Goal: Task Accomplishment & Management: Manage account settings

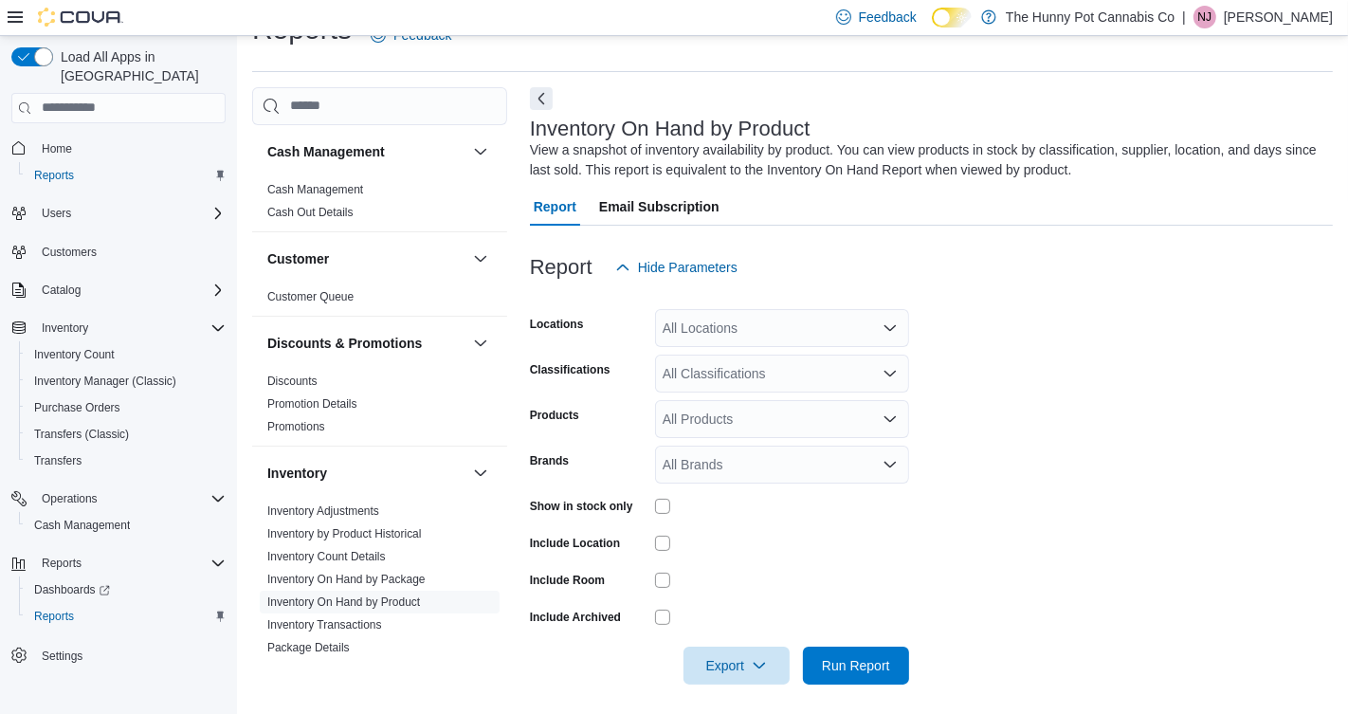
scroll to position [48, 0]
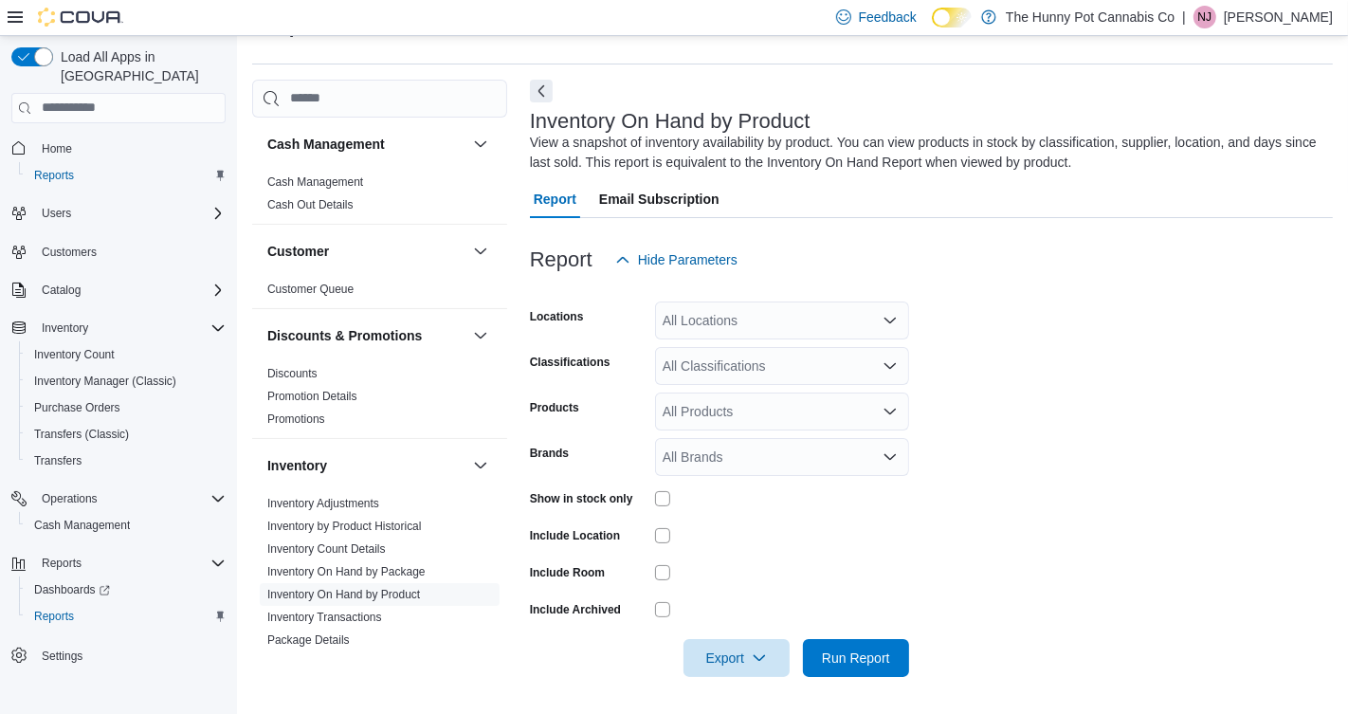
click at [741, 331] on div "All Locations" at bounding box center [782, 321] width 254 height 38
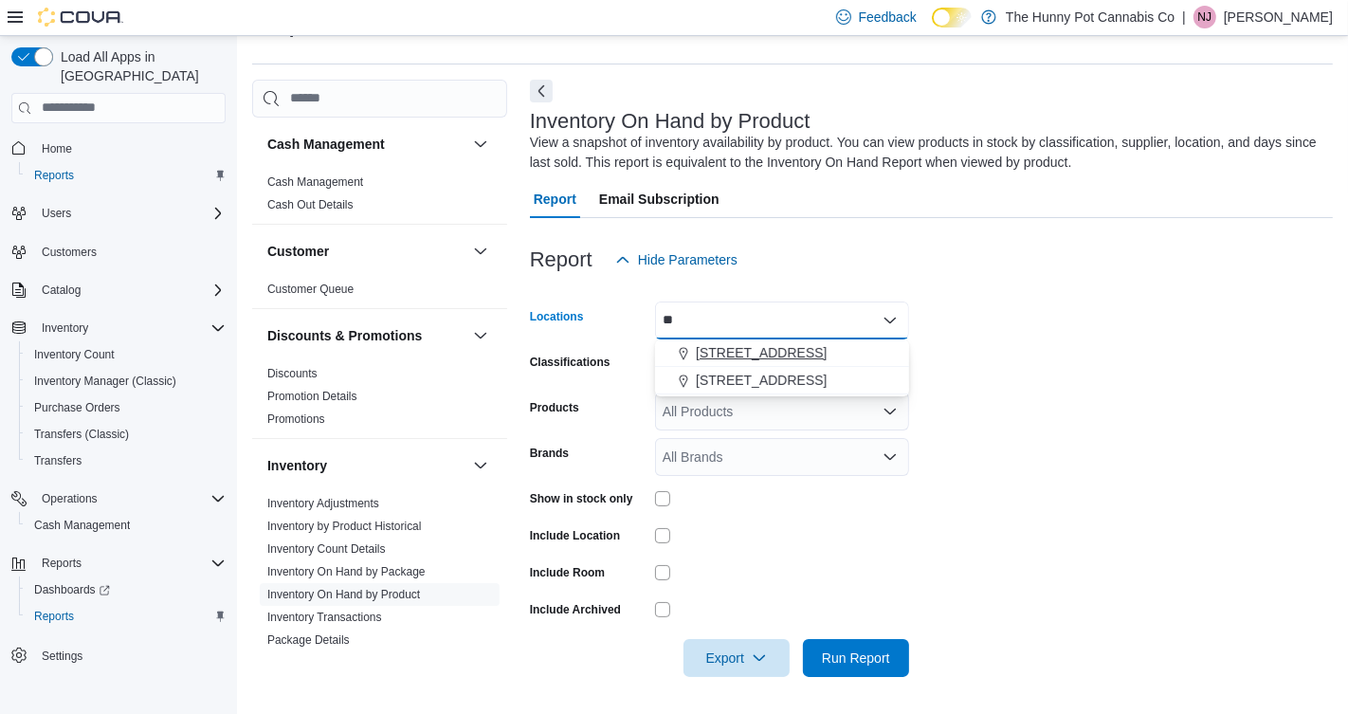
type input "**"
click at [776, 349] on span "[STREET_ADDRESS]" at bounding box center [761, 352] width 131 height 19
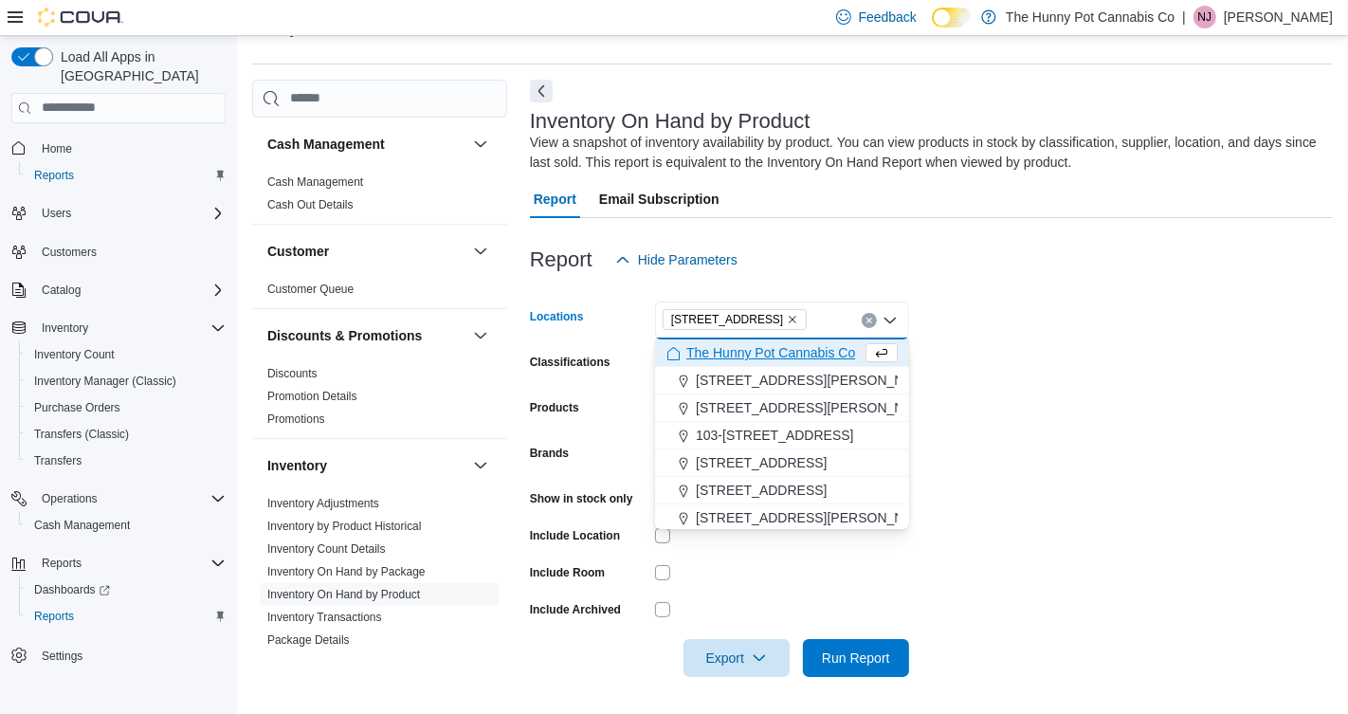
click at [1102, 388] on form "Locations [STREET_ADDRESS] Selected. [STREET_ADDRESS] Press Backspace to delete…" at bounding box center [931, 478] width 803 height 398
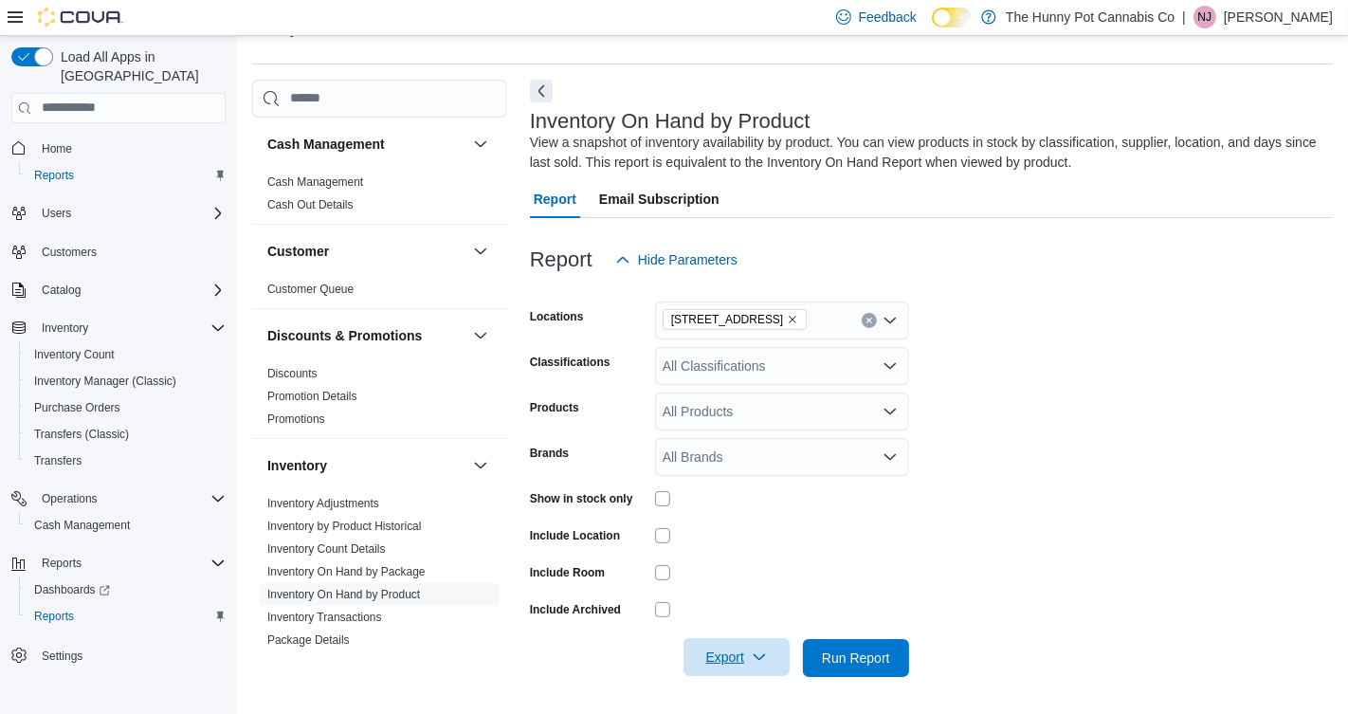
click at [760, 656] on icon "button" at bounding box center [759, 657] width 15 height 15
click at [778, 540] on span "Export to Excel" at bounding box center [737, 543] width 85 height 15
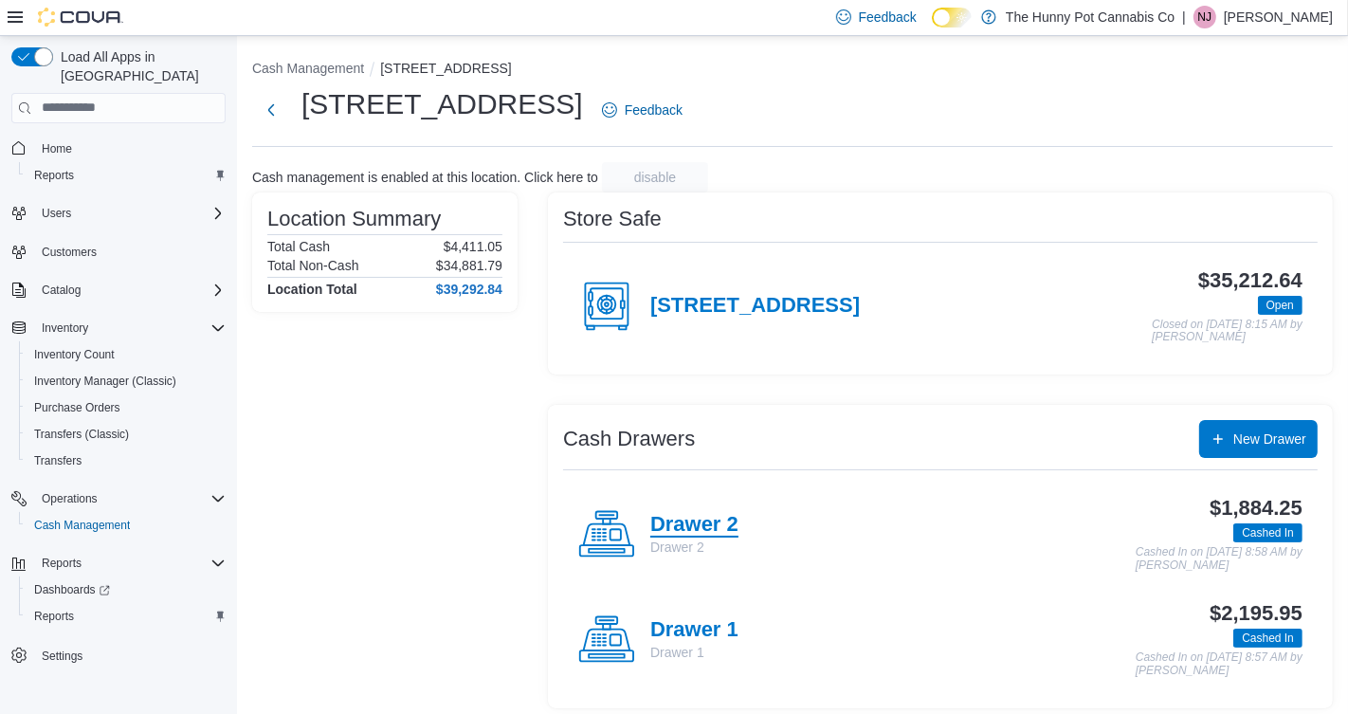
click at [712, 532] on h4 "Drawer 2" at bounding box center [694, 525] width 88 height 25
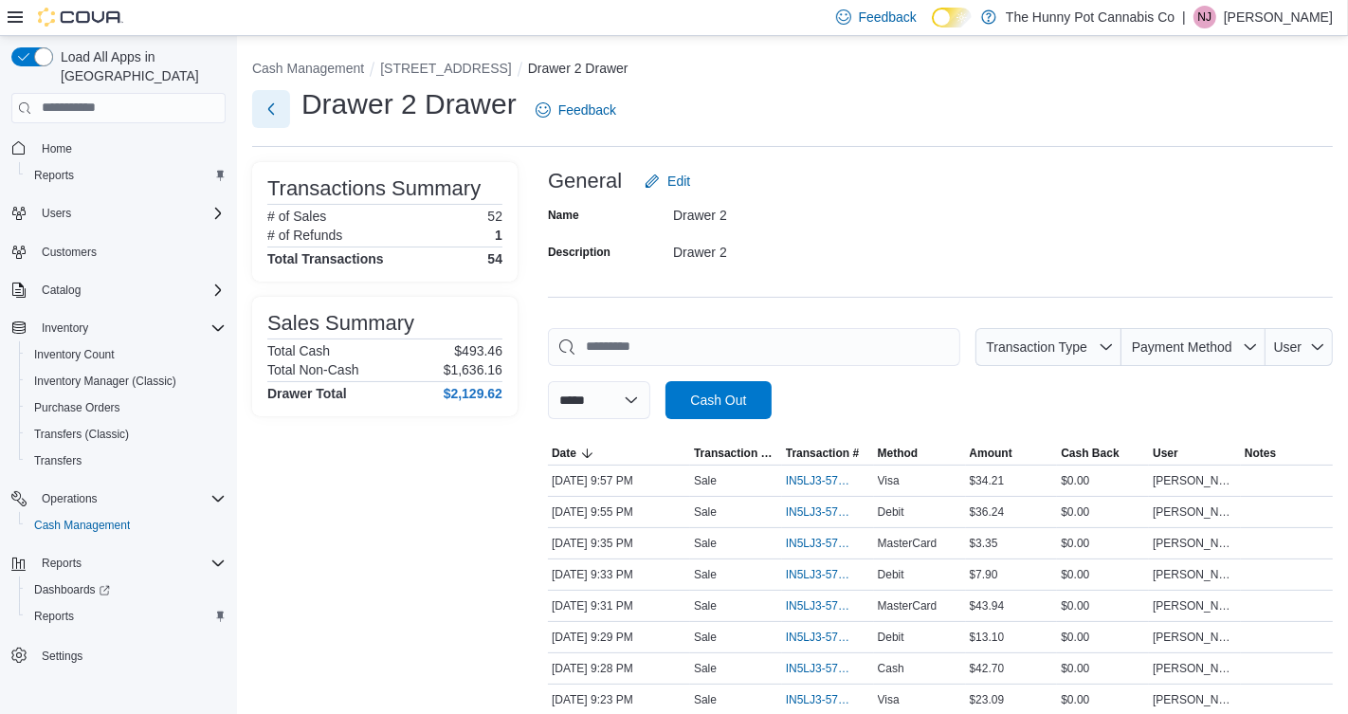
click at [262, 113] on button "Next" at bounding box center [271, 109] width 38 height 38
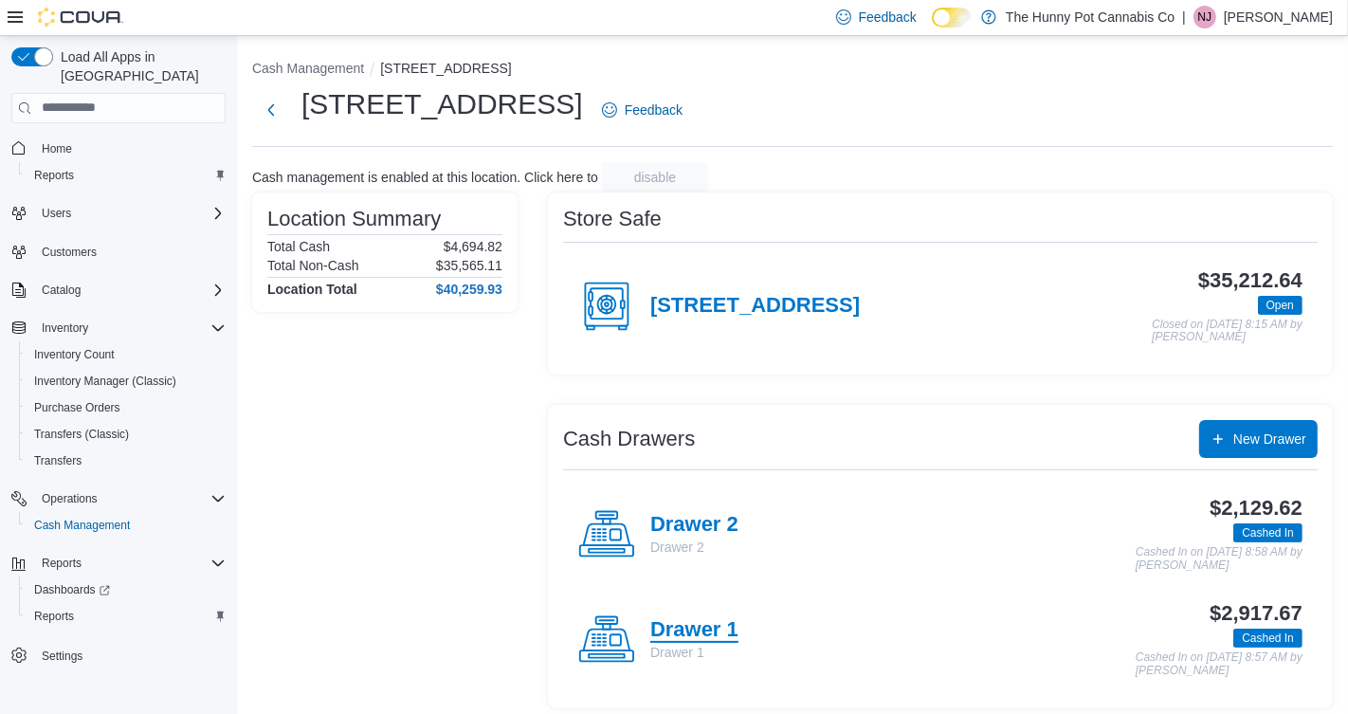
click at [690, 626] on h4 "Drawer 1" at bounding box center [694, 630] width 88 height 25
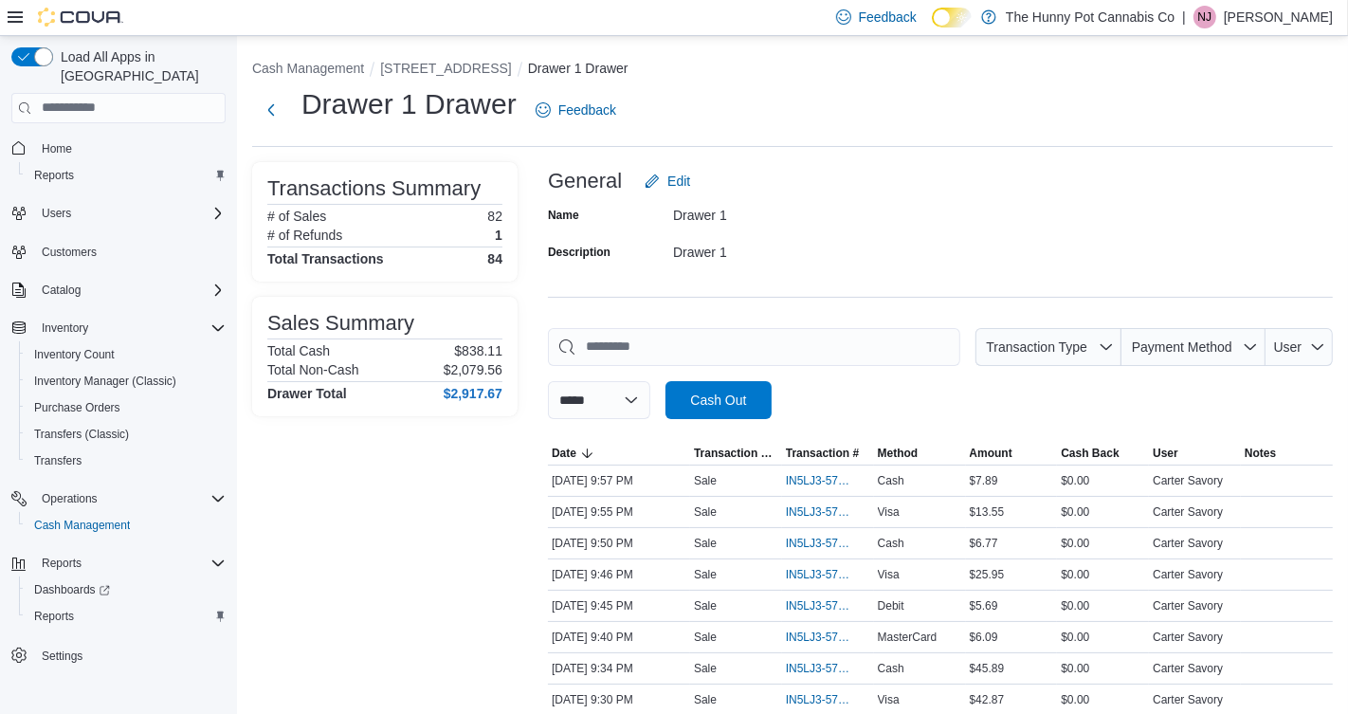
scroll to position [462, 0]
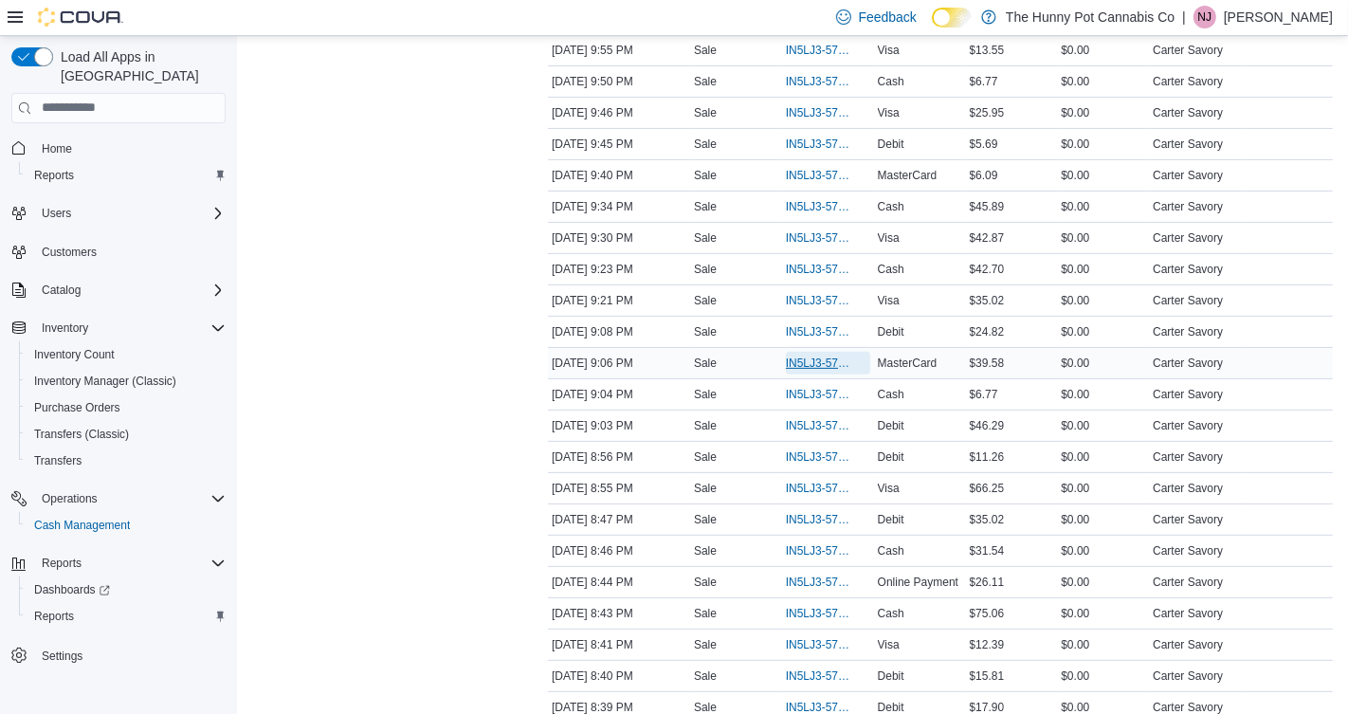
click at [820, 356] on span "IN5LJ3-5759276" at bounding box center [818, 363] width 65 height 15
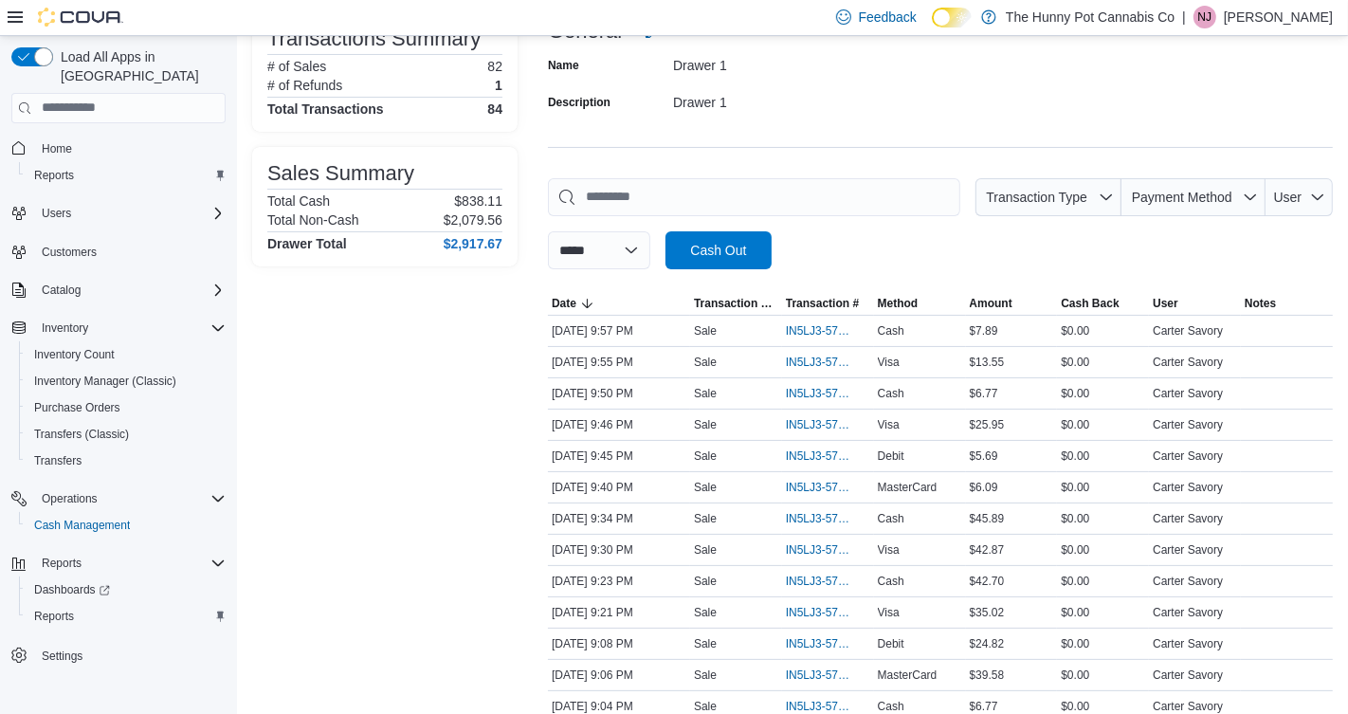
scroll to position [155, 0]
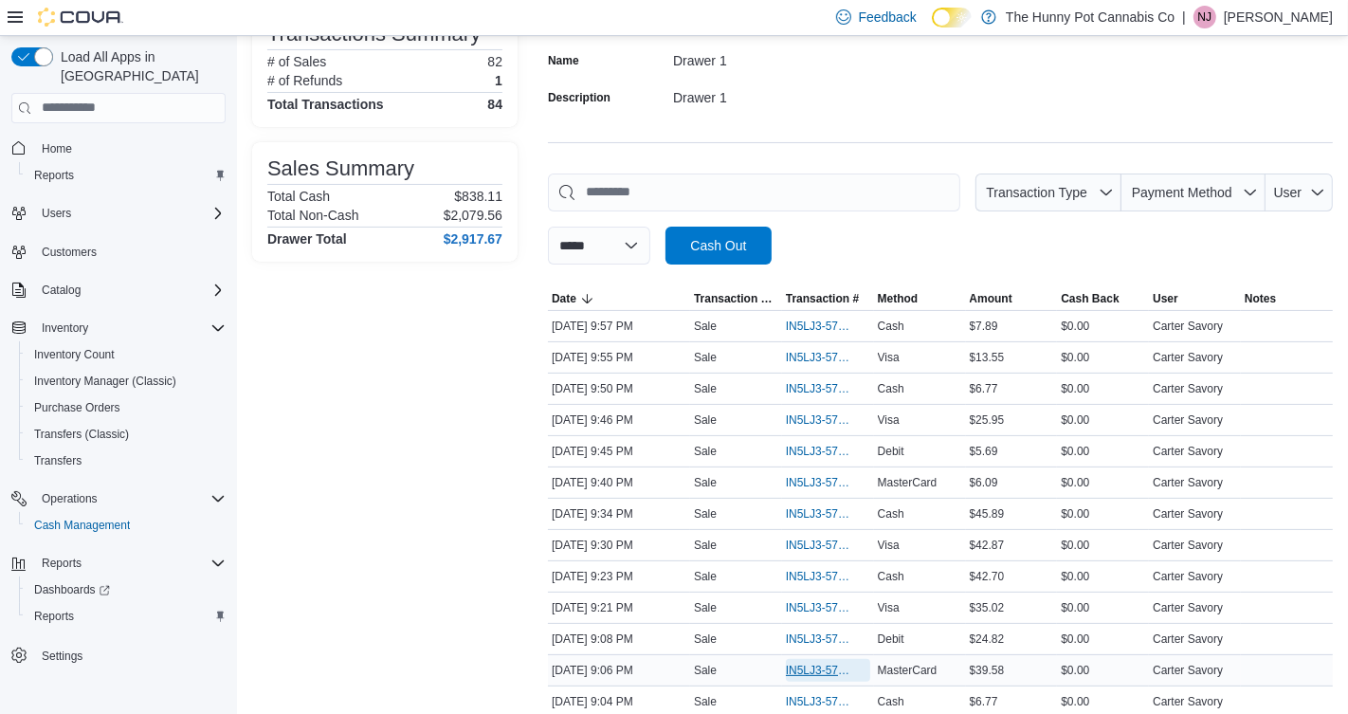
click at [819, 663] on span "IN5LJ3-5759276" at bounding box center [818, 670] width 65 height 15
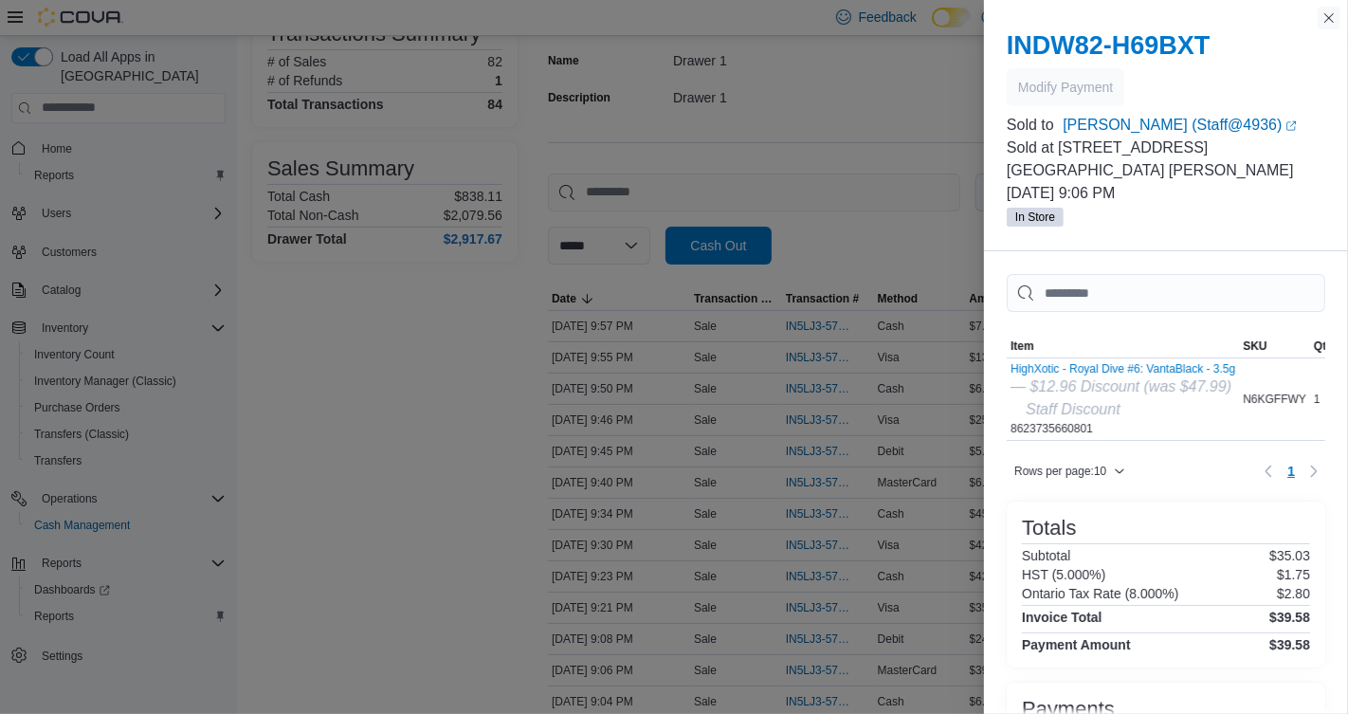
click at [1328, 21] on button "Close this dialog" at bounding box center [1329, 18] width 23 height 23
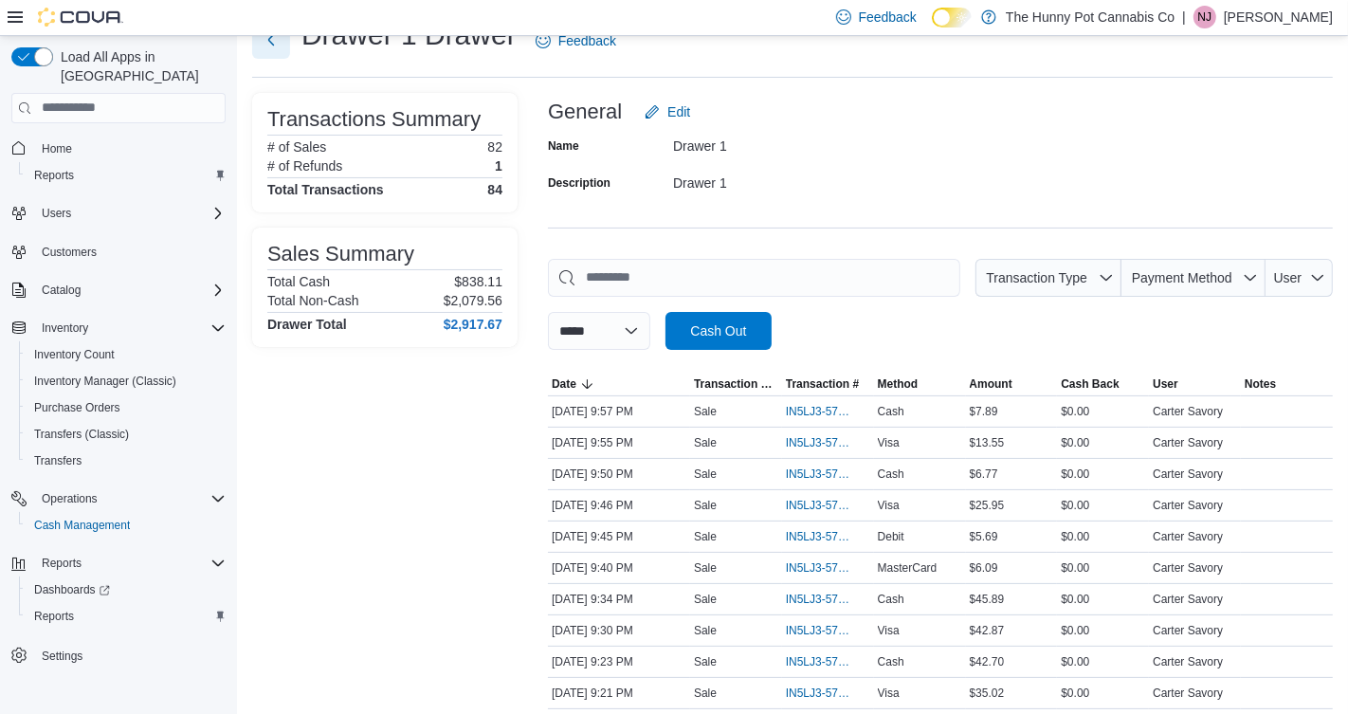
scroll to position [0, 0]
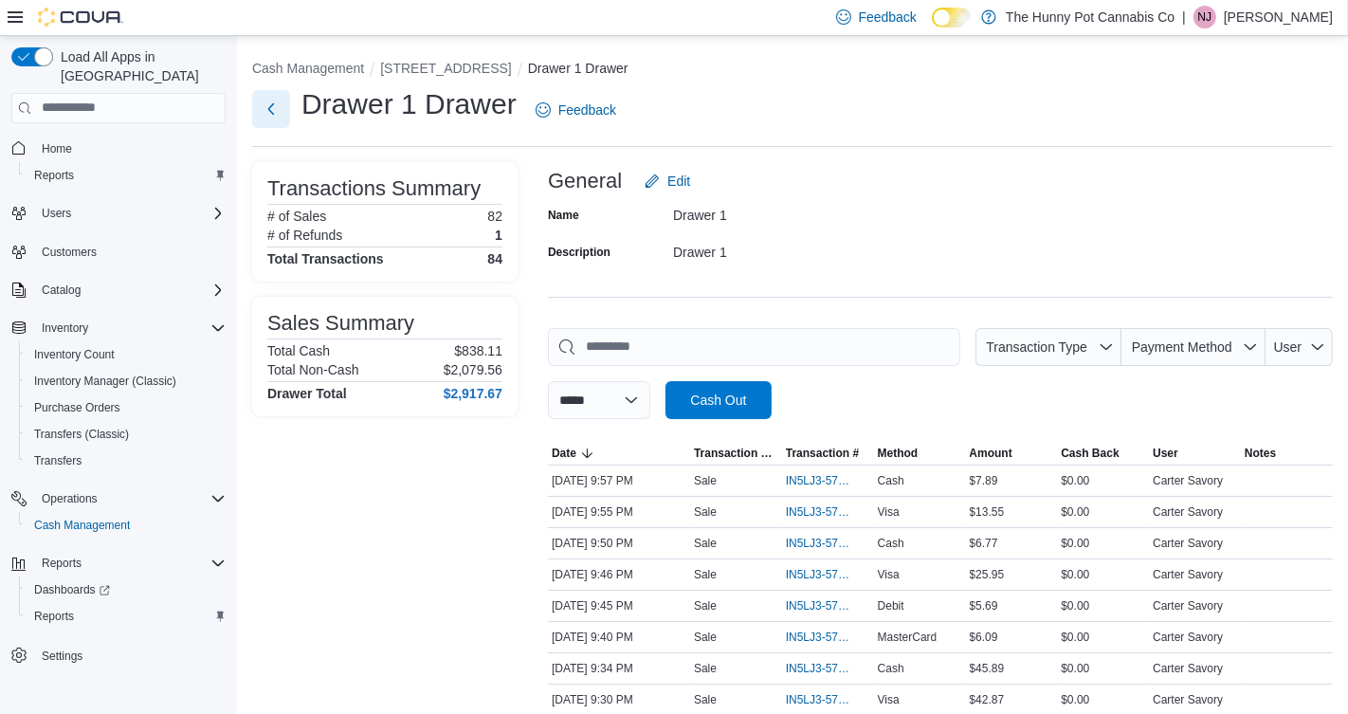
click at [277, 105] on button "Next" at bounding box center [271, 109] width 38 height 38
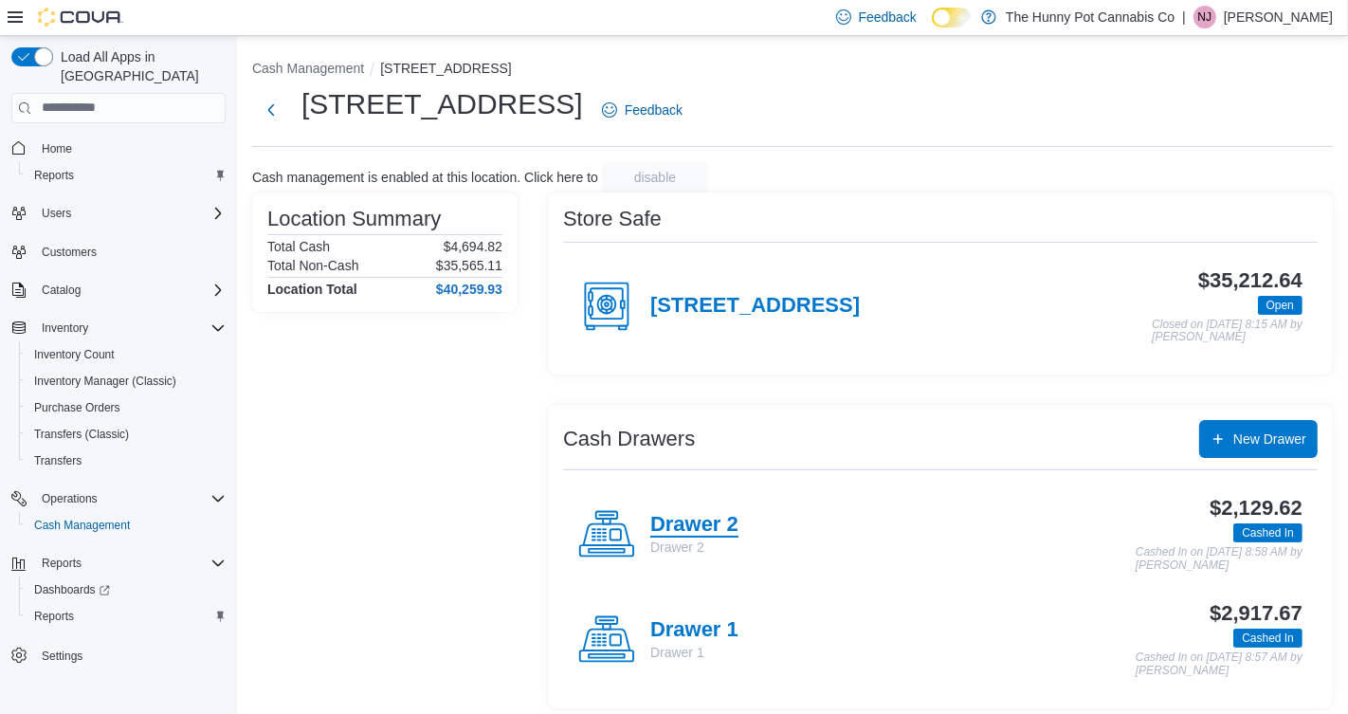
click at [681, 527] on h4 "Drawer 2" at bounding box center [694, 525] width 88 height 25
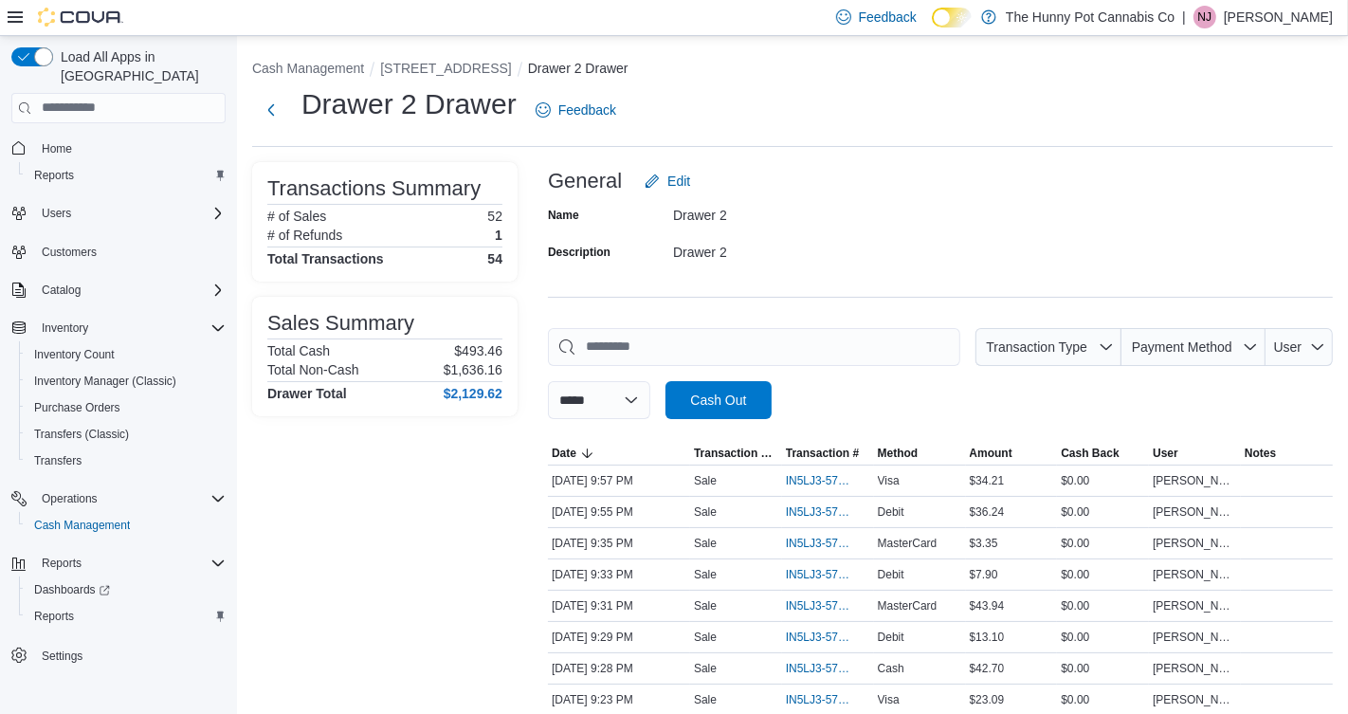
scroll to position [1522, 0]
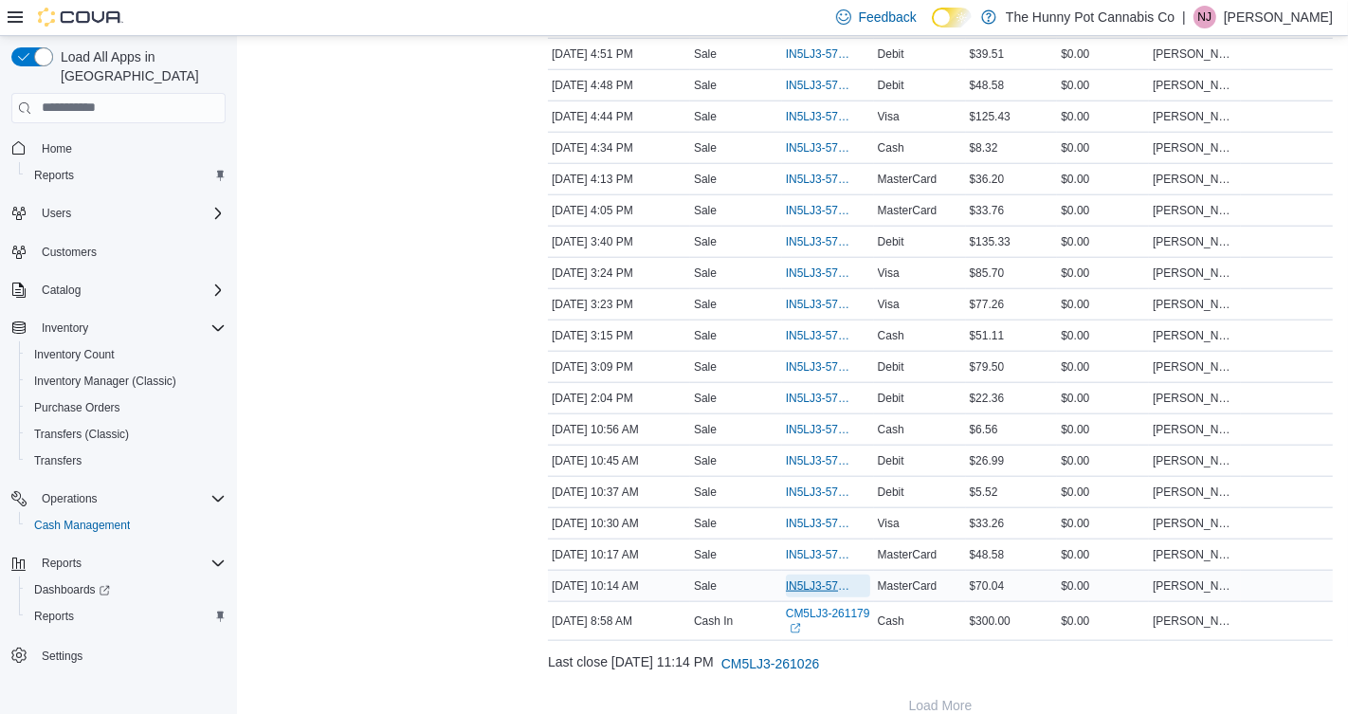
click at [824, 578] on span "IN5LJ3-5754658" at bounding box center [818, 585] width 65 height 15
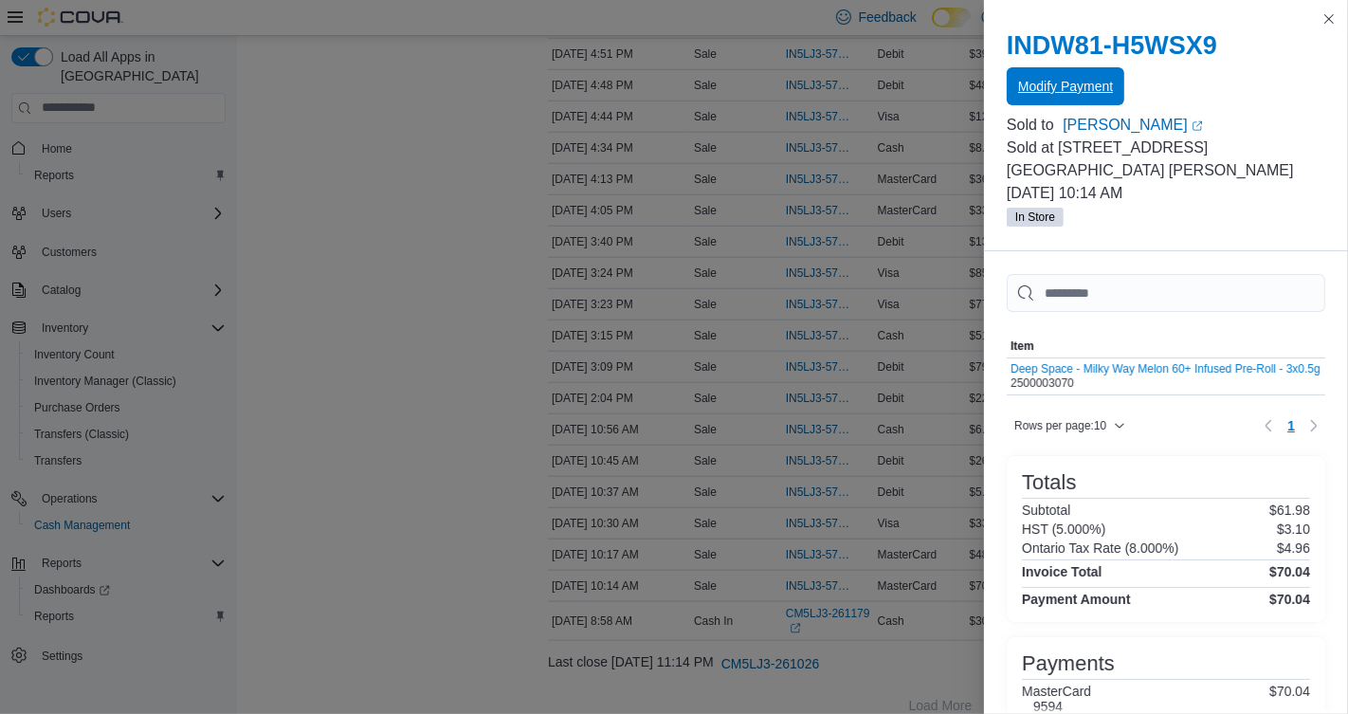
click at [1058, 88] on span "Modify Payment" at bounding box center [1065, 86] width 95 height 19
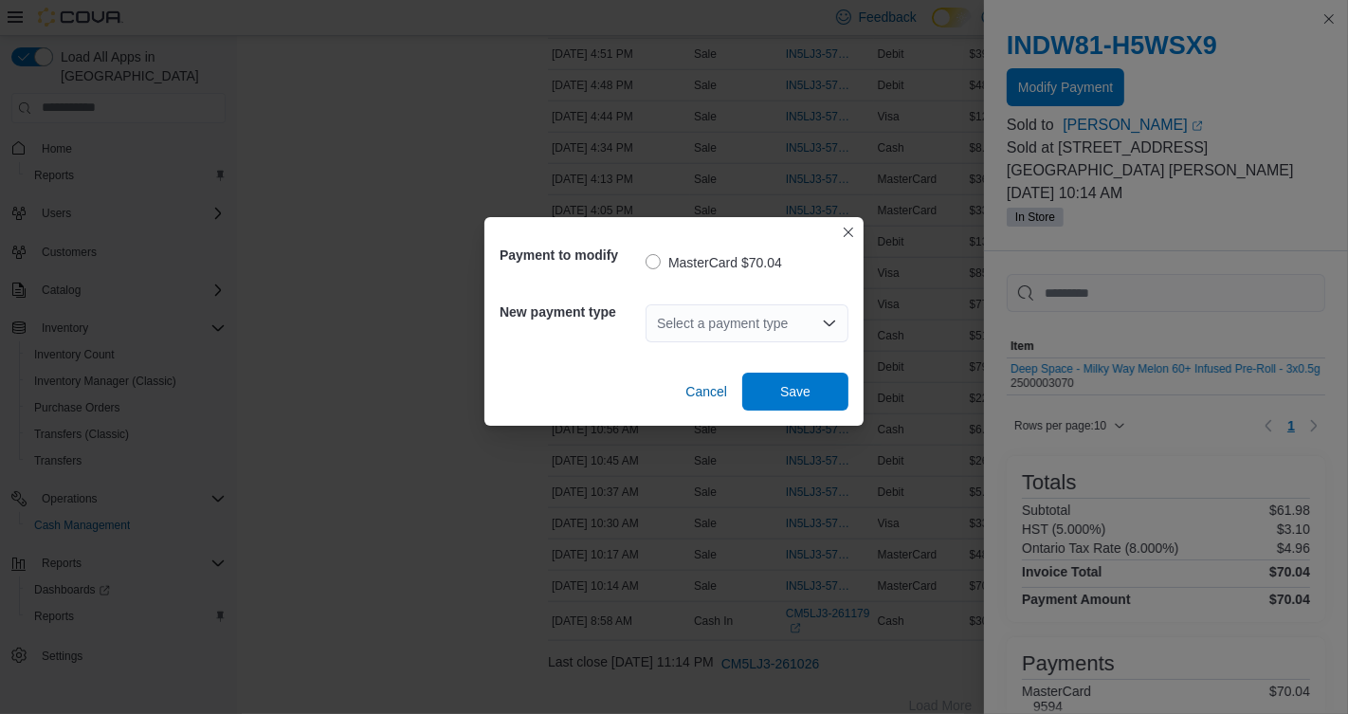
click at [760, 318] on div "Select a payment type" at bounding box center [747, 323] width 203 height 38
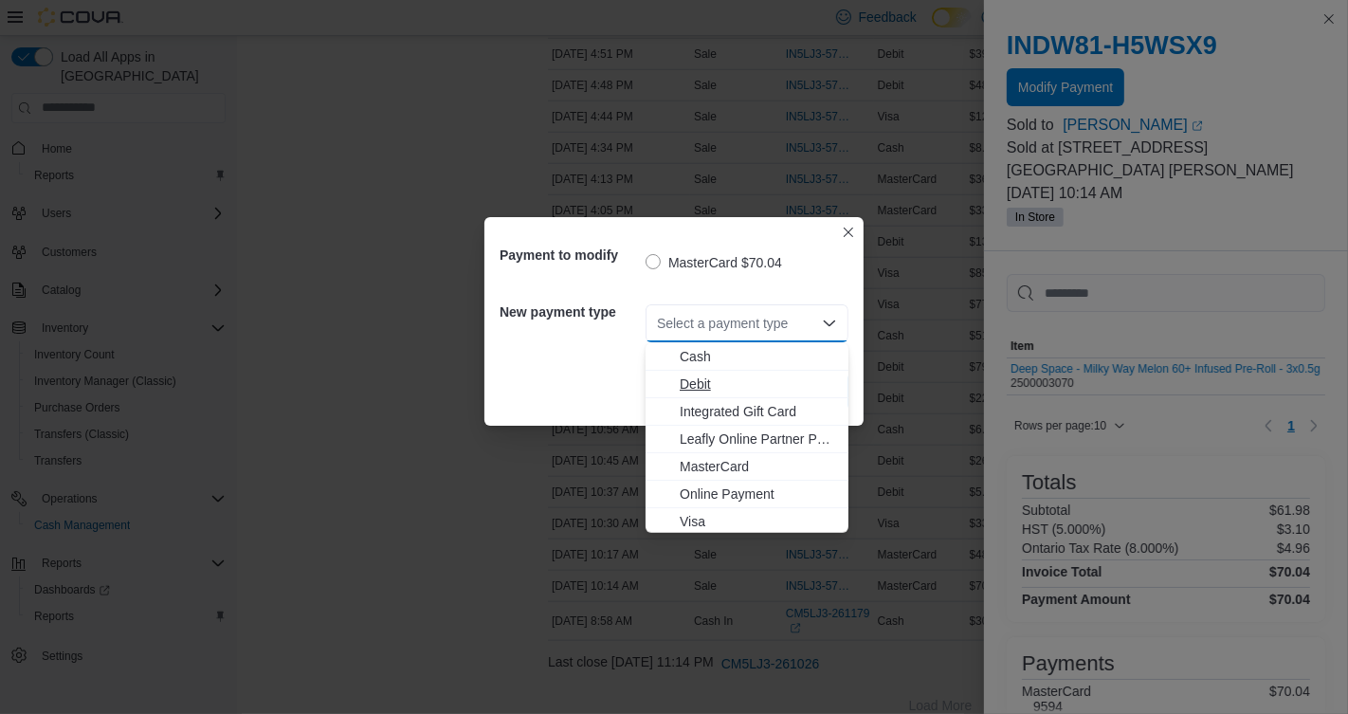
click at [715, 386] on span "Debit" at bounding box center [758, 384] width 157 height 19
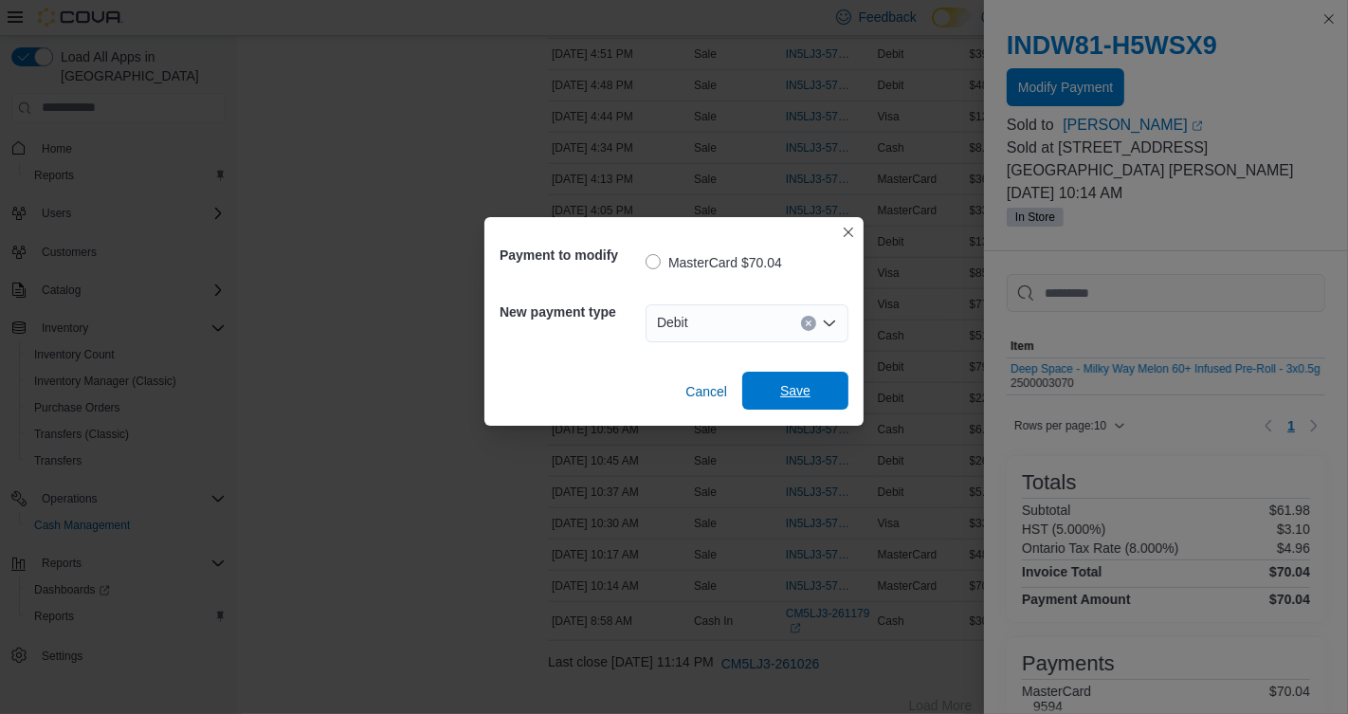
click at [803, 389] on span "Save" at bounding box center [795, 390] width 30 height 19
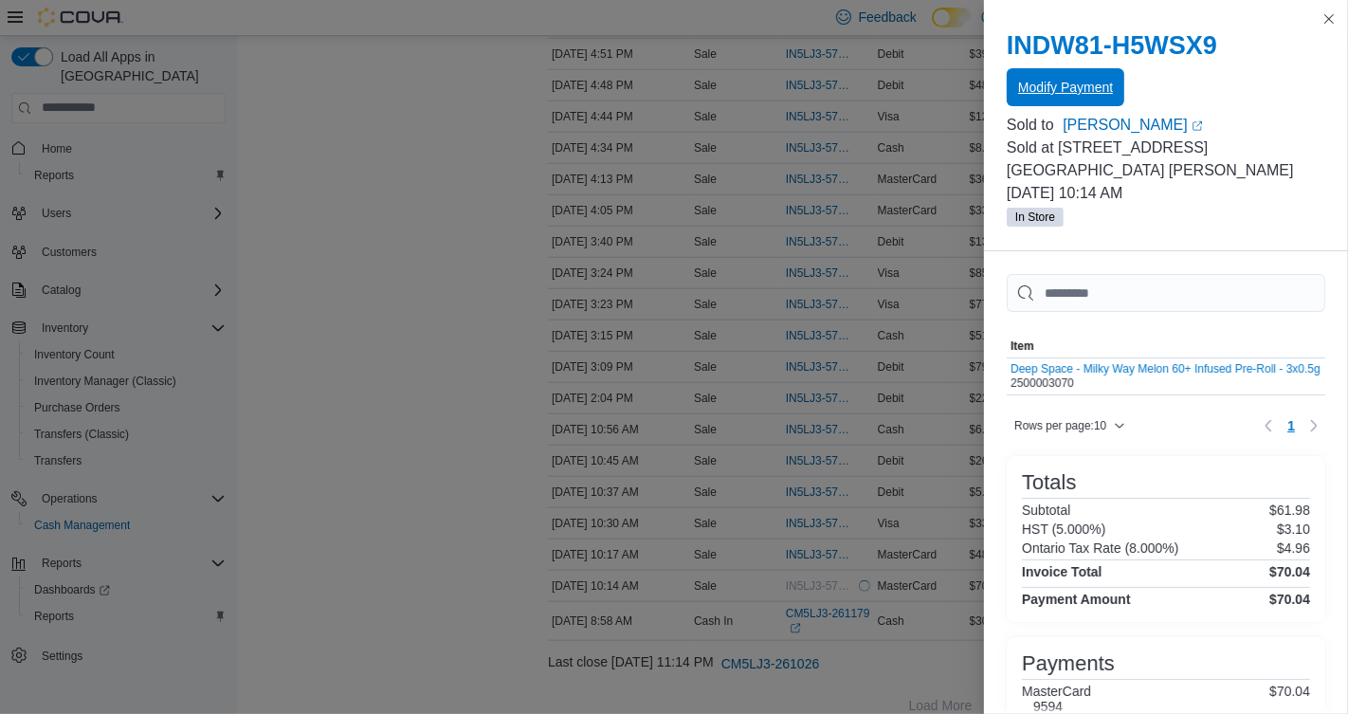
scroll to position [0, 0]
click at [1327, 18] on button "Close this dialog" at bounding box center [1329, 18] width 23 height 23
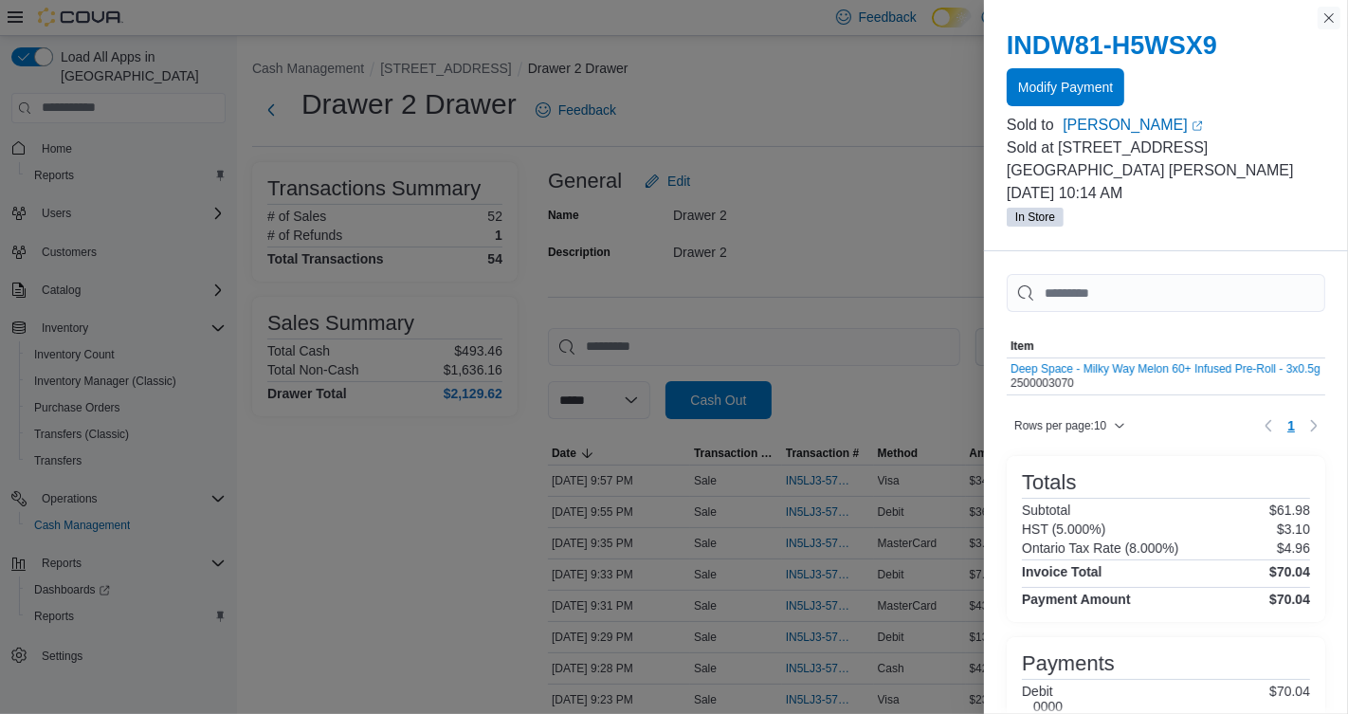
click at [1328, 25] on button "Close this dialog" at bounding box center [1329, 18] width 23 height 23
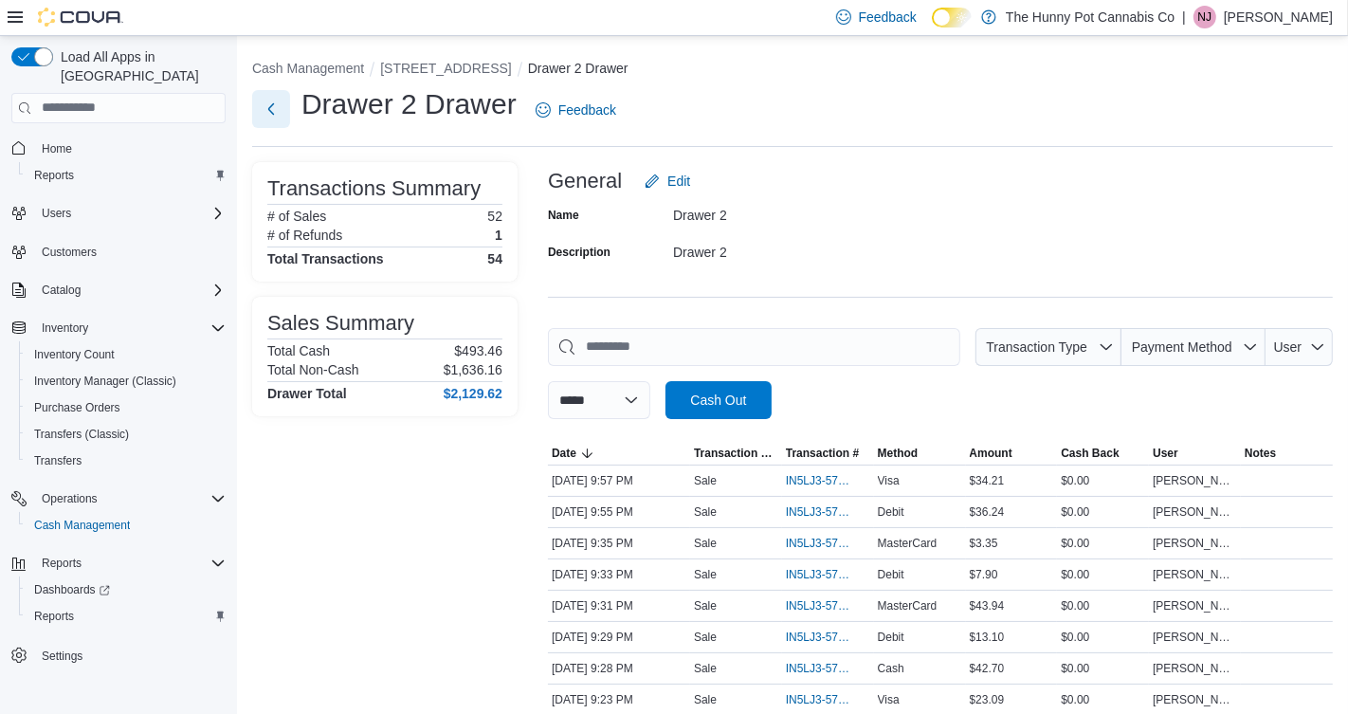
click at [271, 107] on button "Next" at bounding box center [271, 109] width 38 height 38
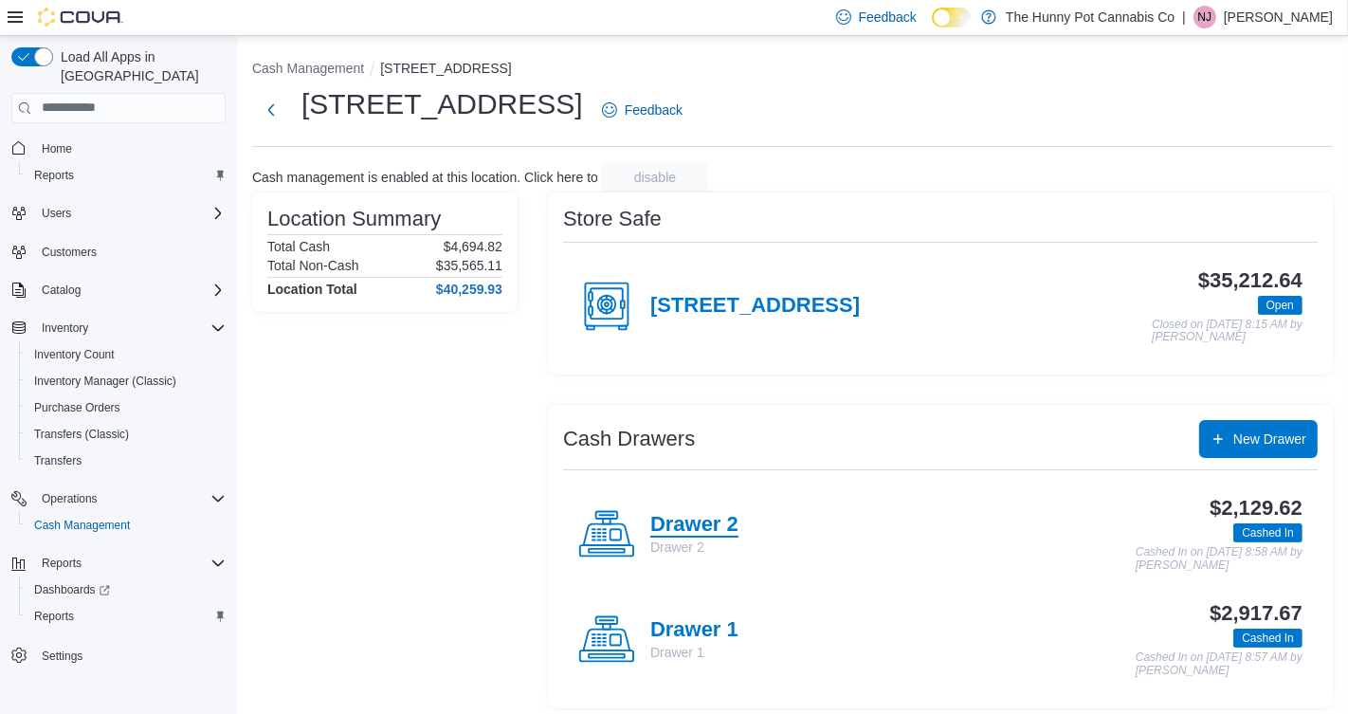
click at [713, 523] on h4 "Drawer 2" at bounding box center [694, 525] width 88 height 25
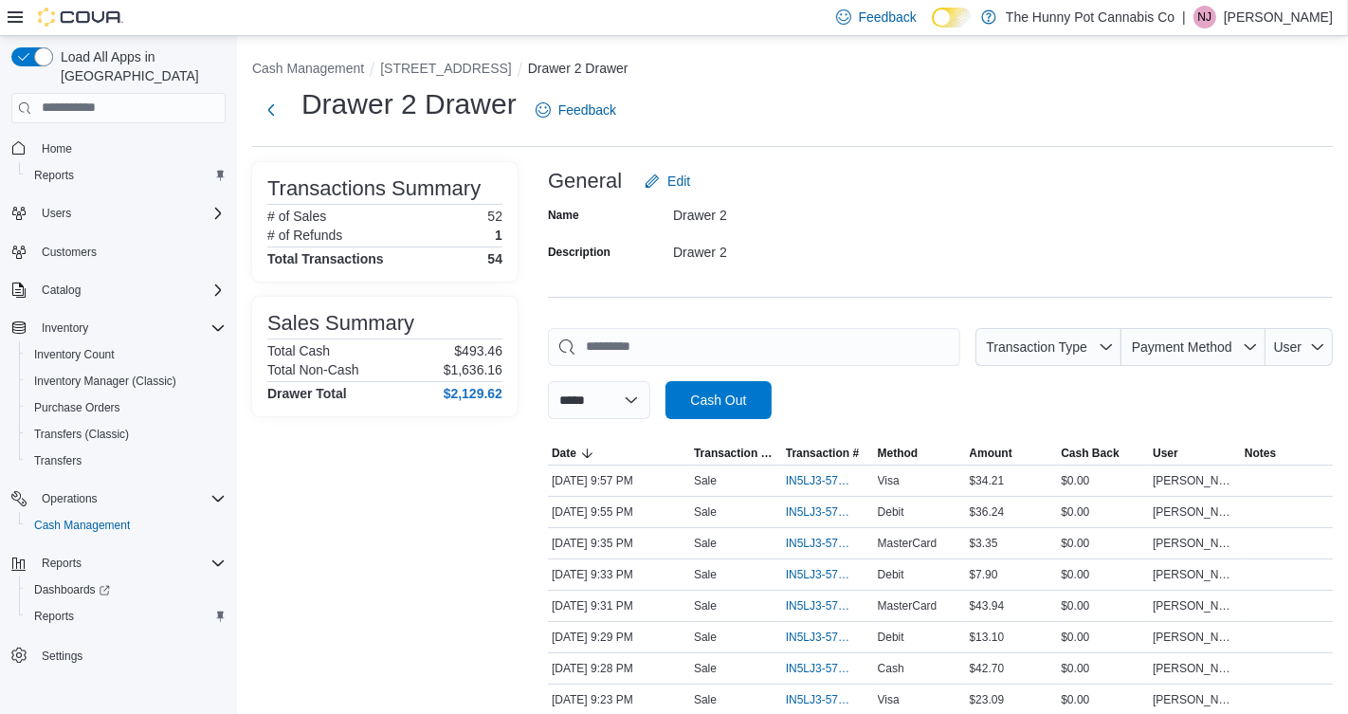
scroll to position [400, 0]
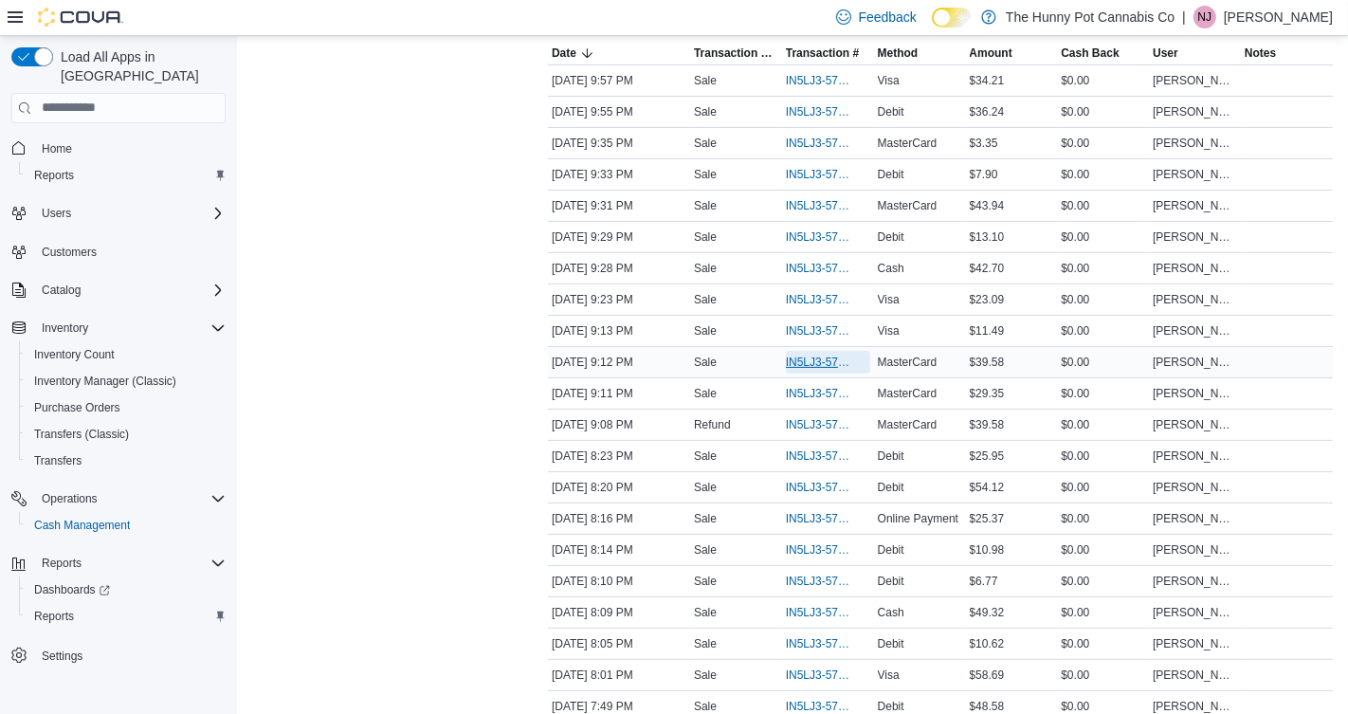
click at [808, 355] on span "IN5LJ3-5759339" at bounding box center [818, 362] width 65 height 15
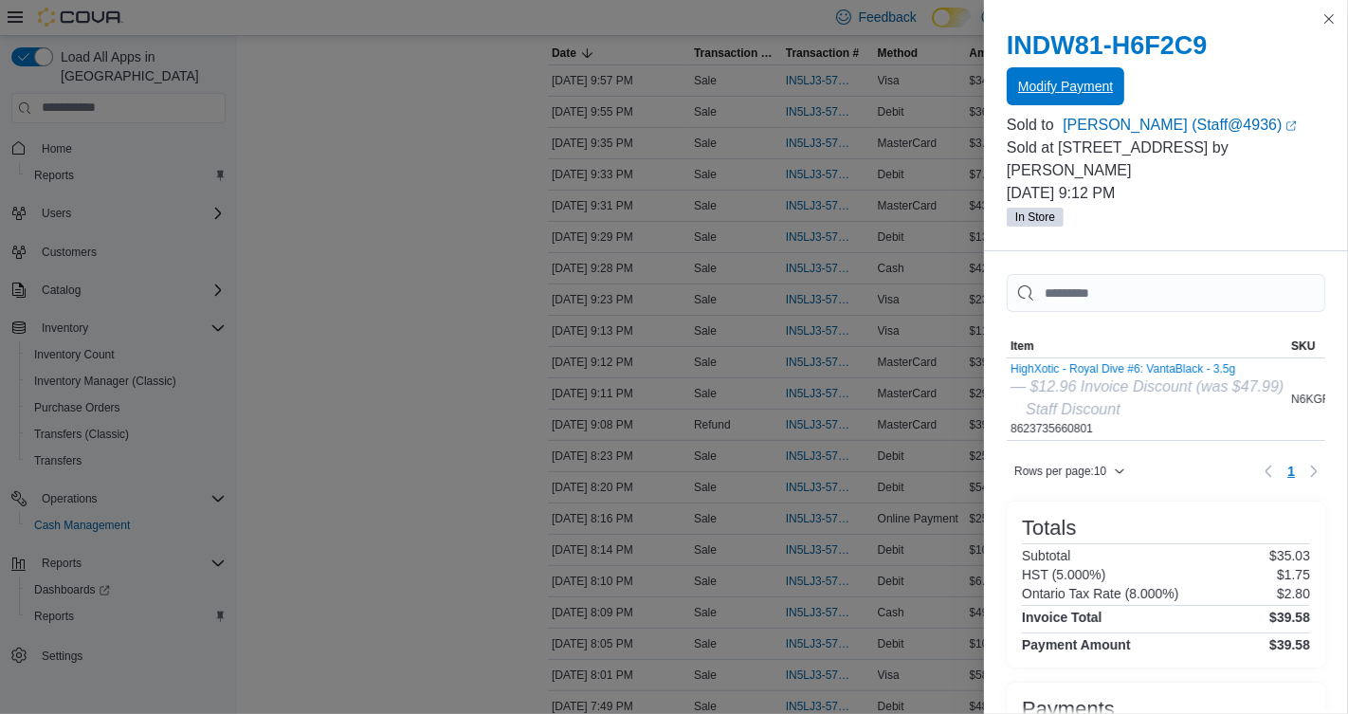
click at [1090, 88] on span "Modify Payment" at bounding box center [1065, 86] width 95 height 19
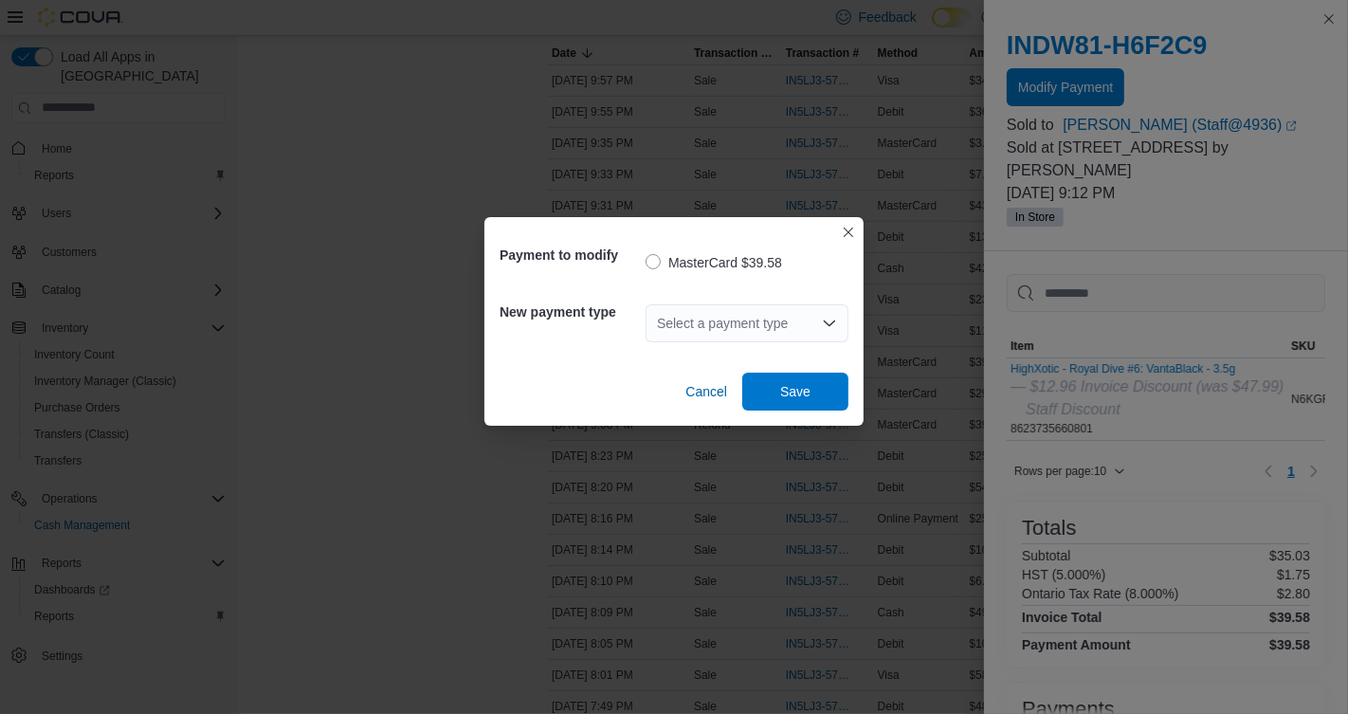
click at [776, 293] on div "Select a payment type" at bounding box center [747, 323] width 203 height 61
click at [753, 330] on div "Select a payment type" at bounding box center [747, 323] width 203 height 38
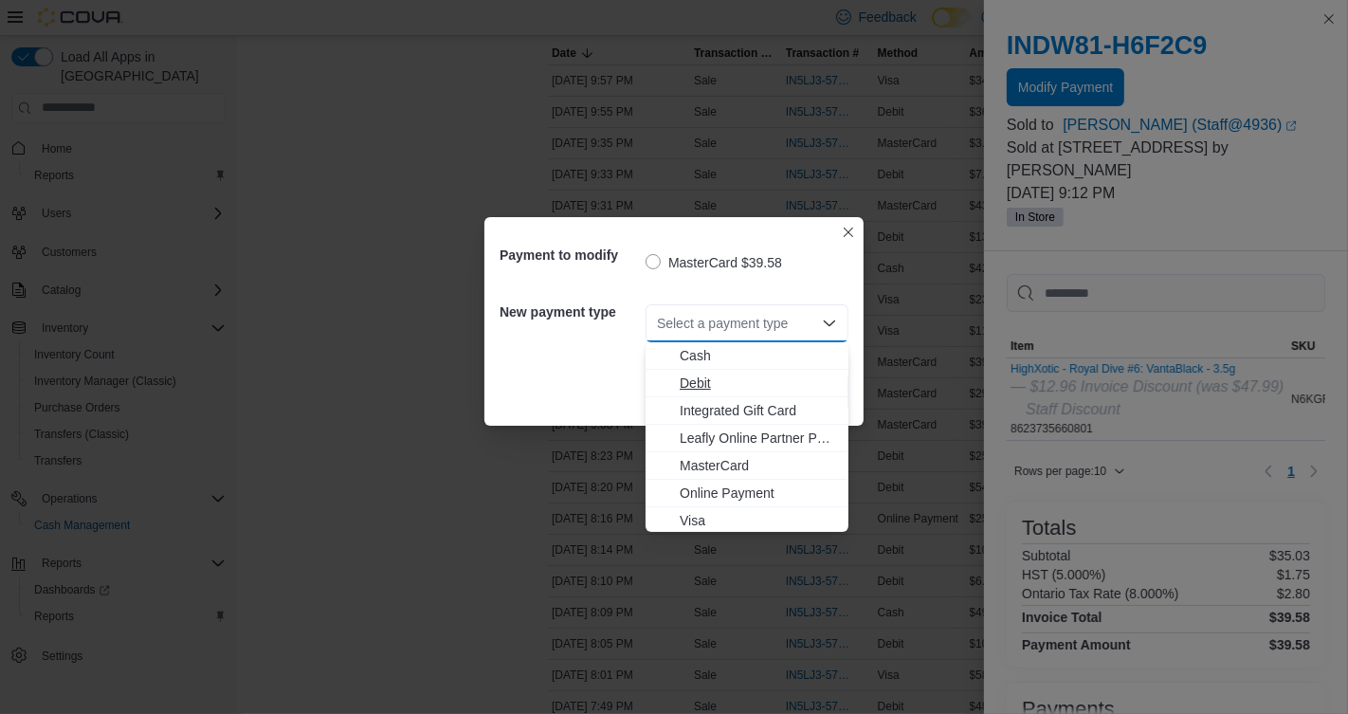
click at [706, 378] on span "Debit" at bounding box center [758, 383] width 157 height 19
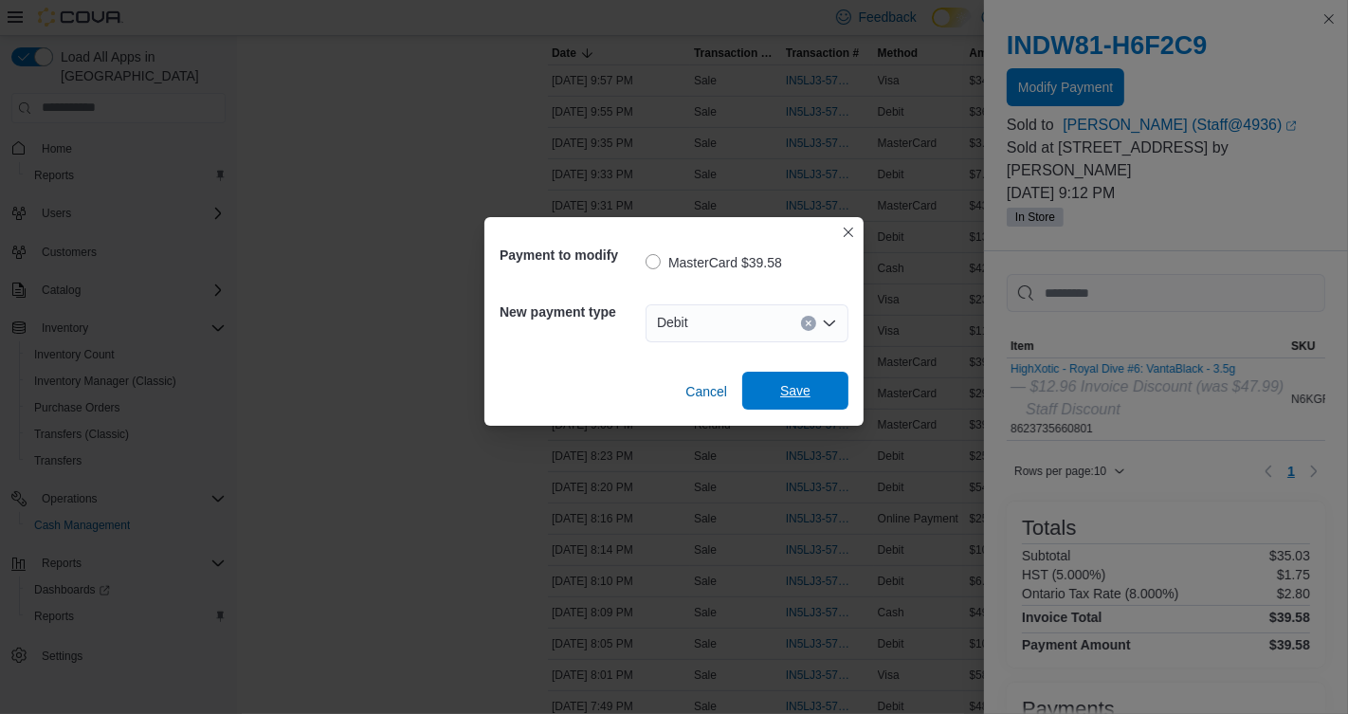
click at [815, 394] on span "Save" at bounding box center [795, 391] width 83 height 38
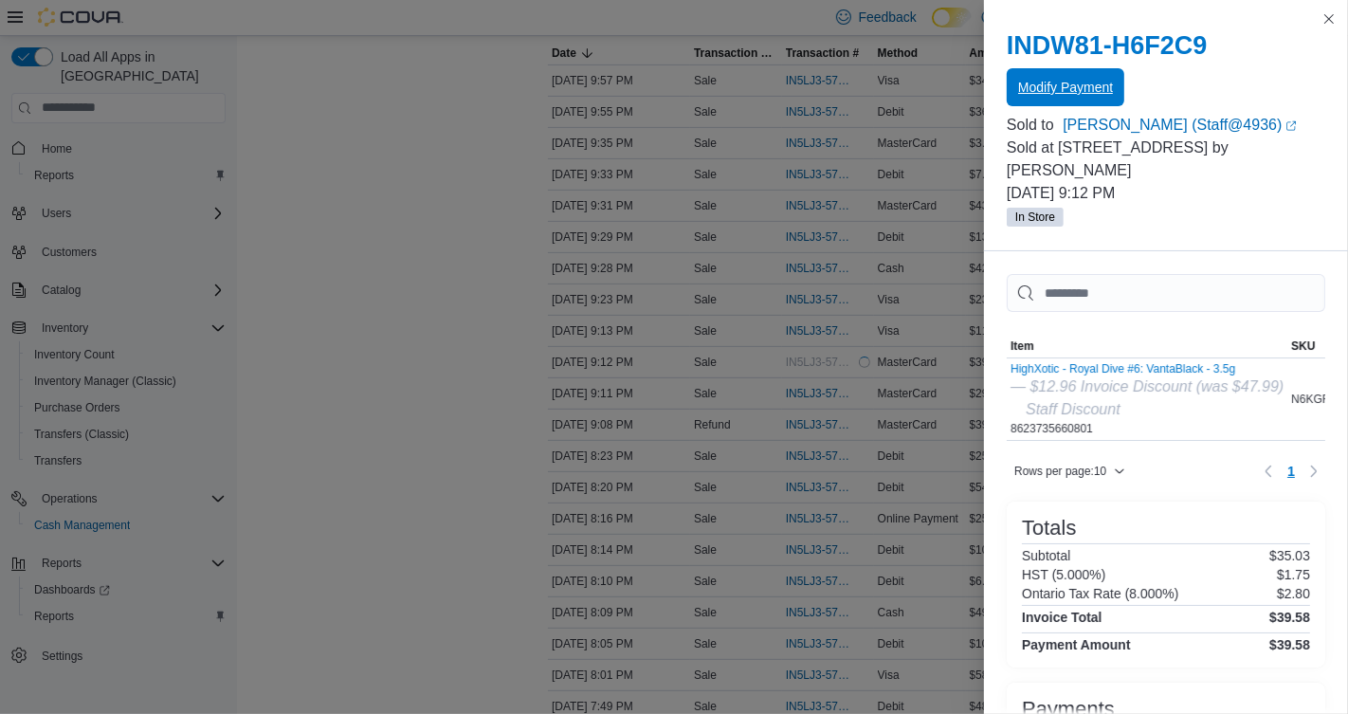
scroll to position [0, 0]
click at [1049, 89] on span "Modify Payment" at bounding box center [1065, 86] width 95 height 19
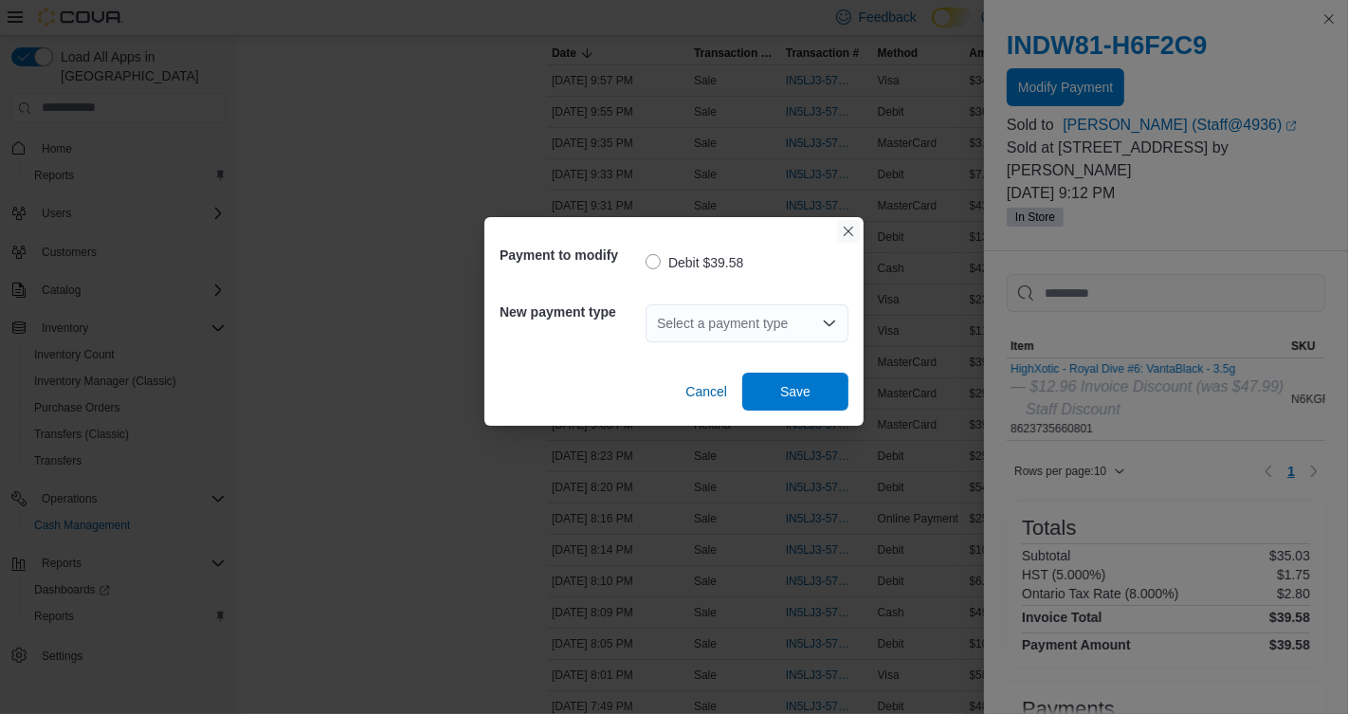
click at [852, 234] on button "Closes this modal window" at bounding box center [848, 231] width 23 height 23
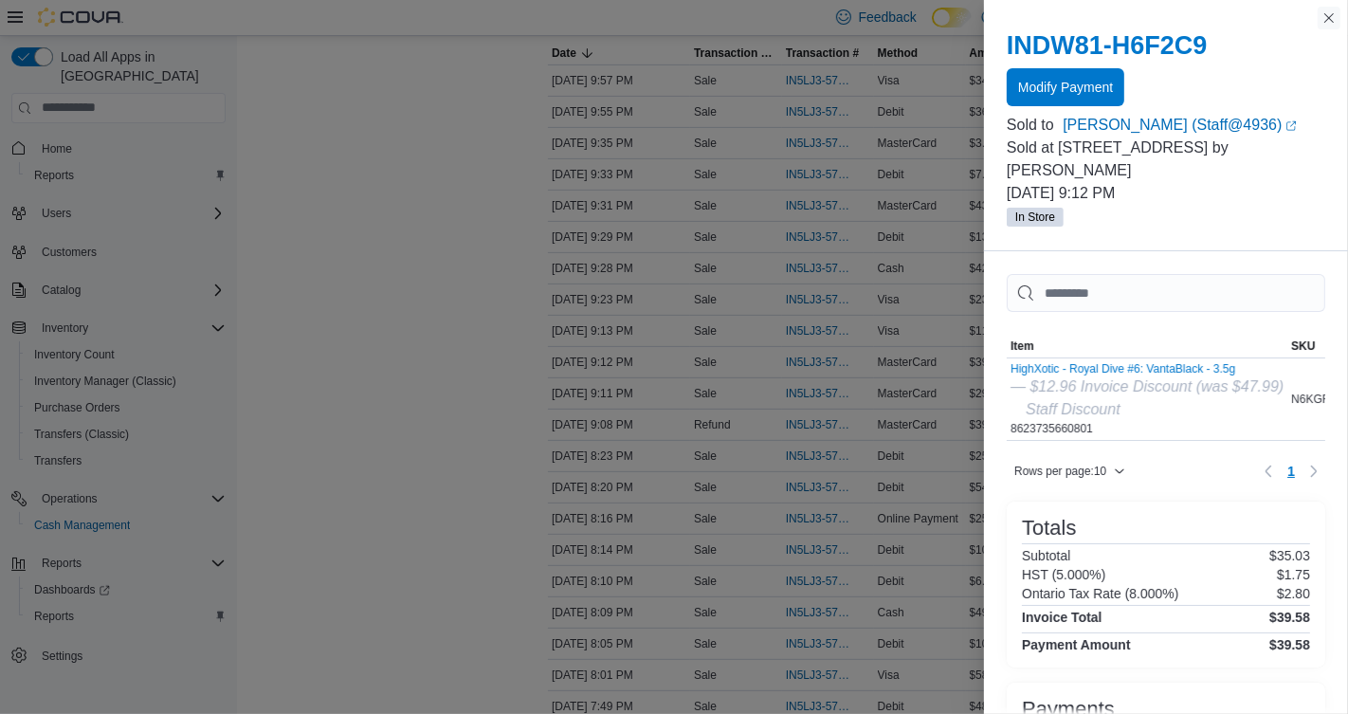
click at [1334, 17] on button "Close this dialog" at bounding box center [1329, 18] width 23 height 23
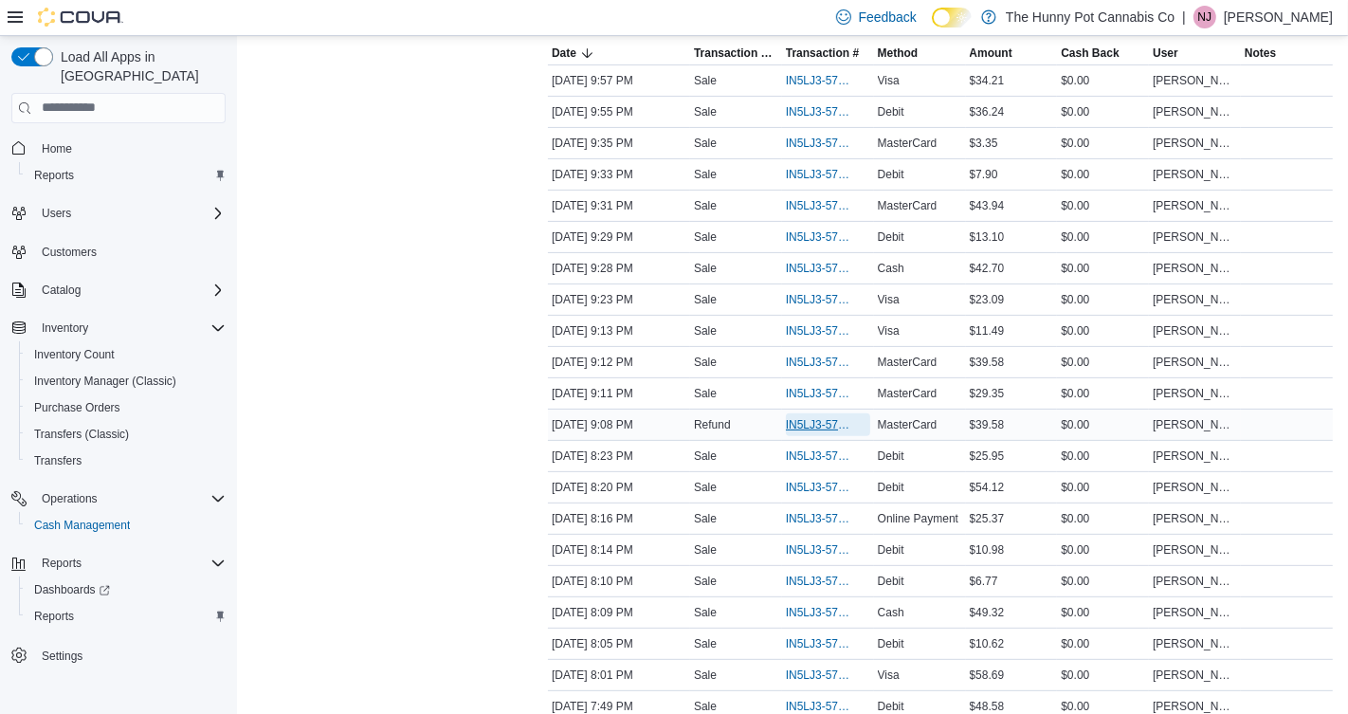
click at [819, 417] on span "IN5LJ3-5759298" at bounding box center [818, 424] width 65 height 15
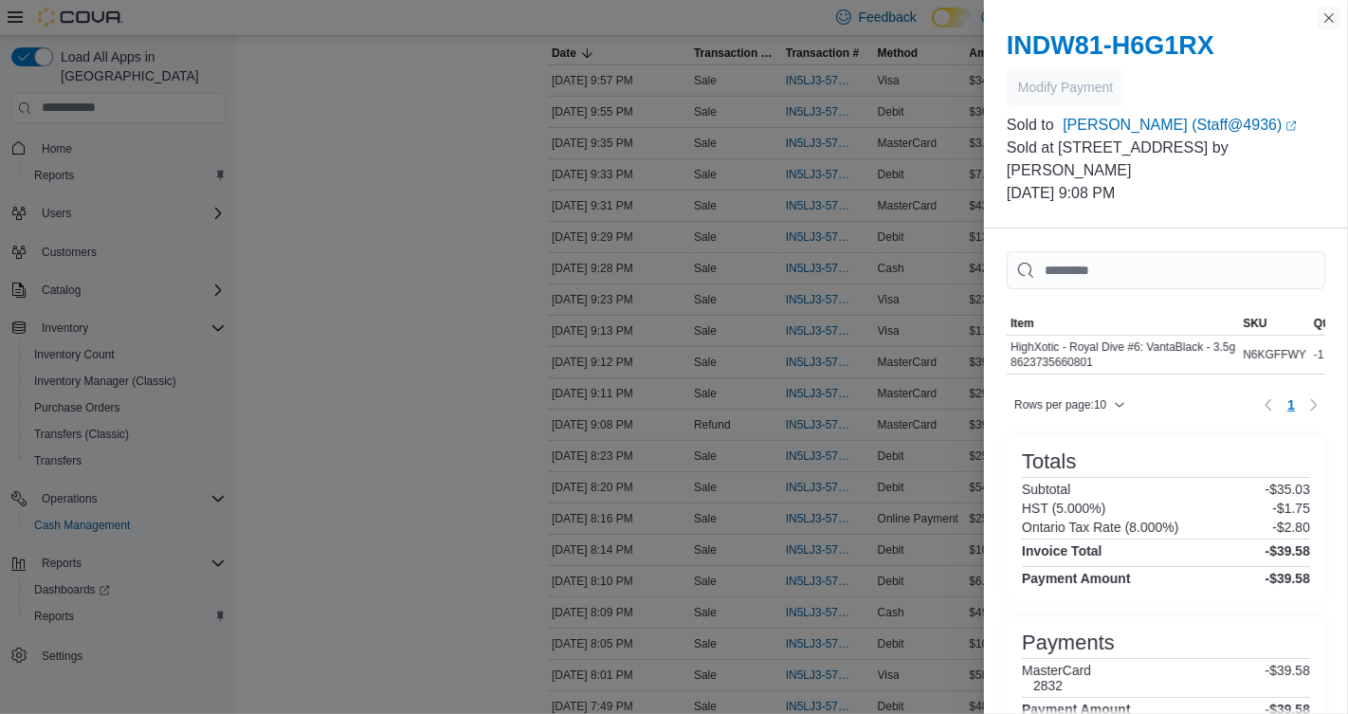
click at [1328, 19] on button "Close this dialog" at bounding box center [1329, 18] width 23 height 23
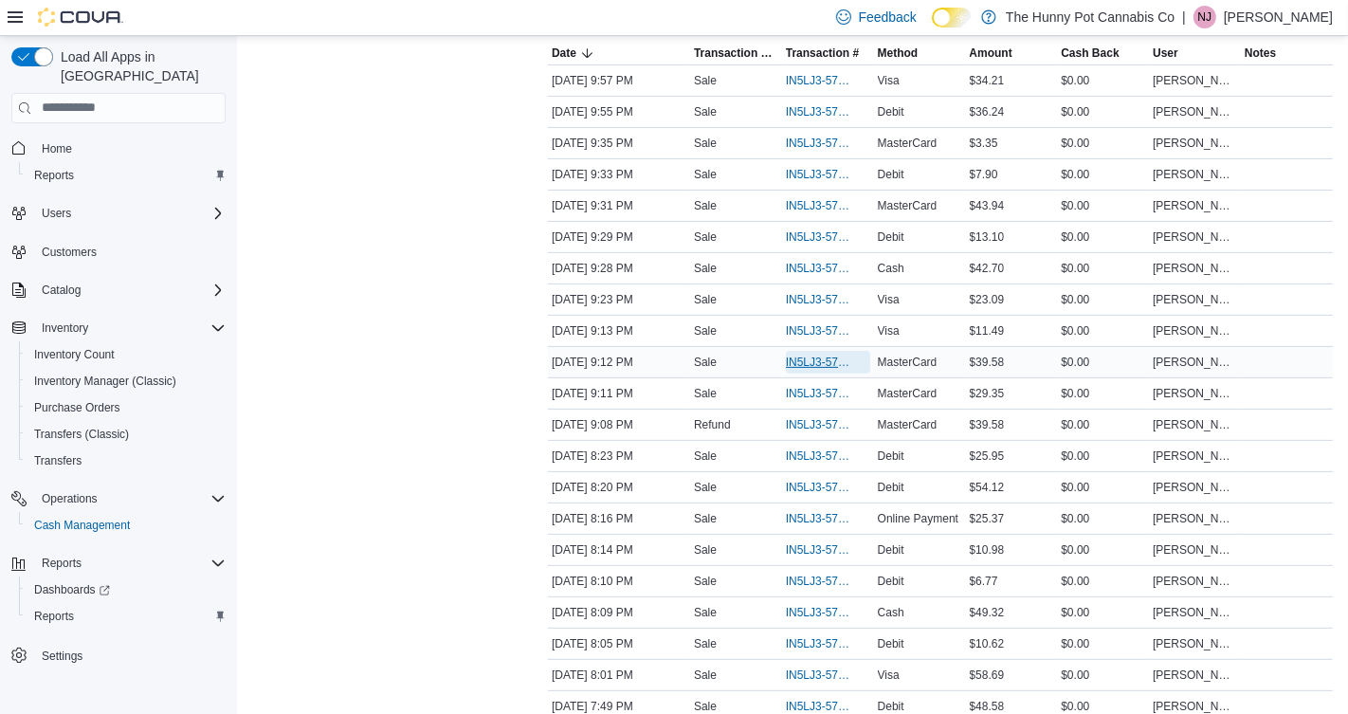
click at [842, 356] on span "IN5LJ3-5759339" at bounding box center [818, 362] width 65 height 15
click at [838, 358] on span "IN5LJ3-5759339" at bounding box center [818, 362] width 65 height 15
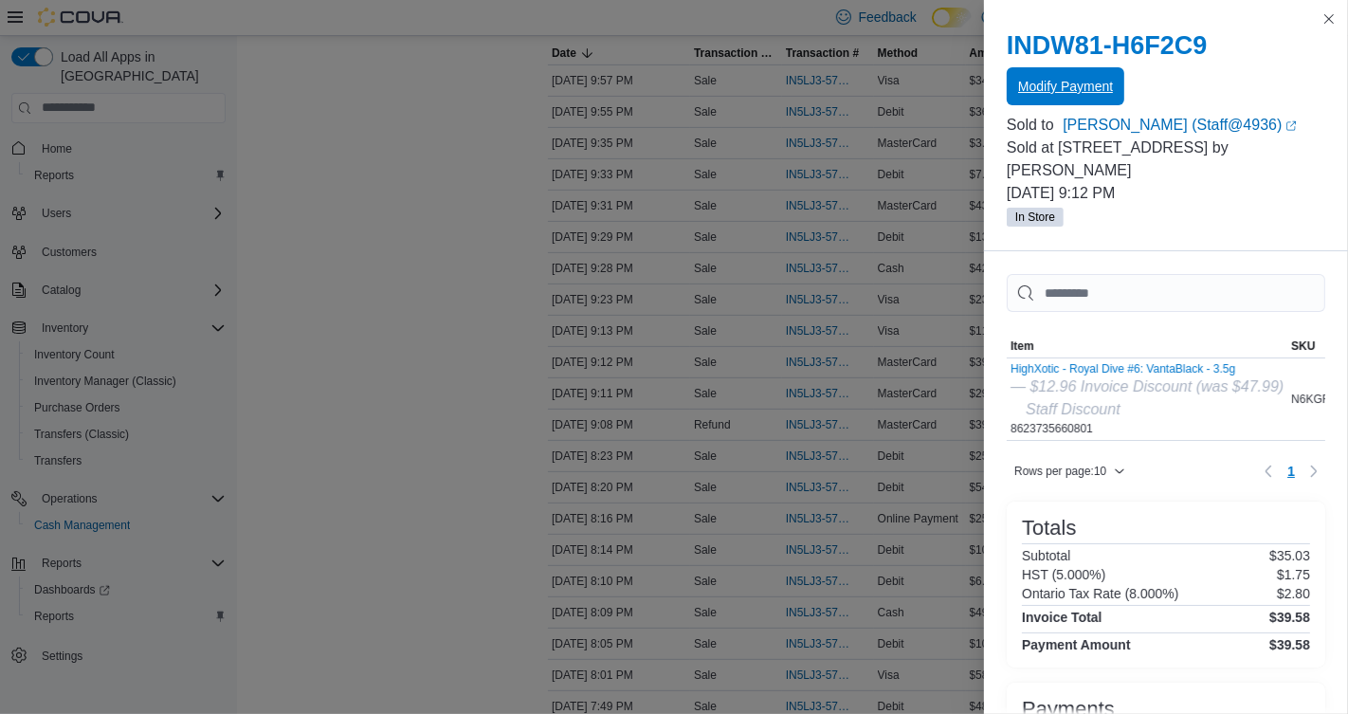
click at [1075, 96] on span "Modify Payment" at bounding box center [1065, 86] width 95 height 38
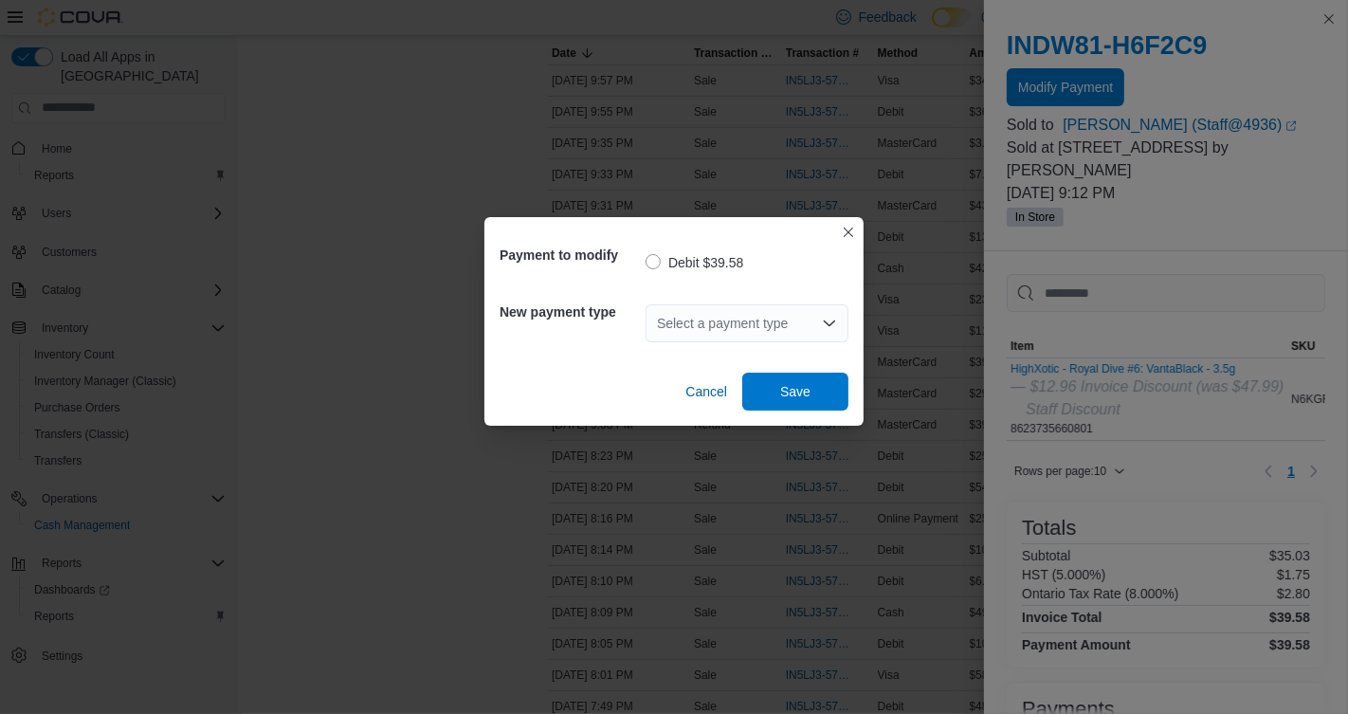
click at [775, 307] on div "Select a payment type" at bounding box center [747, 323] width 203 height 38
click at [857, 223] on button "Closes this modal window" at bounding box center [848, 231] width 23 height 23
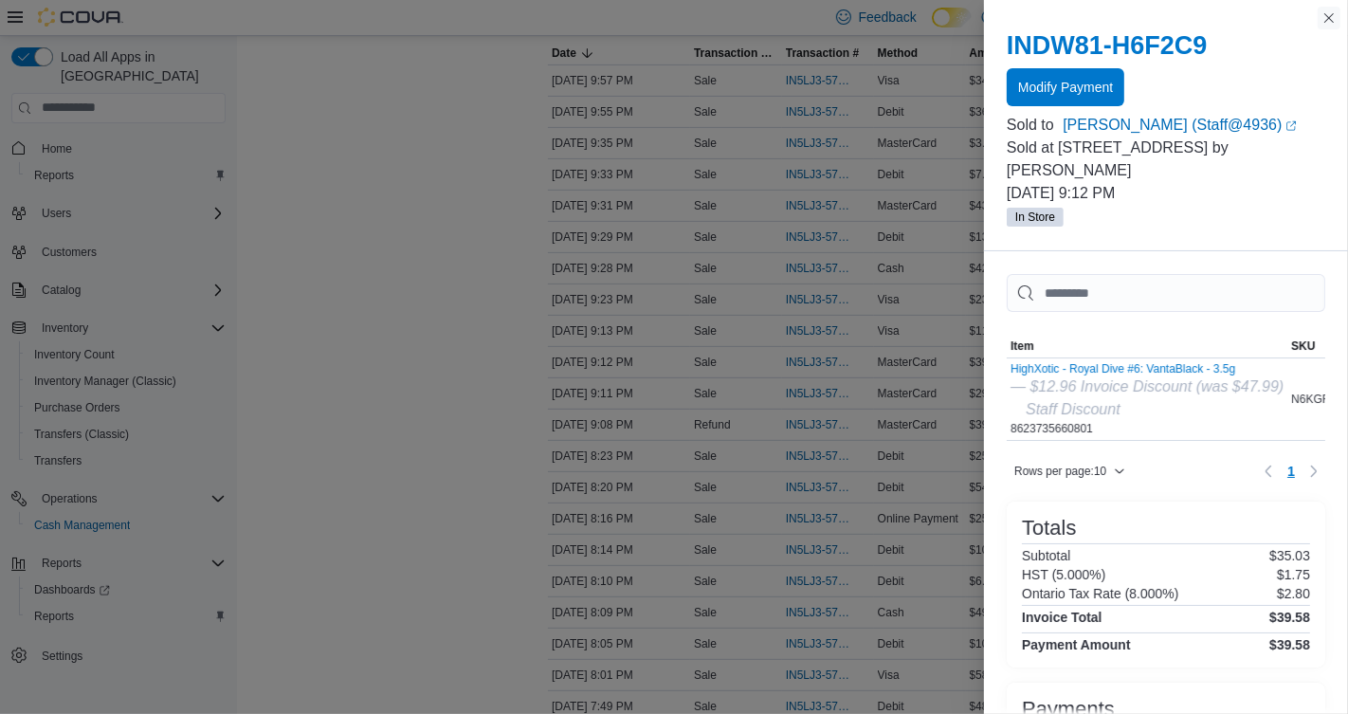
click at [1327, 19] on button "Close this dialog" at bounding box center [1329, 18] width 23 height 23
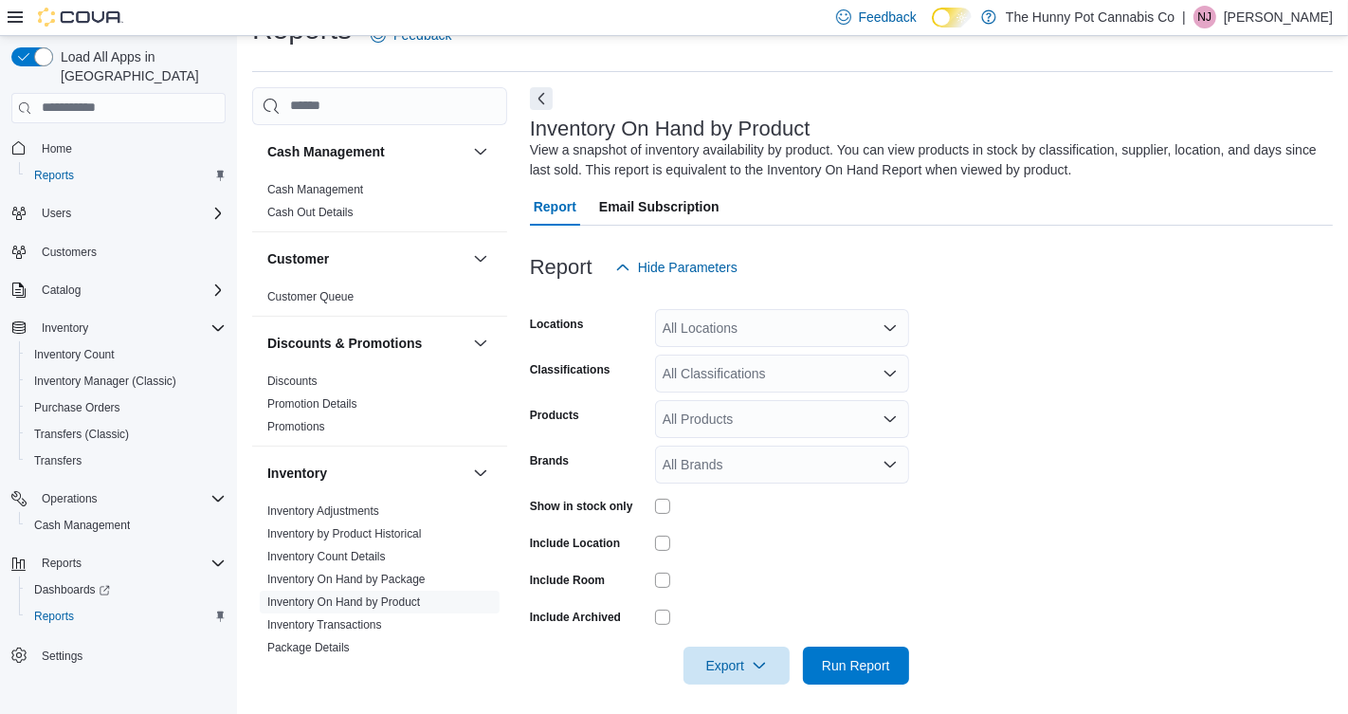
scroll to position [48, 0]
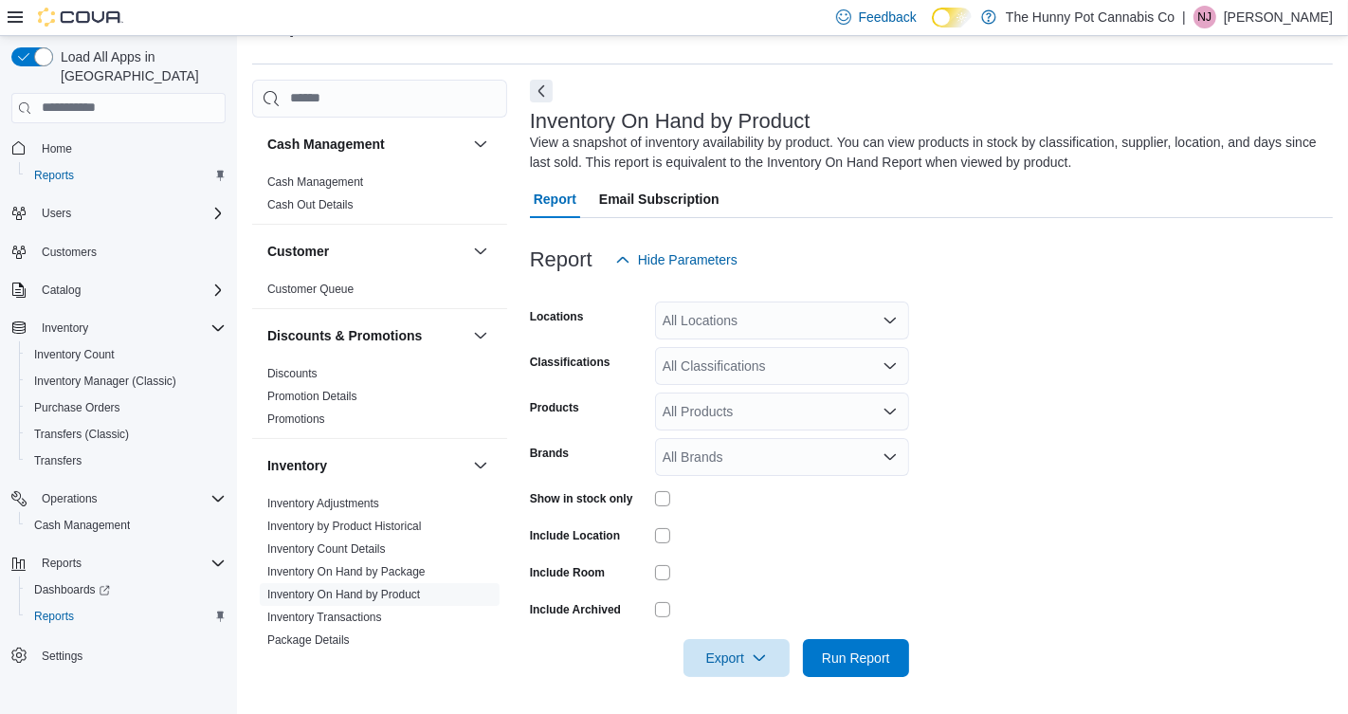
click at [753, 322] on div "All Locations" at bounding box center [782, 321] width 254 height 38
type input "****"
click at [773, 354] on span "[STREET_ADDRESS]" at bounding box center [761, 352] width 131 height 19
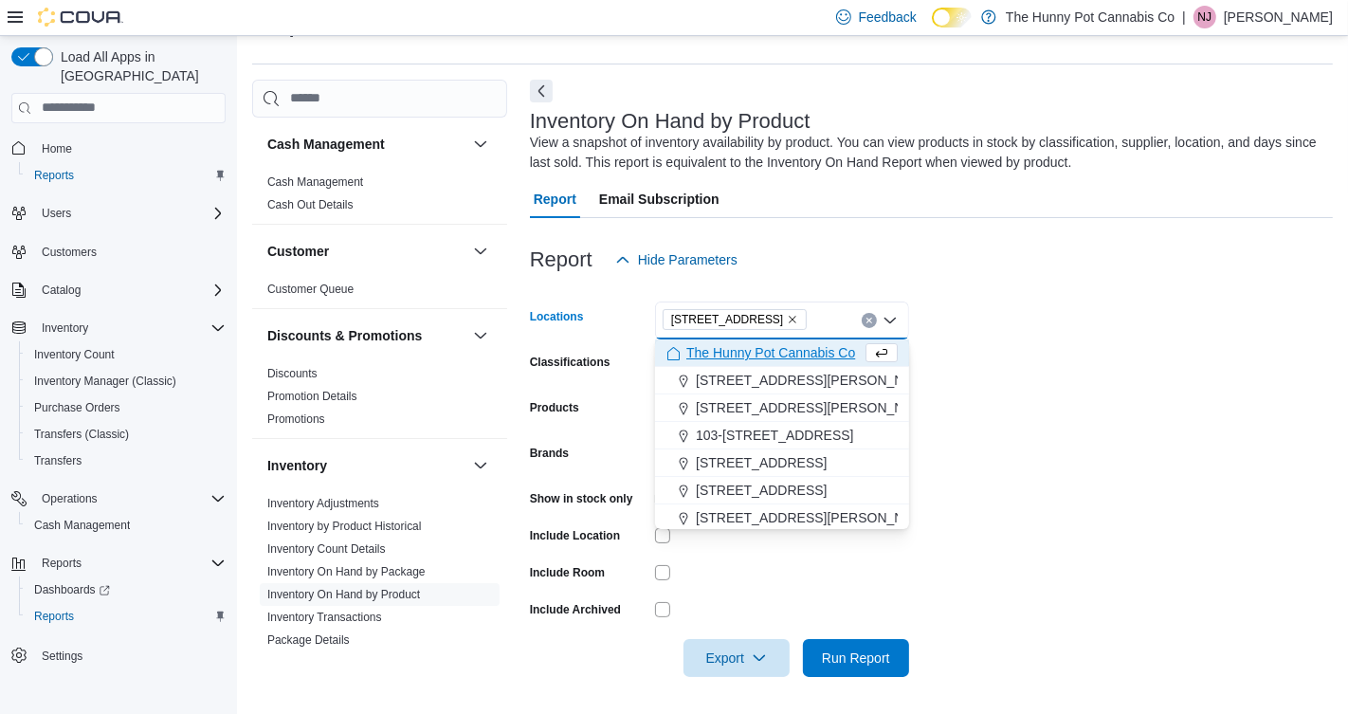
click at [1067, 348] on form "Locations [STREET_ADDRESS] Selected. [STREET_ADDRESS] Press Backspace to delete…" at bounding box center [931, 478] width 803 height 398
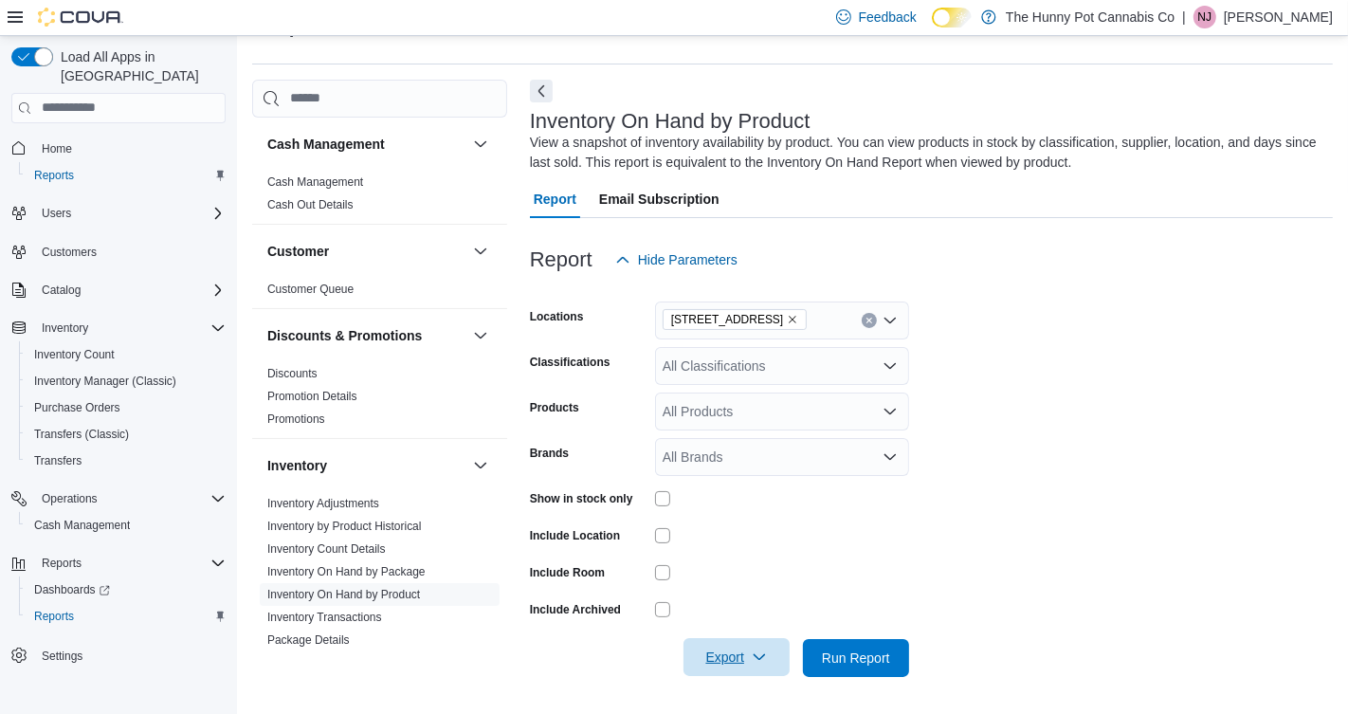
click at [740, 665] on span "Export" at bounding box center [736, 657] width 83 height 38
click at [743, 534] on button "Export to Excel" at bounding box center [738, 543] width 108 height 38
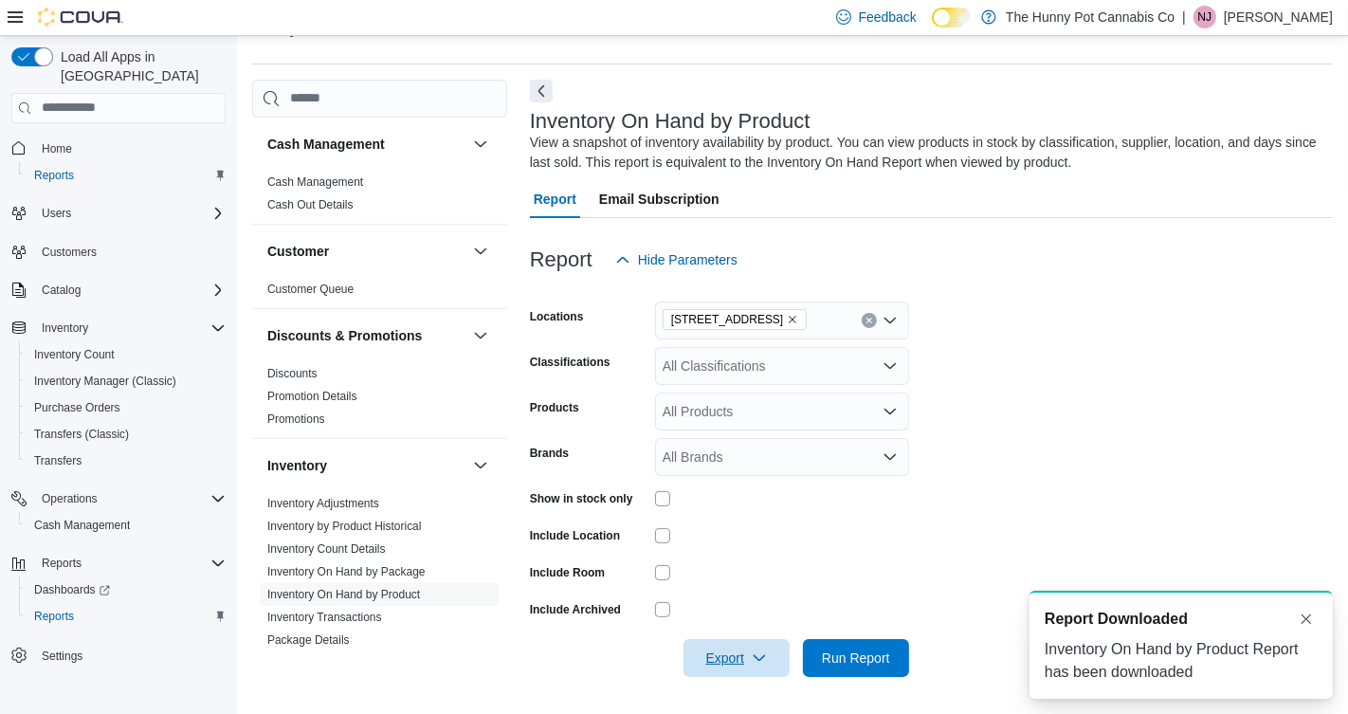
scroll to position [0, 0]
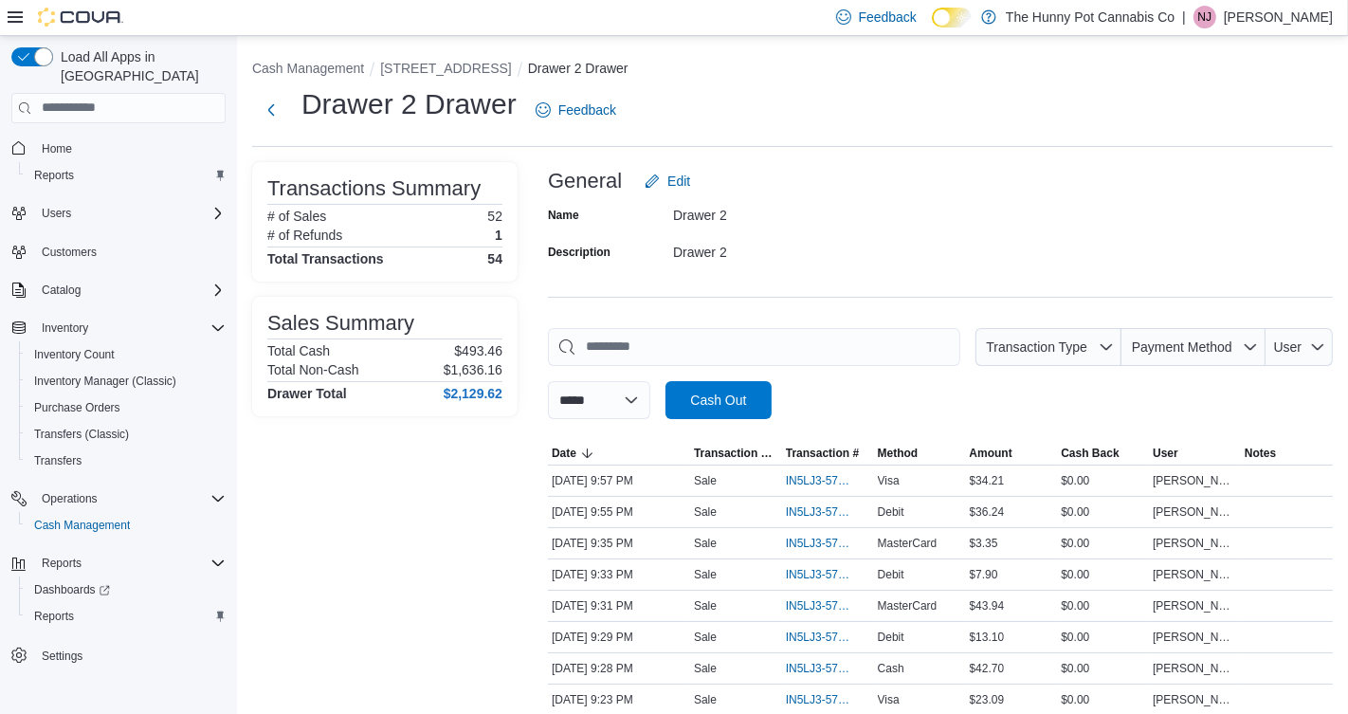
scroll to position [400, 0]
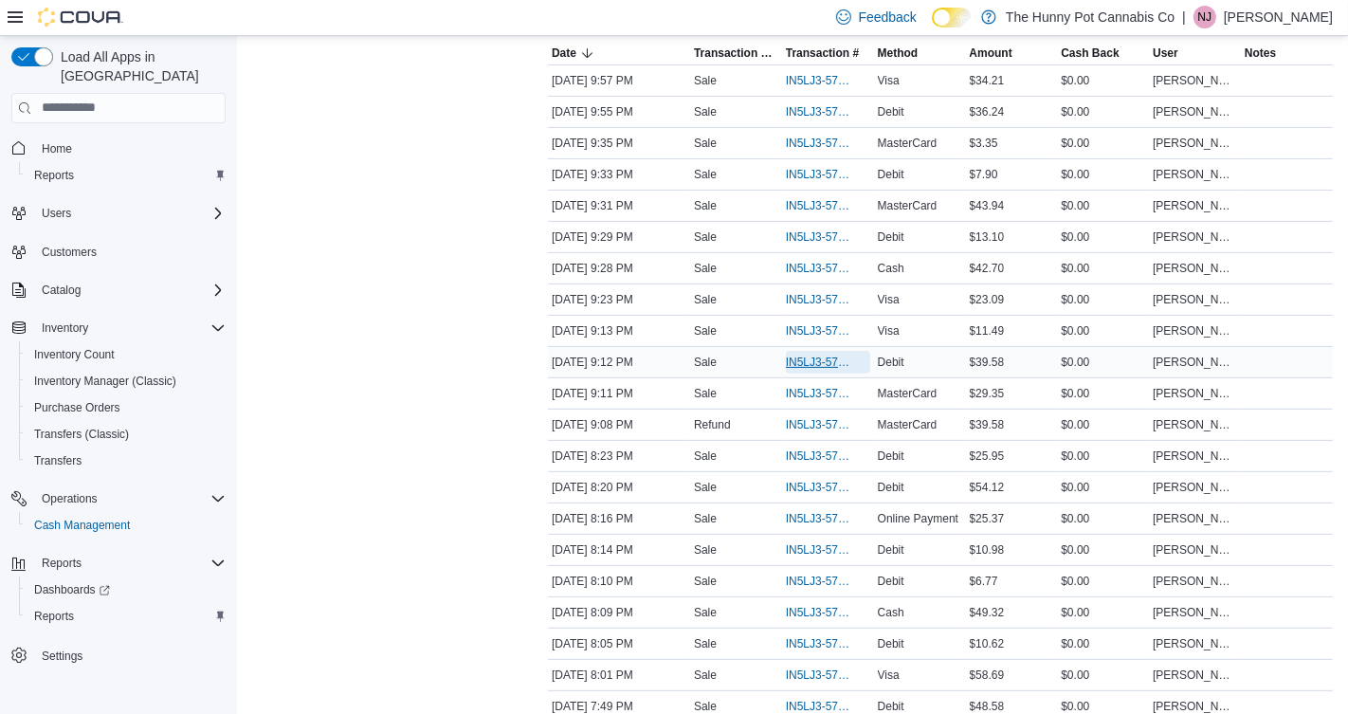
click at [833, 351] on span "IN5LJ3-5759339" at bounding box center [828, 362] width 84 height 23
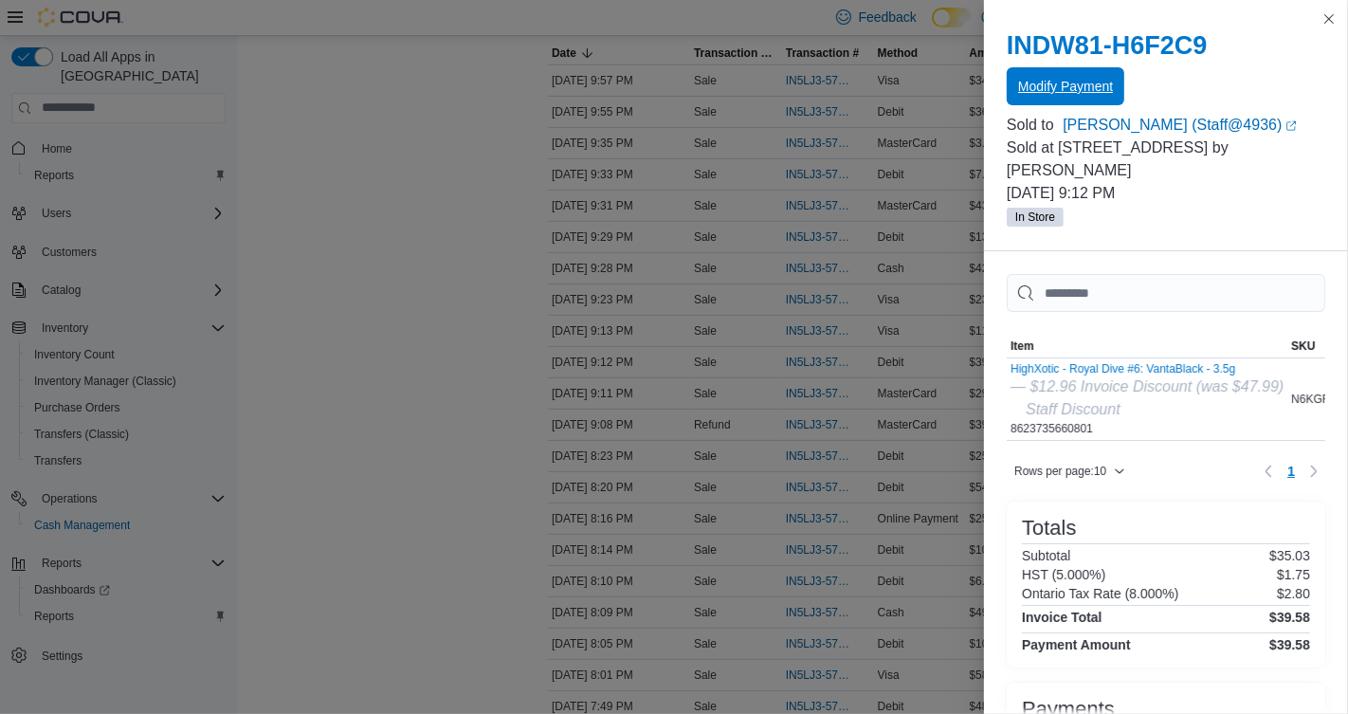
click at [1090, 101] on span "Modify Payment" at bounding box center [1065, 86] width 95 height 38
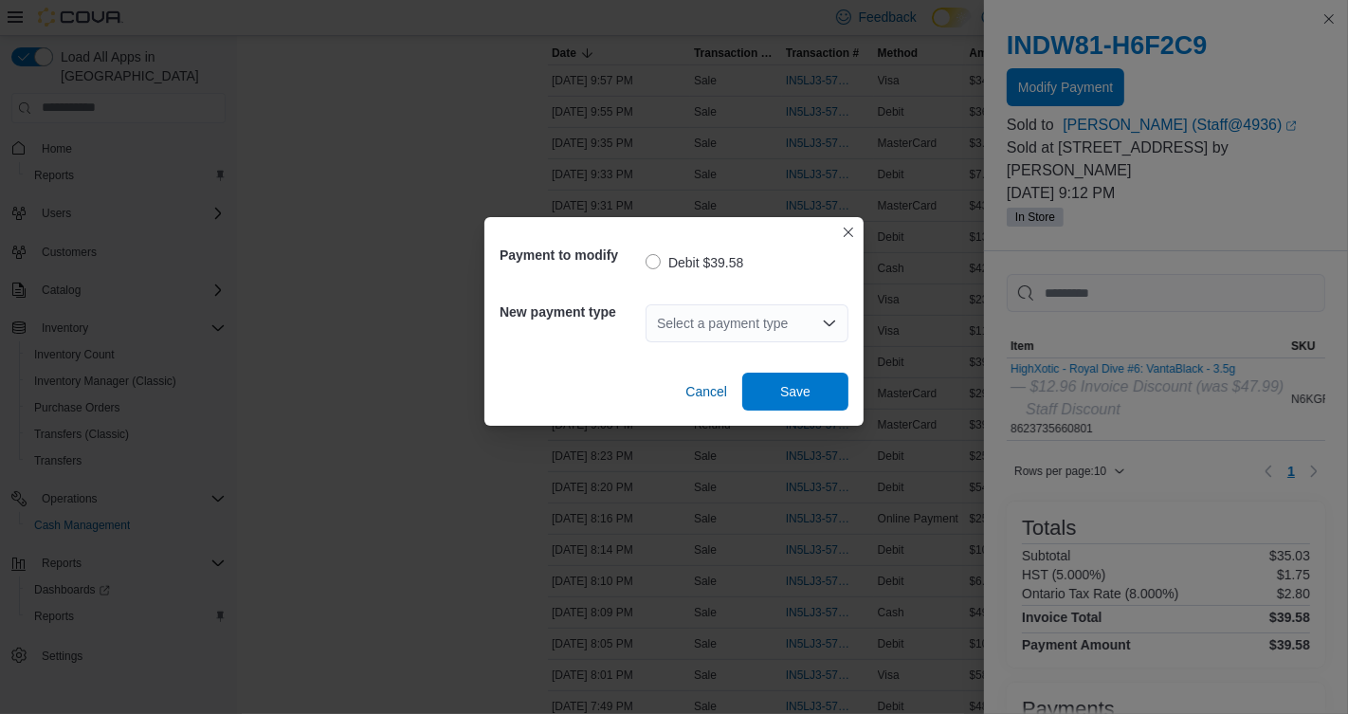
click at [779, 333] on div "Select a payment type" at bounding box center [747, 323] width 203 height 38
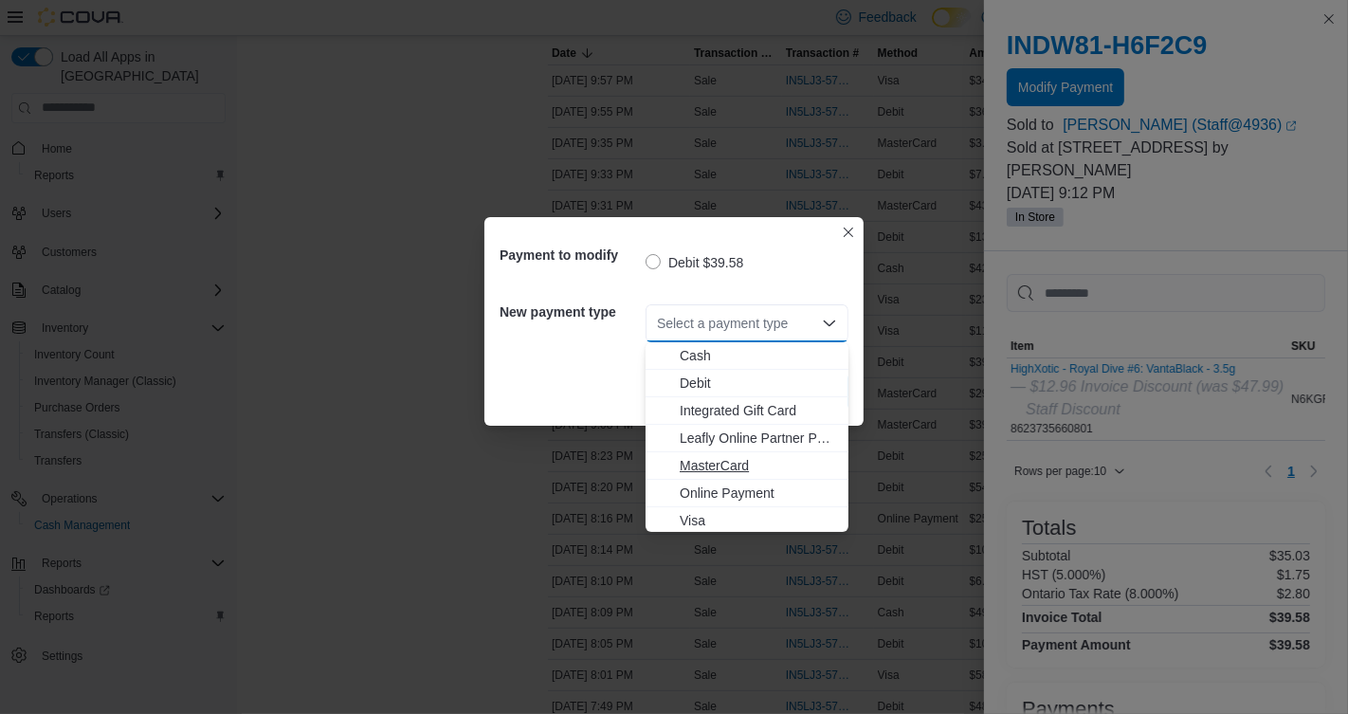
click at [713, 468] on span "MasterCard" at bounding box center [758, 465] width 157 height 19
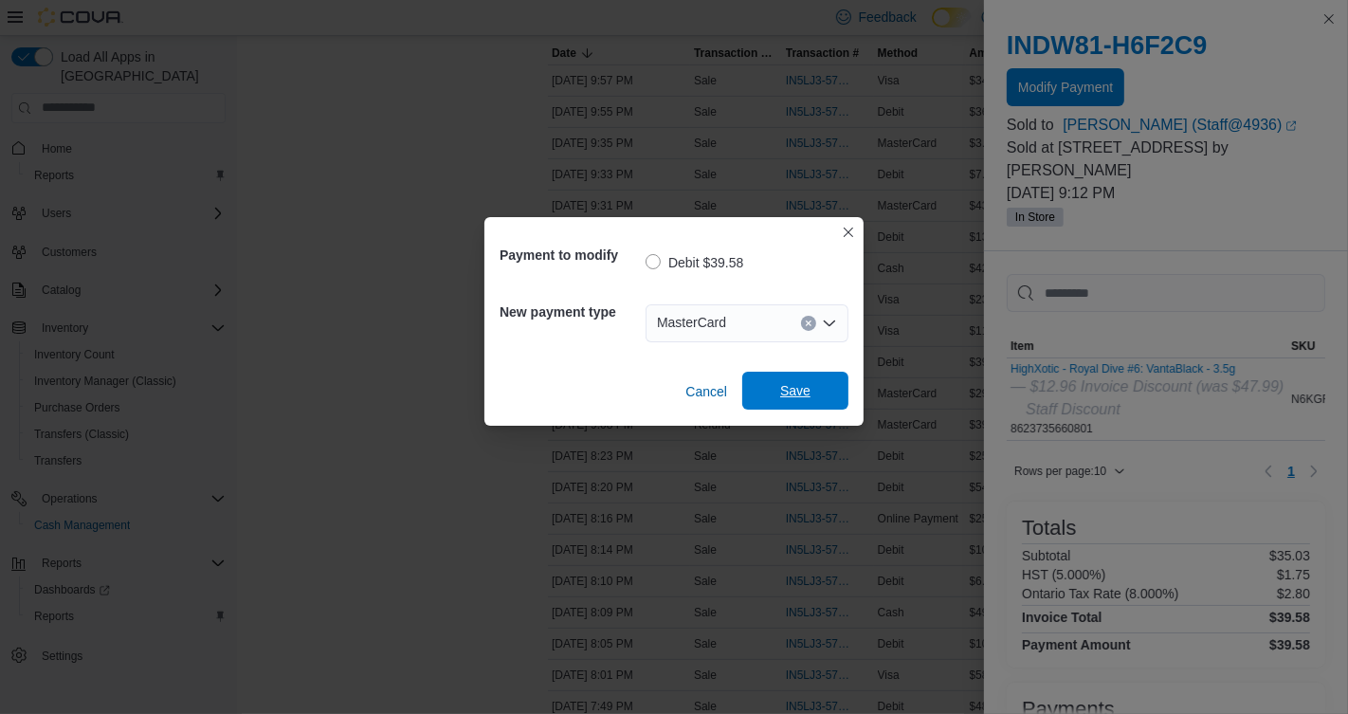
click at [779, 383] on span "Save" at bounding box center [795, 391] width 83 height 38
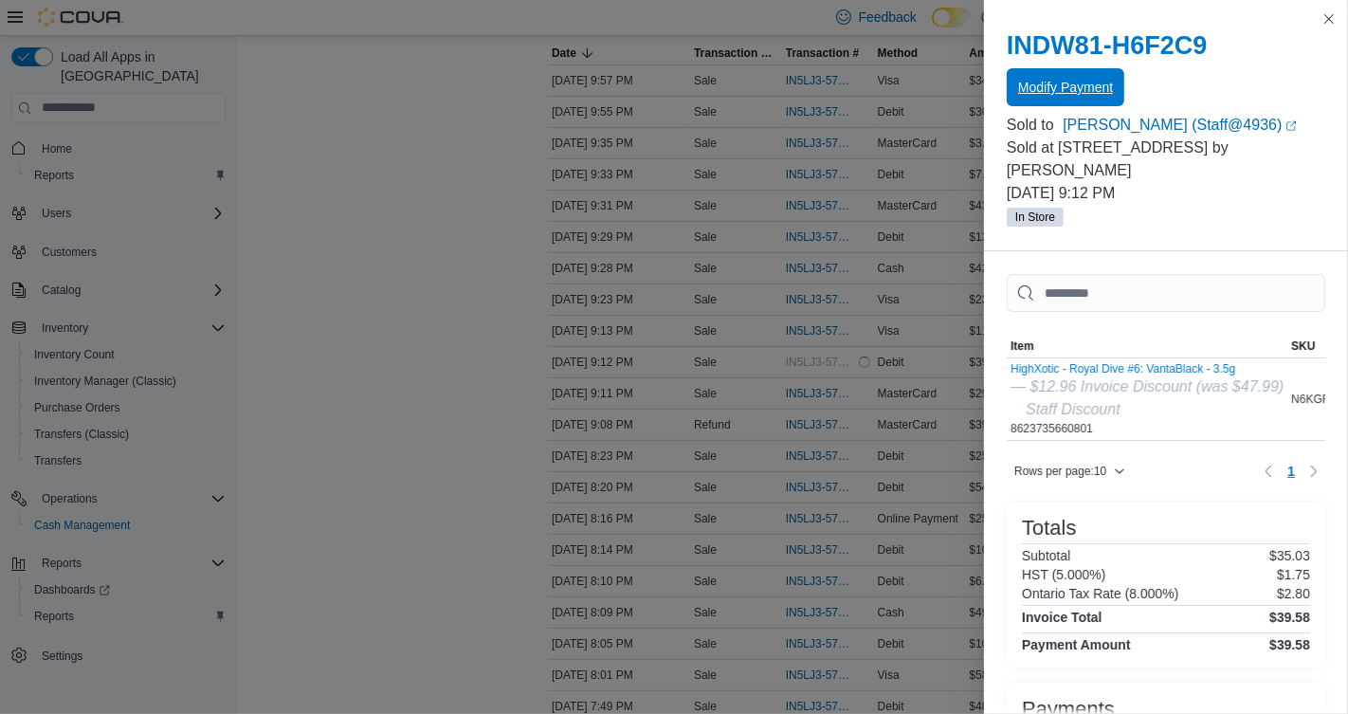
scroll to position [0, 0]
click at [1321, 20] on button "Close this dialog" at bounding box center [1329, 18] width 23 height 23
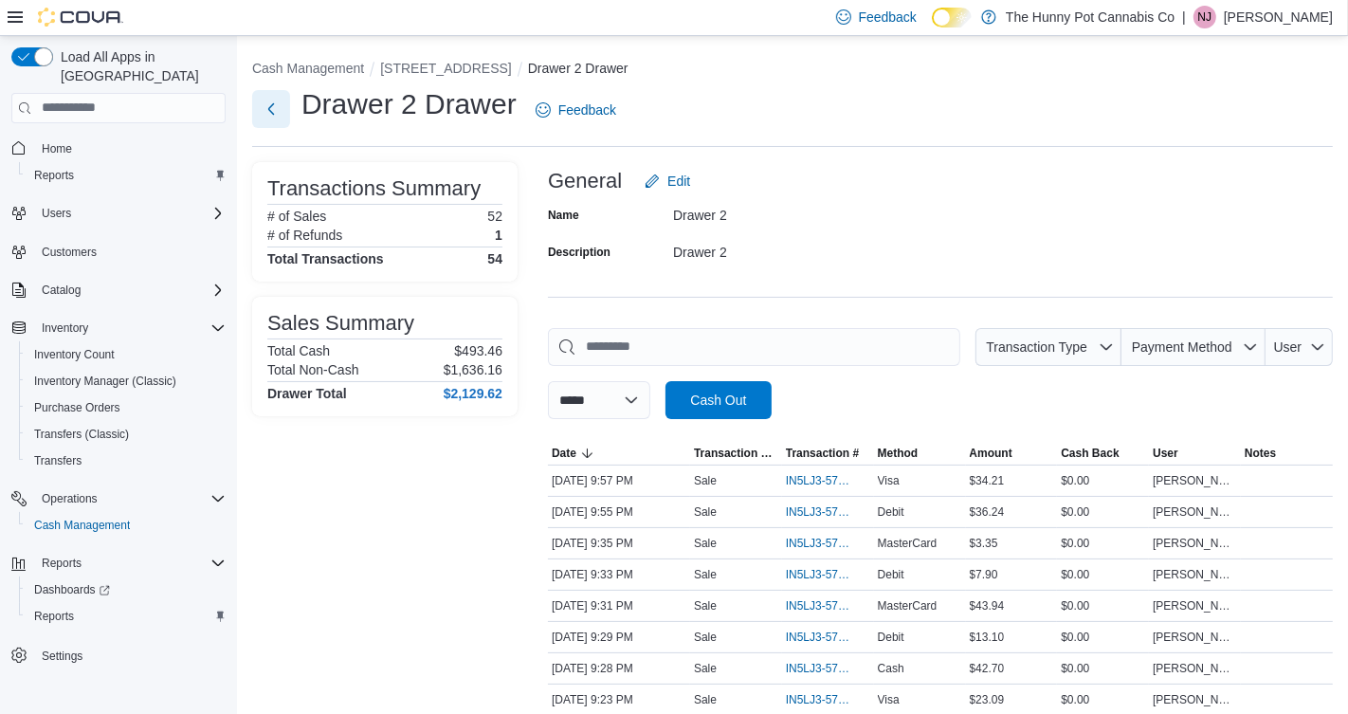
click at [267, 97] on button "Next" at bounding box center [271, 109] width 38 height 38
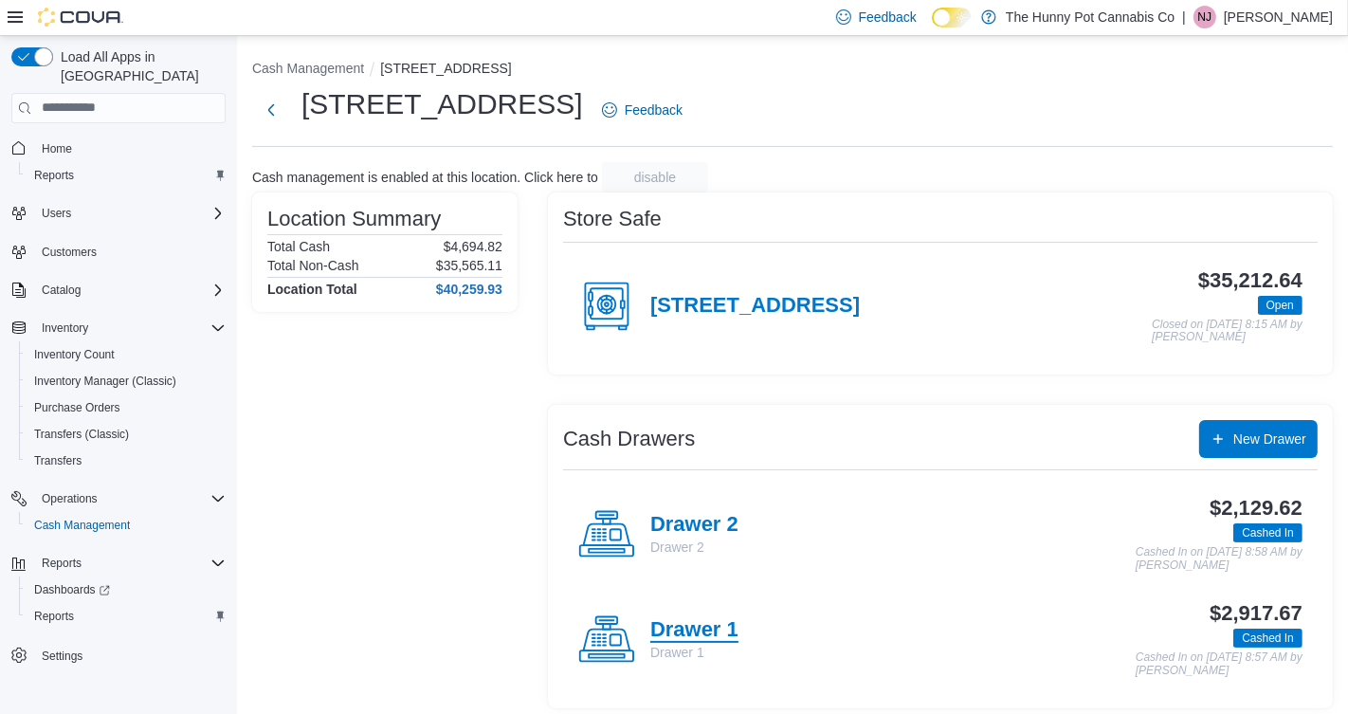
click at [705, 628] on h4 "Drawer 1" at bounding box center [694, 630] width 88 height 25
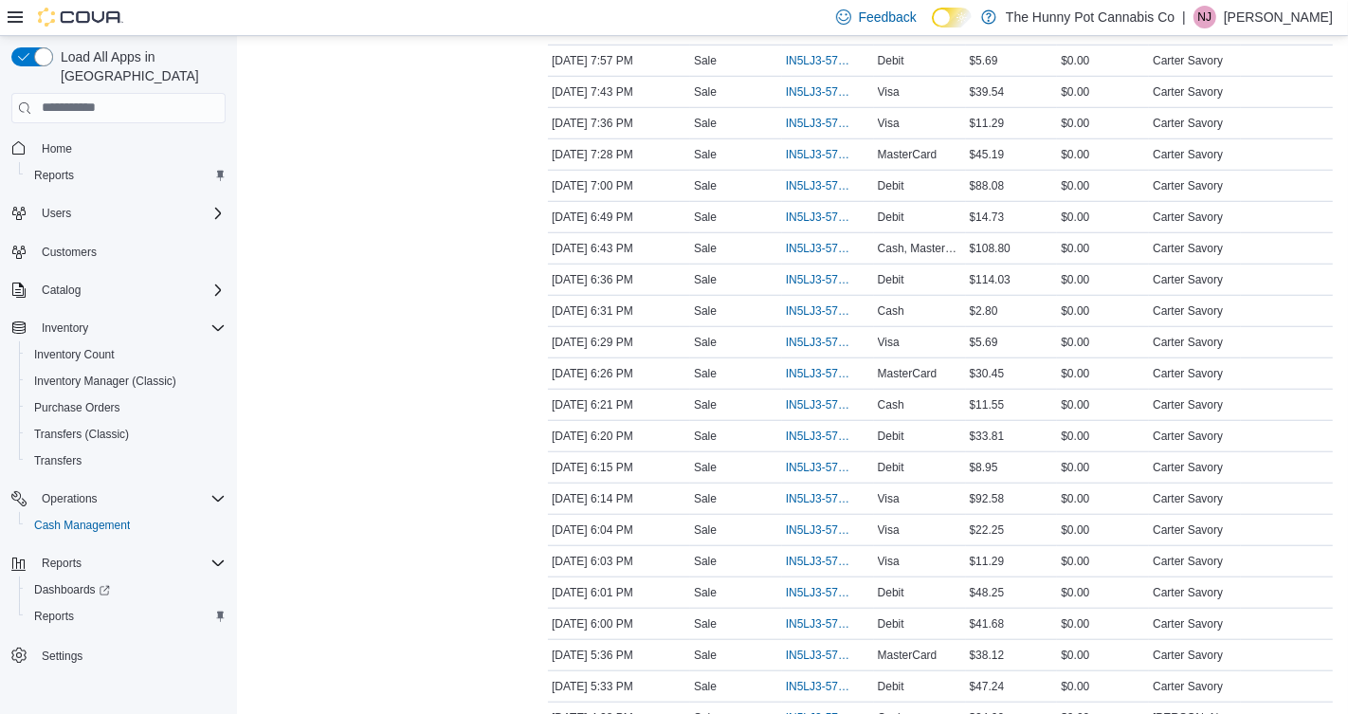
scroll to position [2406, 0]
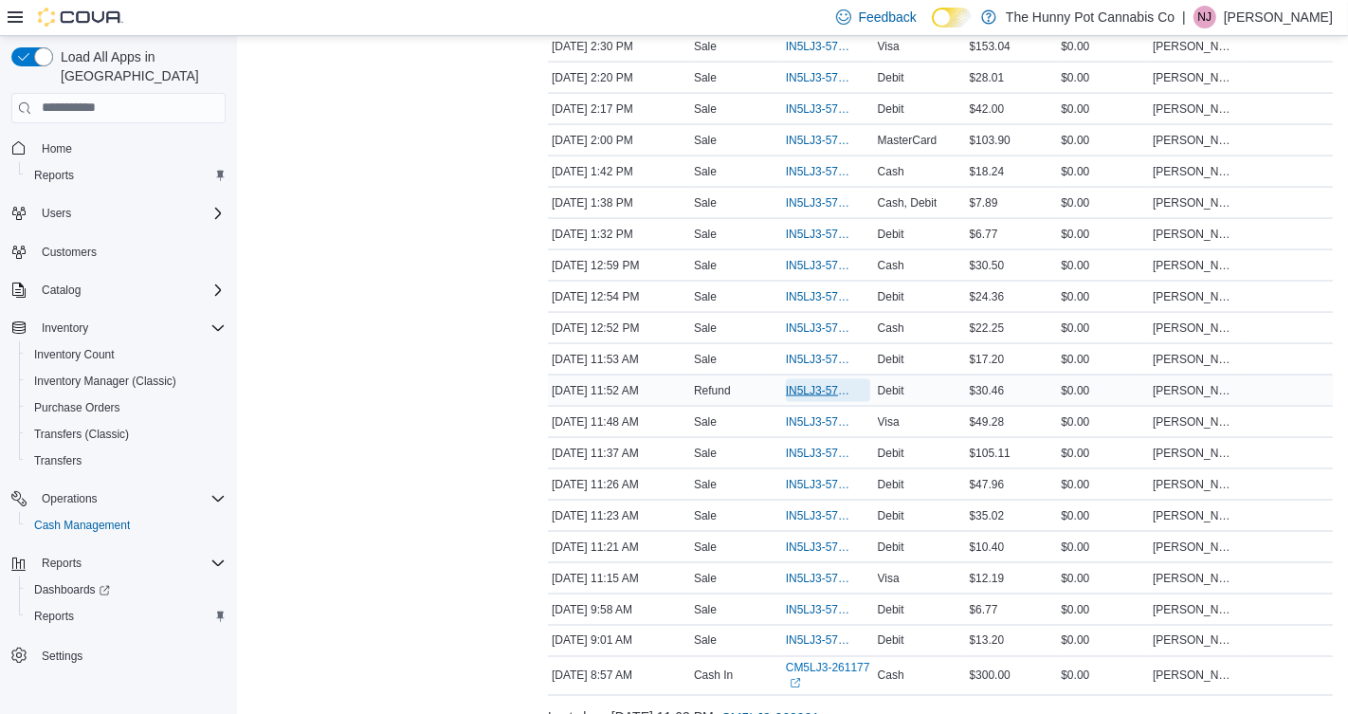
click at [821, 383] on span "IN5LJ3-5755108" at bounding box center [818, 390] width 65 height 15
click at [819, 383] on span "IN5LJ3-5755108" at bounding box center [818, 390] width 65 height 15
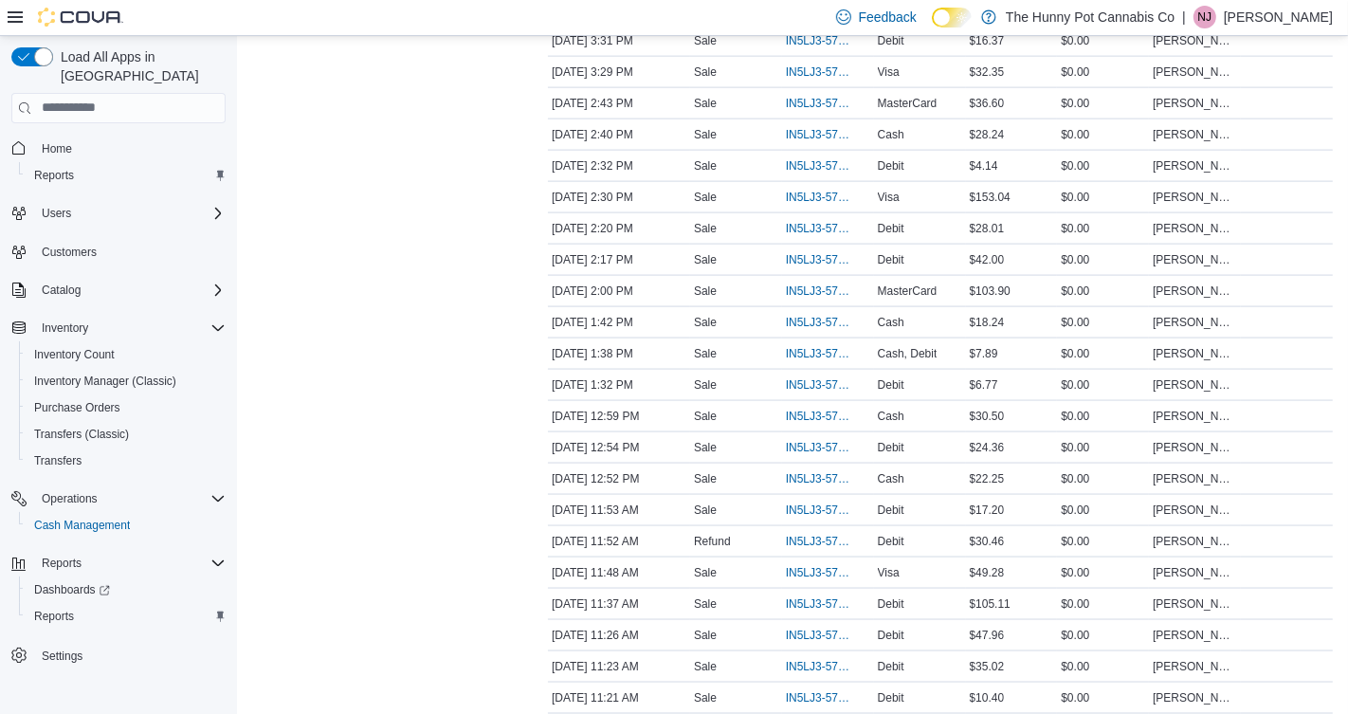
scroll to position [2447, 0]
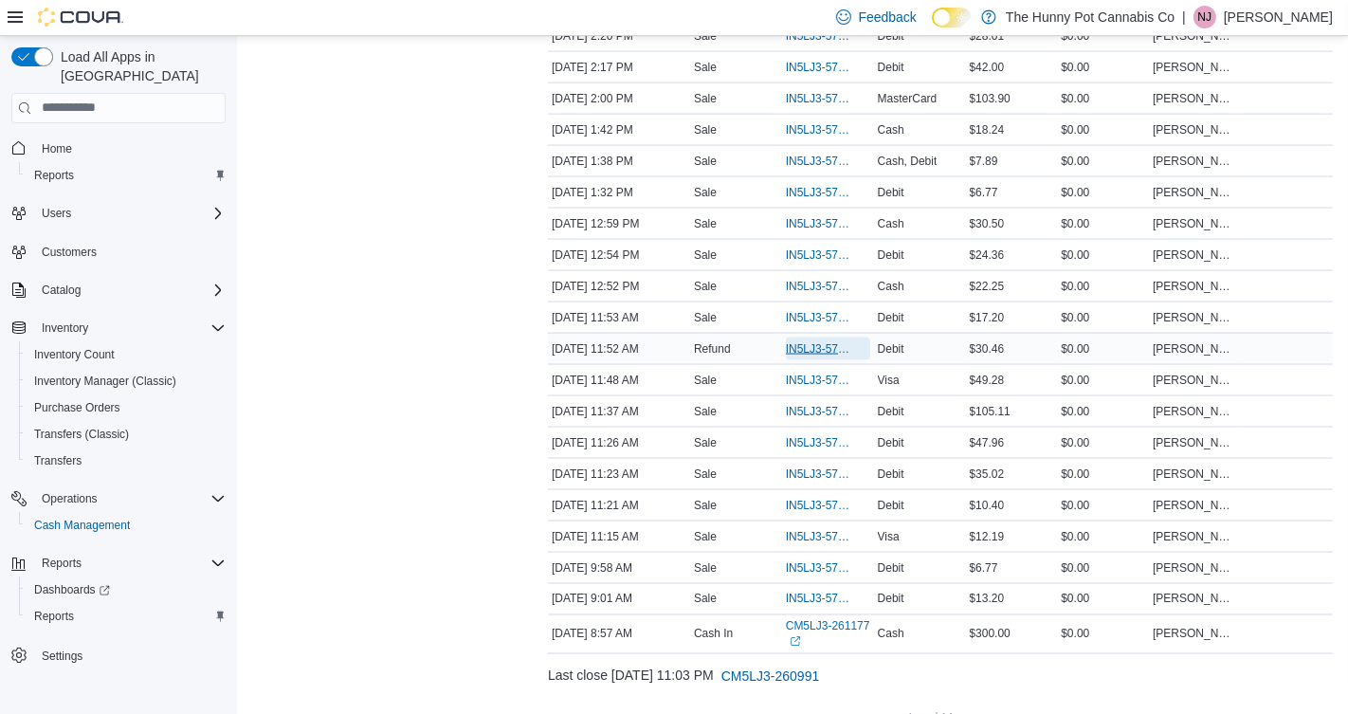
click at [820, 341] on span "IN5LJ3-5755108" at bounding box center [818, 348] width 65 height 15
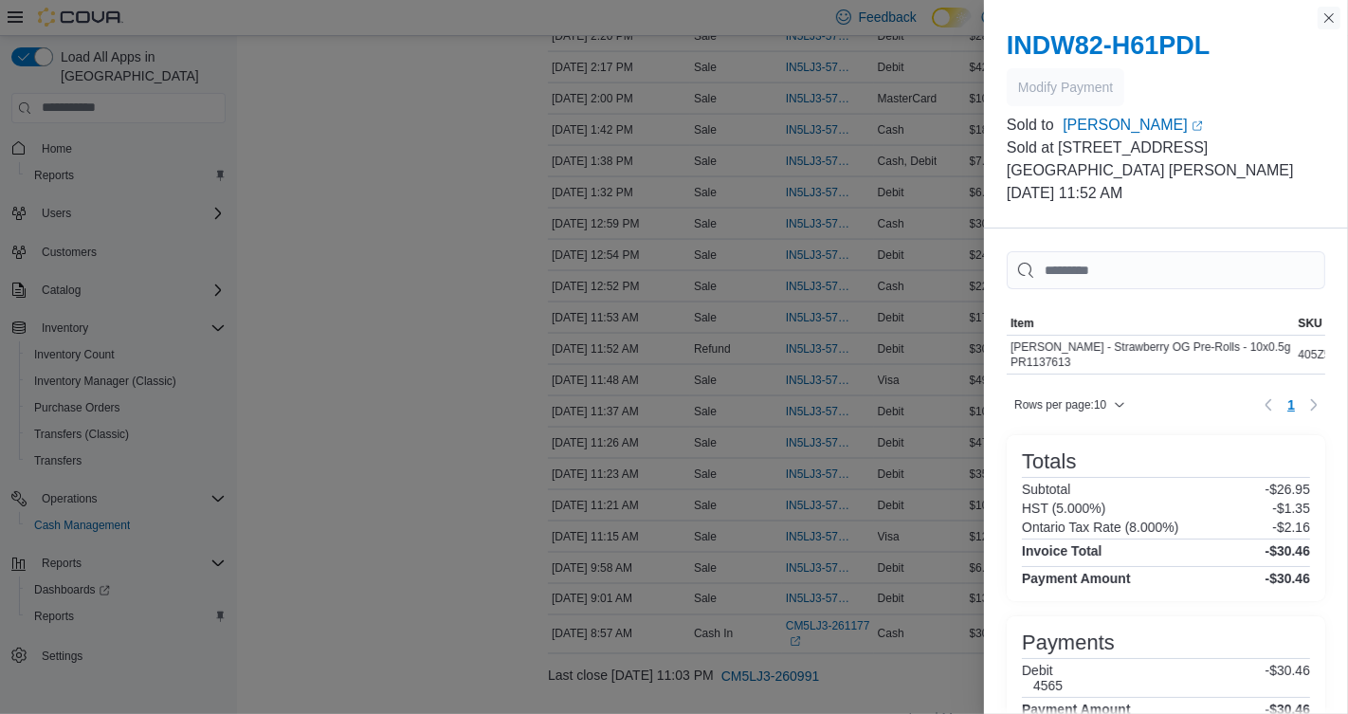
click at [1331, 21] on button "Close this dialog" at bounding box center [1329, 18] width 23 height 23
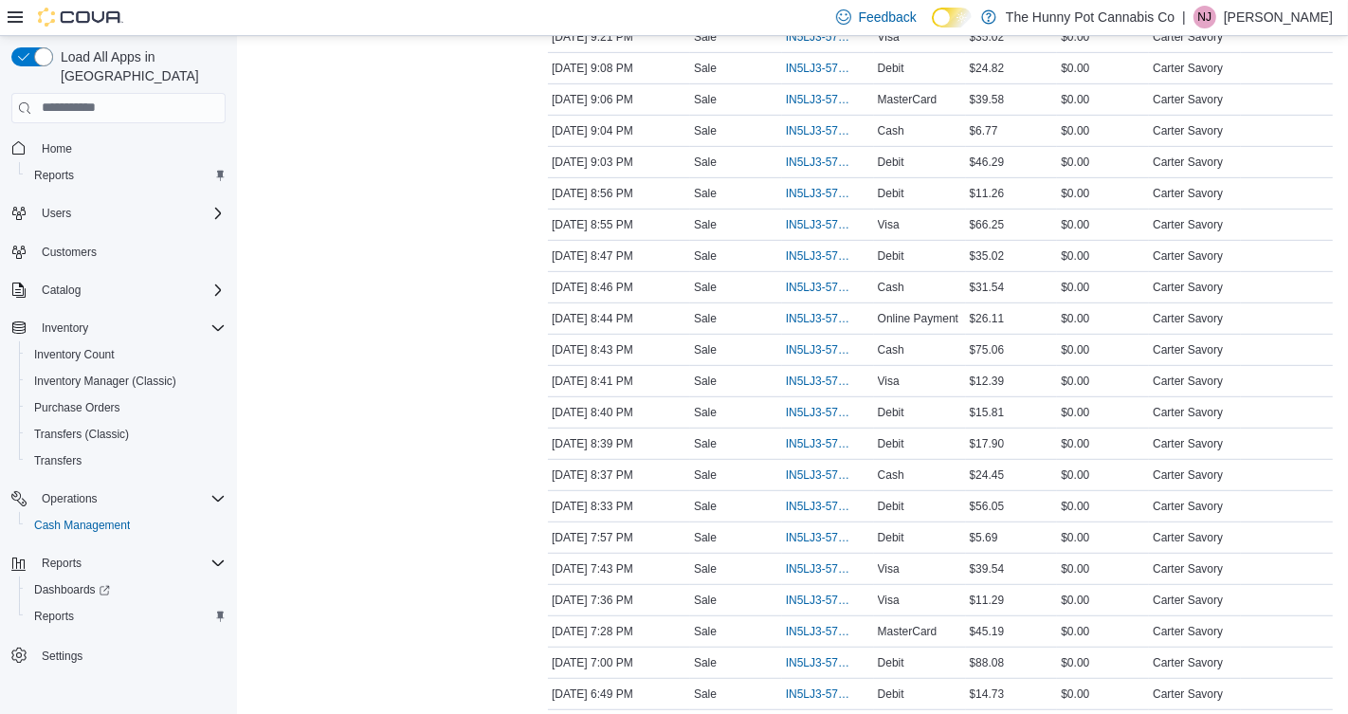
scroll to position [0, 0]
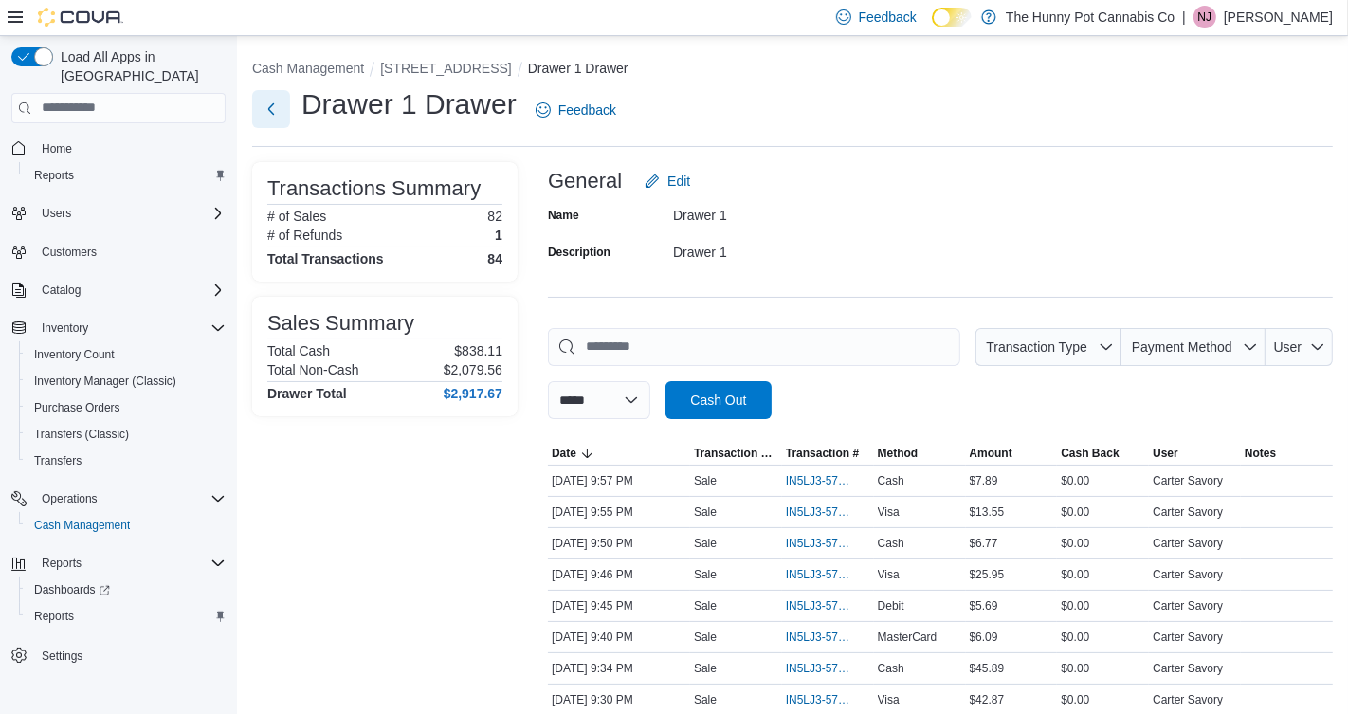
click at [277, 113] on button "Next" at bounding box center [271, 109] width 38 height 38
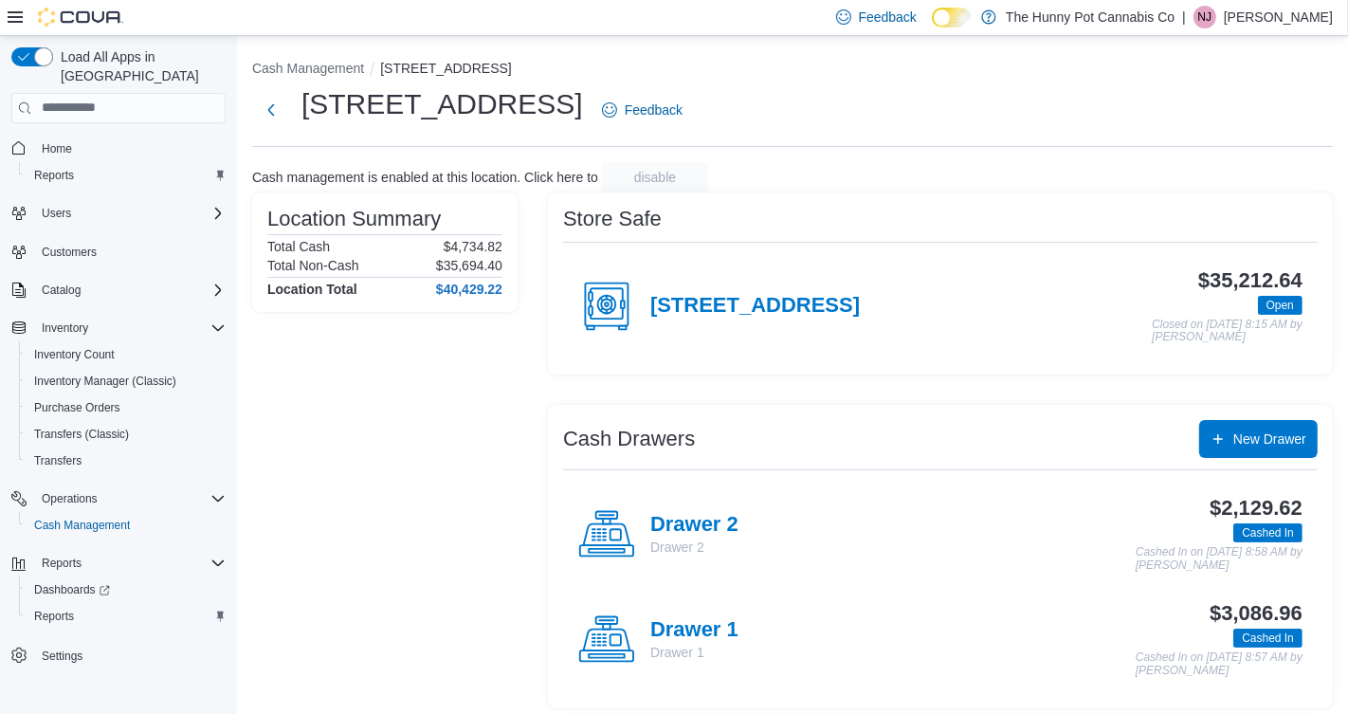
click at [712, 507] on div "Drawer 2 Drawer 2" at bounding box center [658, 534] width 160 height 57
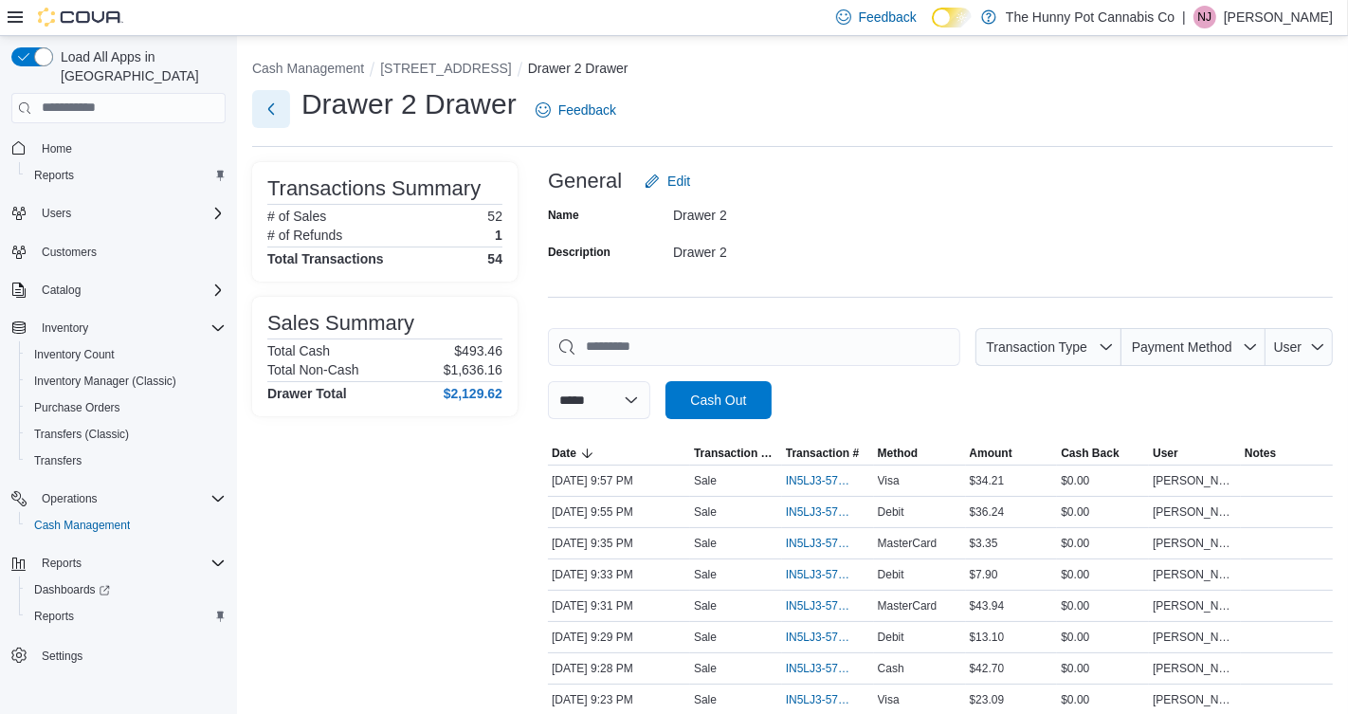
click at [262, 120] on button "Next" at bounding box center [271, 109] width 38 height 38
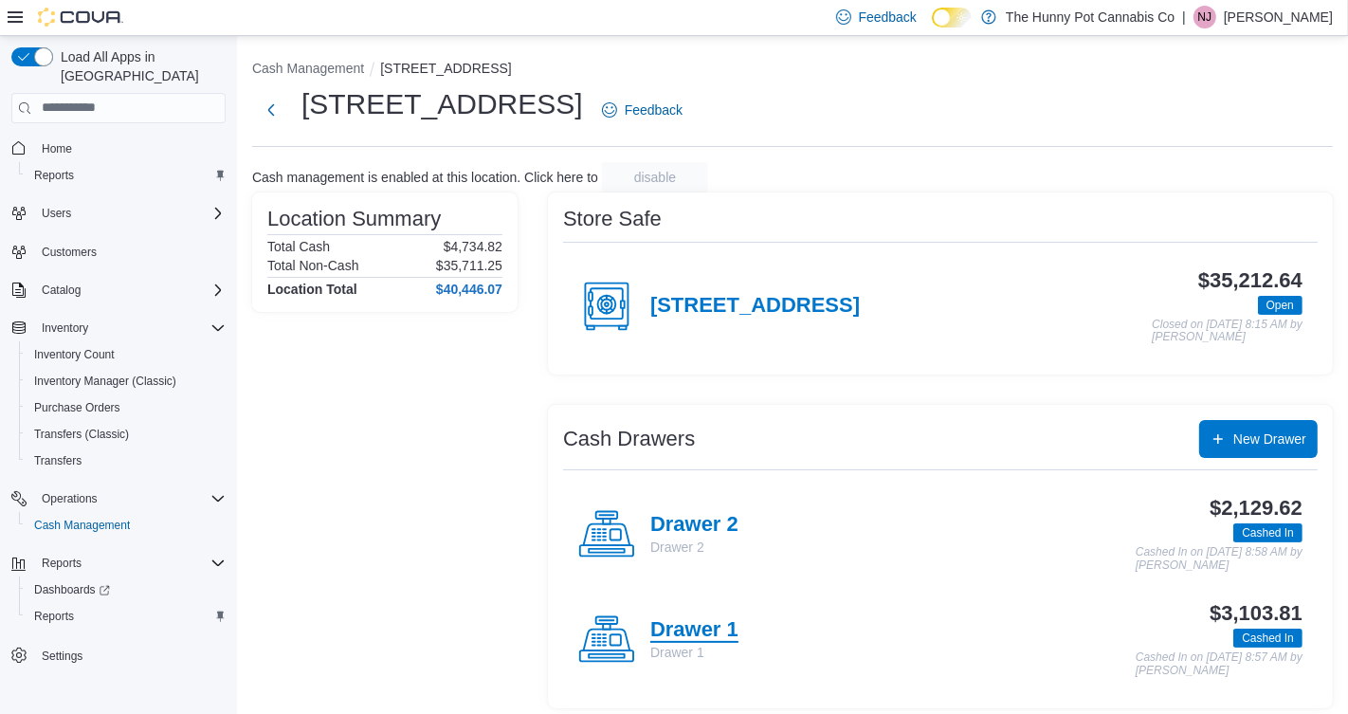
click at [706, 626] on h4 "Drawer 1" at bounding box center [694, 630] width 88 height 25
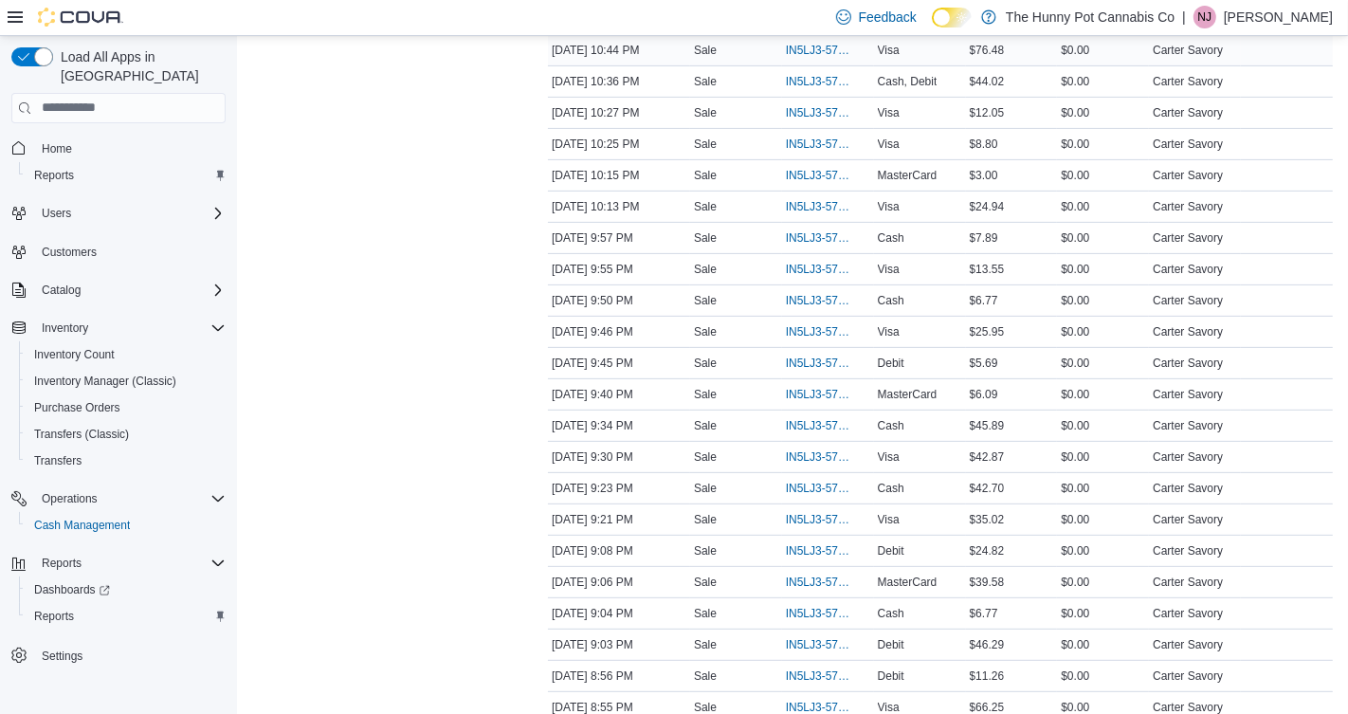
scroll to position [1109, 0]
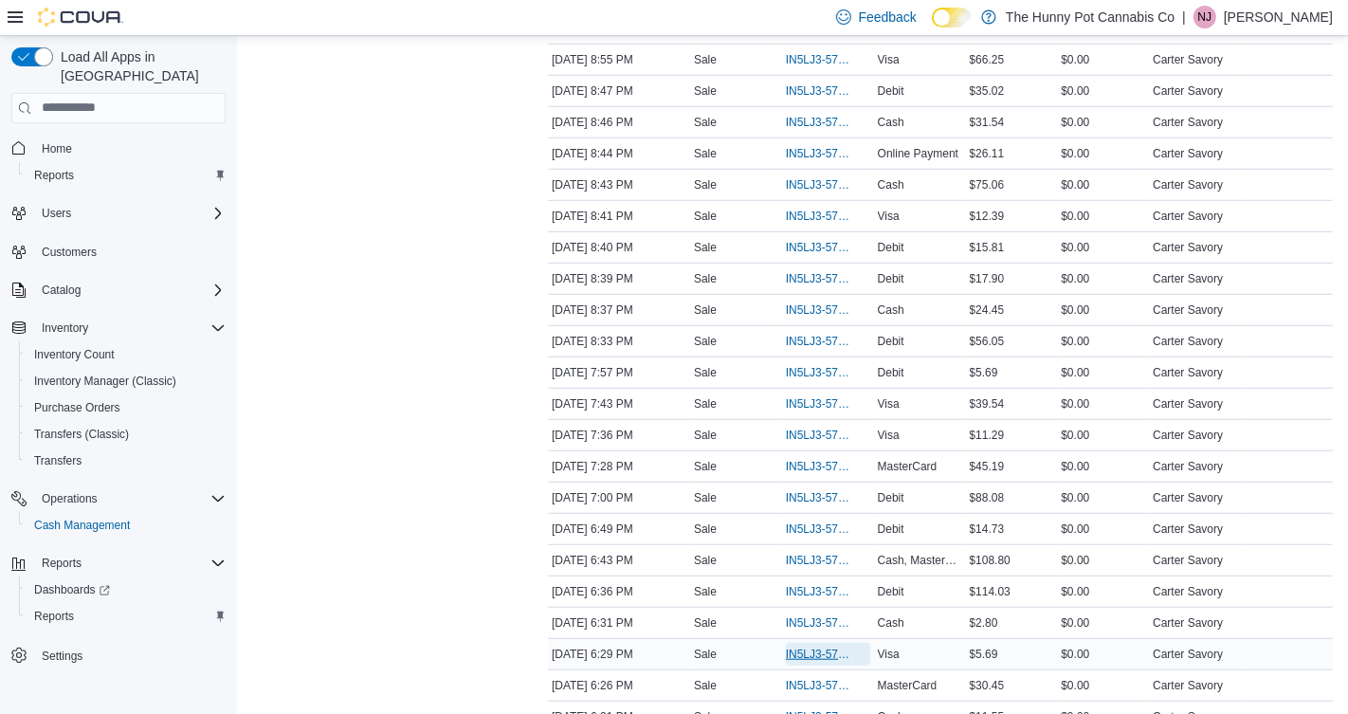
click at [819, 647] on span "IN5LJ3-5757857" at bounding box center [818, 654] width 65 height 15
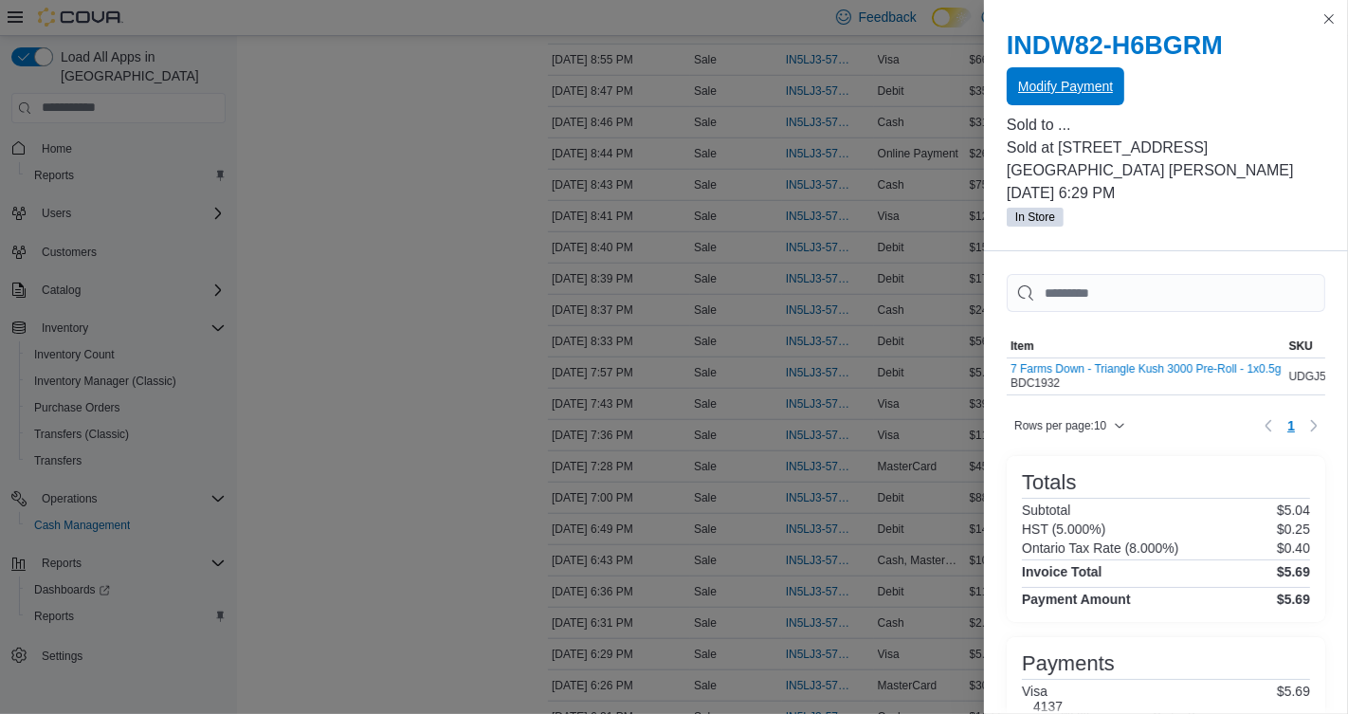
click at [1078, 94] on span "Modify Payment" at bounding box center [1065, 86] width 95 height 19
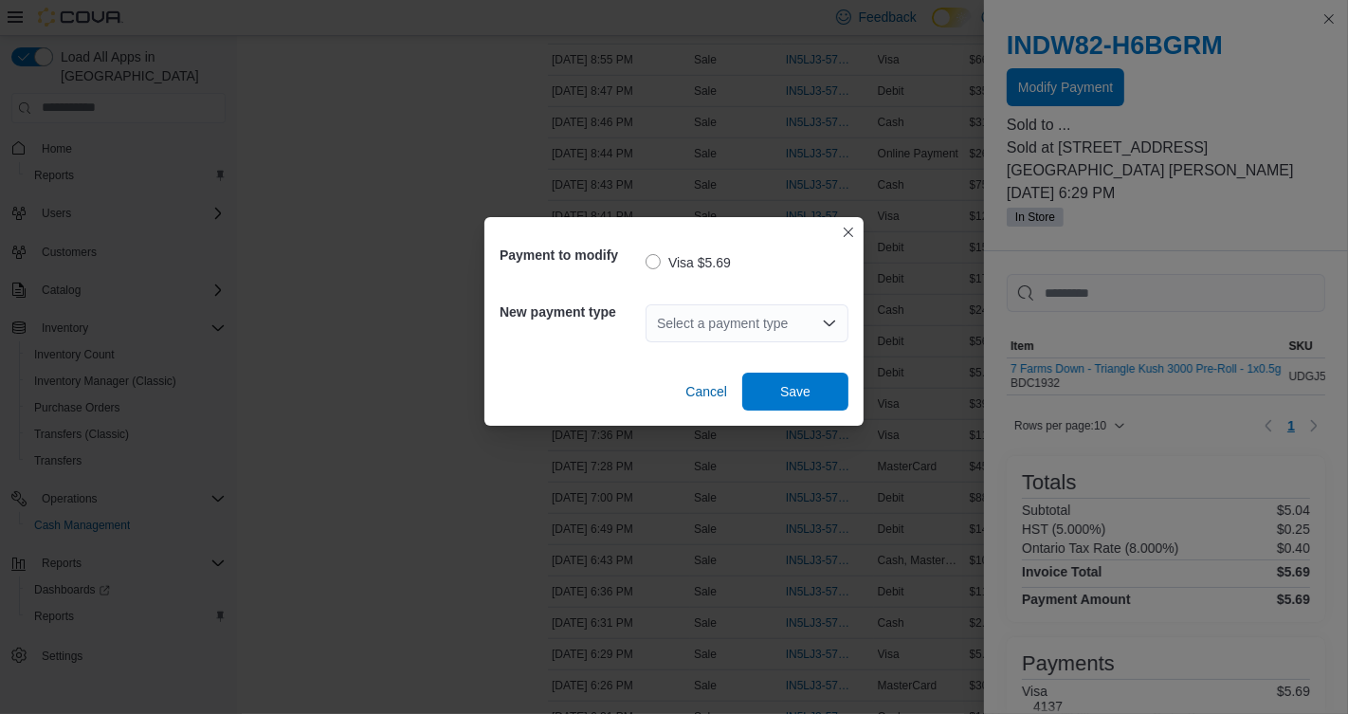
click at [756, 325] on div "Select a payment type" at bounding box center [747, 323] width 203 height 38
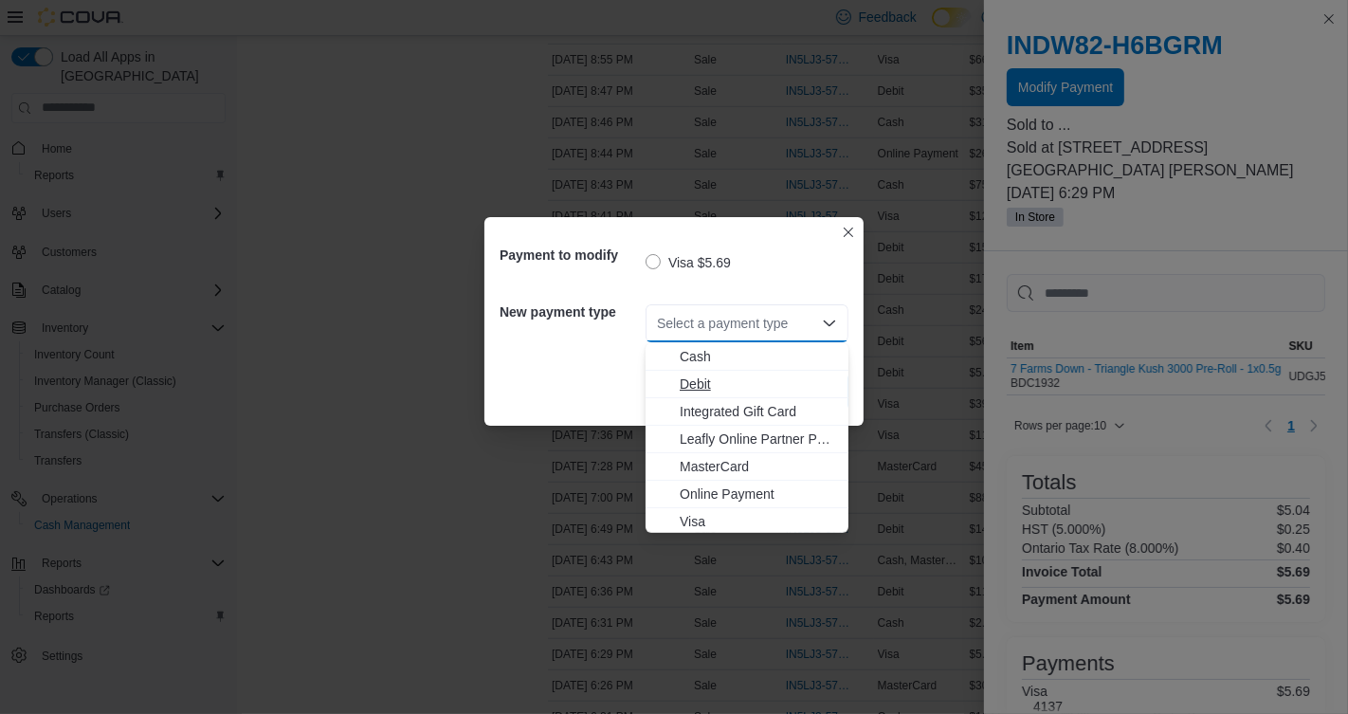
click at [705, 381] on span "Debit" at bounding box center [758, 384] width 157 height 19
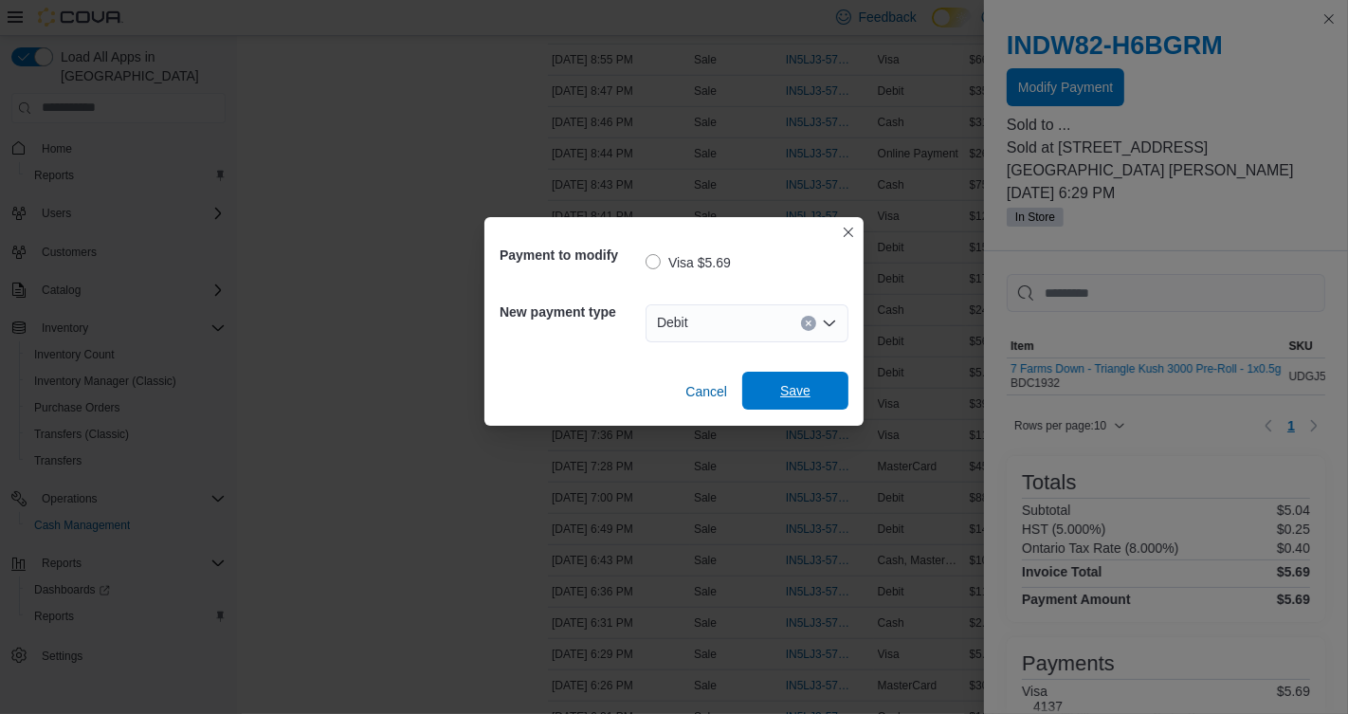
click at [809, 389] on span "Save" at bounding box center [795, 390] width 30 height 19
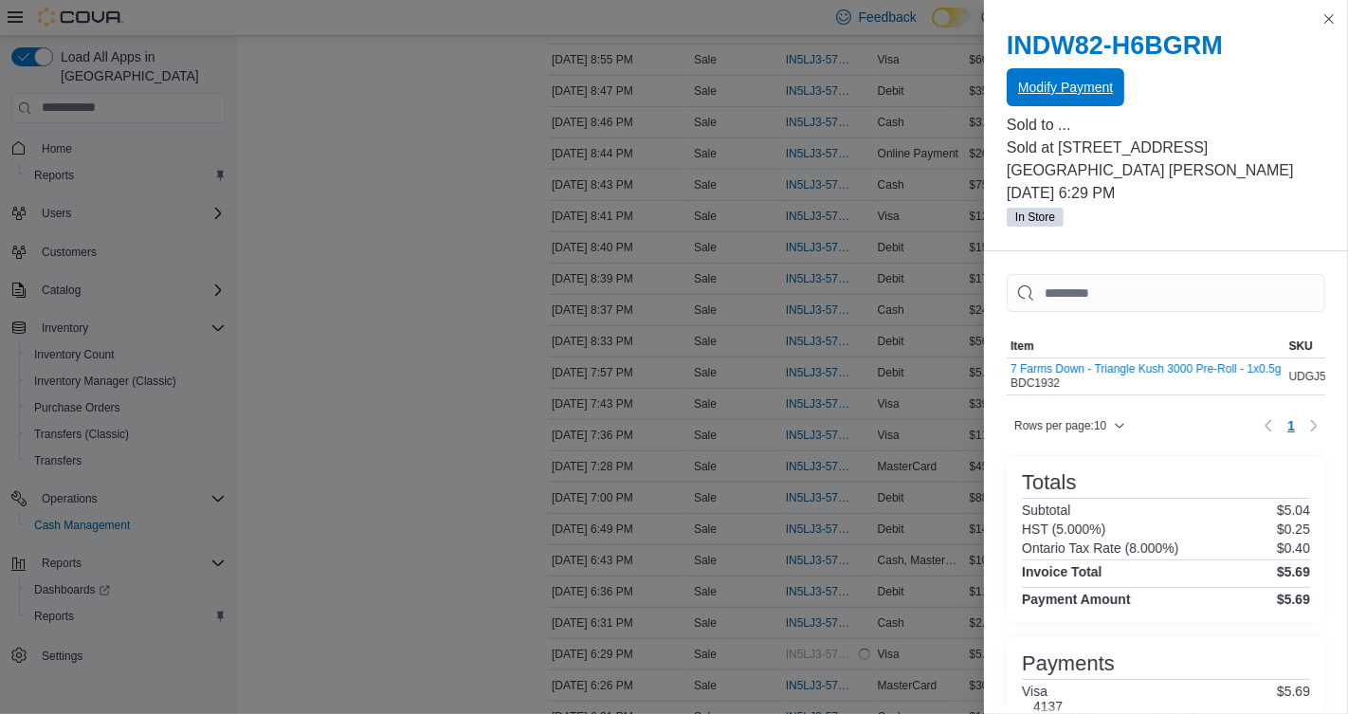
scroll to position [0, 0]
